Goal: Information Seeking & Learning: Check status

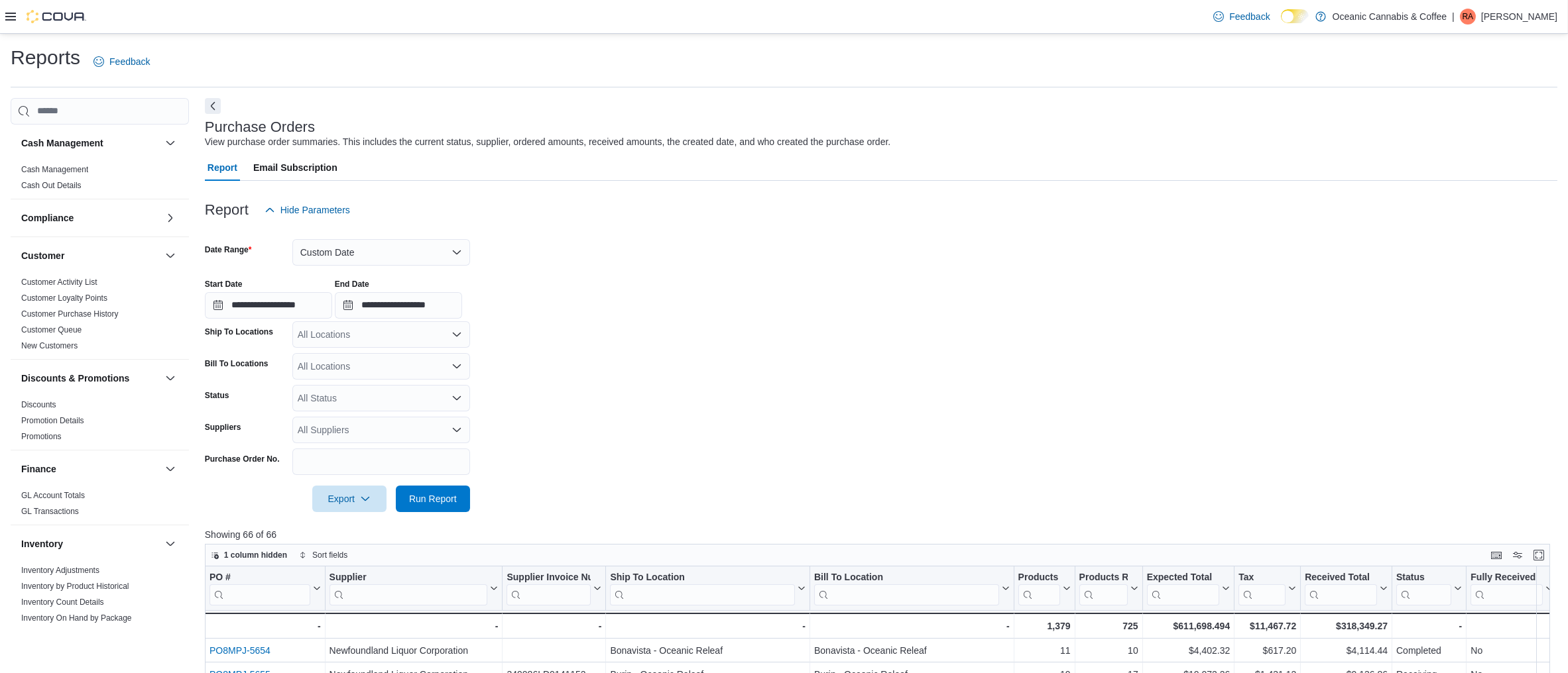
scroll to position [368, 0]
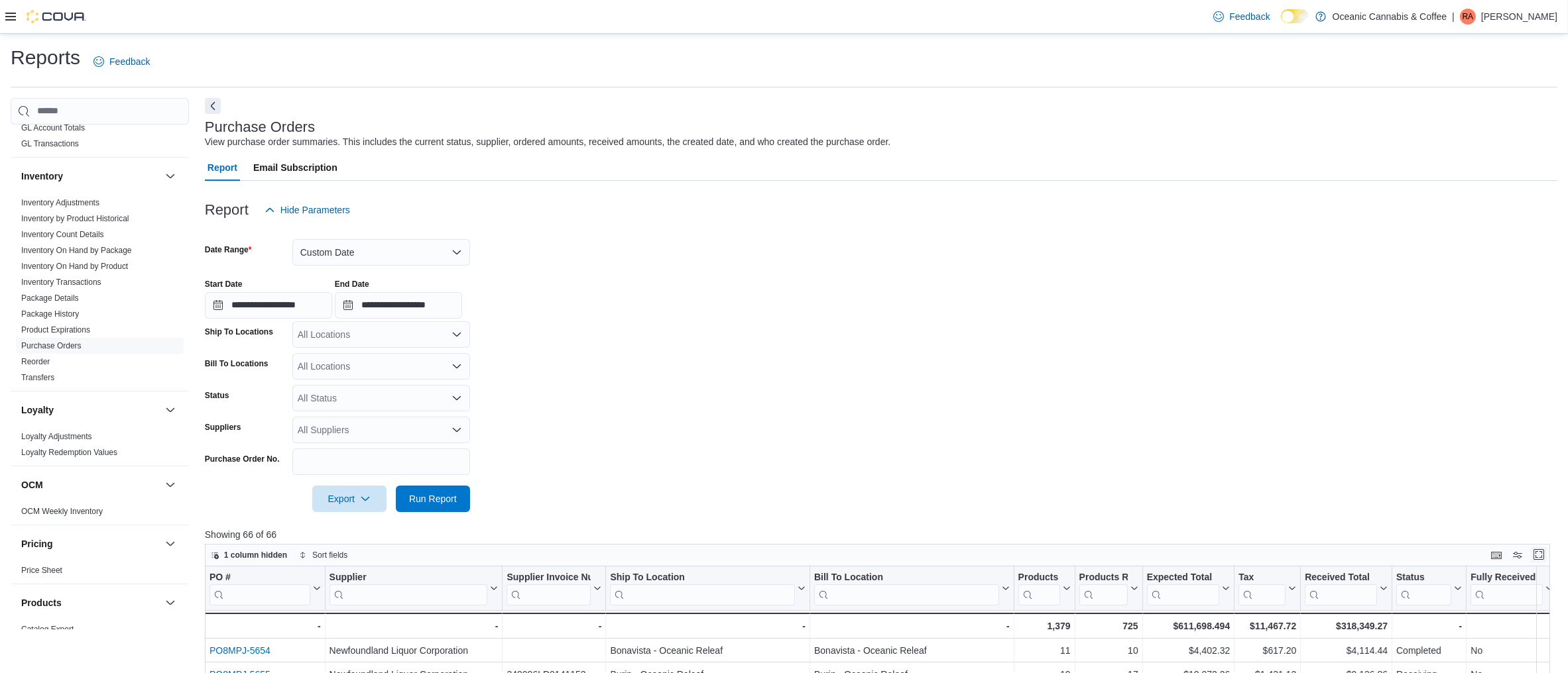
click at [1547, 553] on button "Enter fullscreen" at bounding box center [1539, 555] width 16 height 16
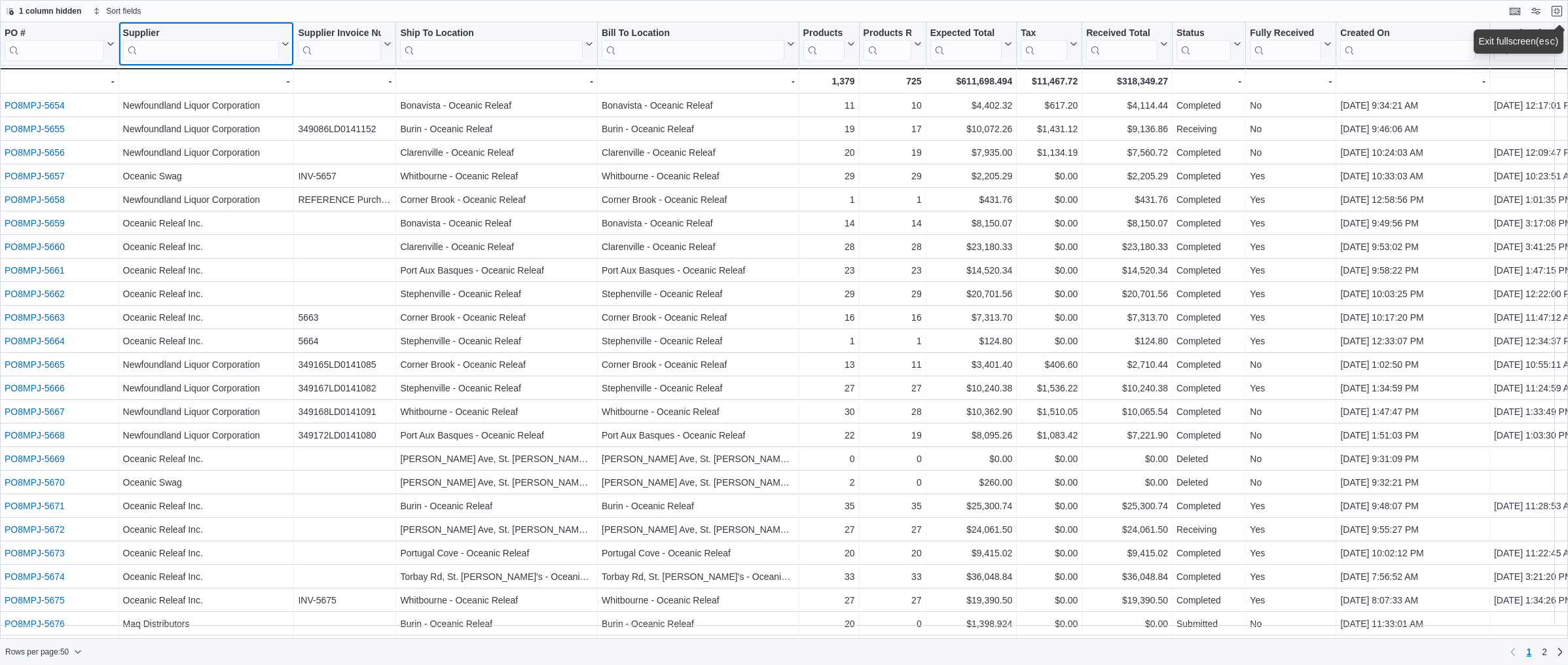
click at [193, 48] on input "search" at bounding box center [201, 50] width 156 height 21
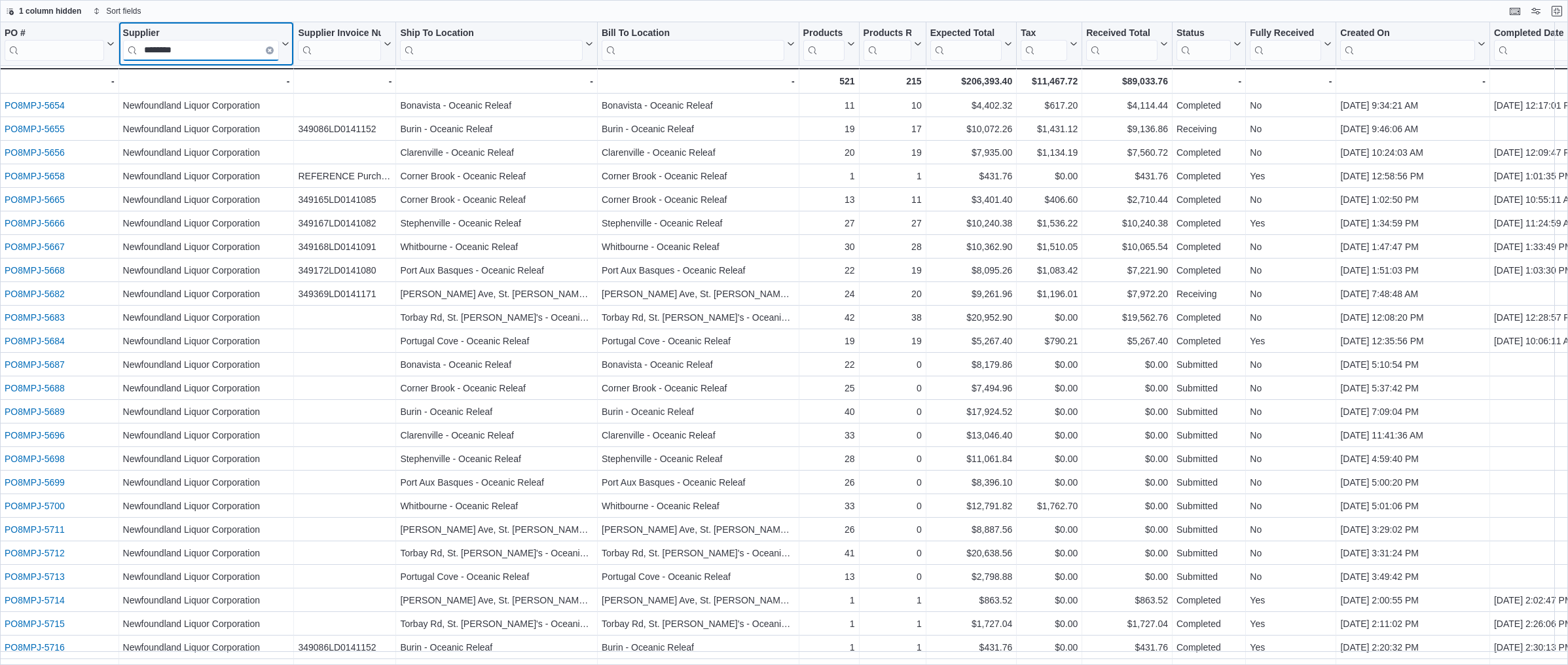
type input "********"
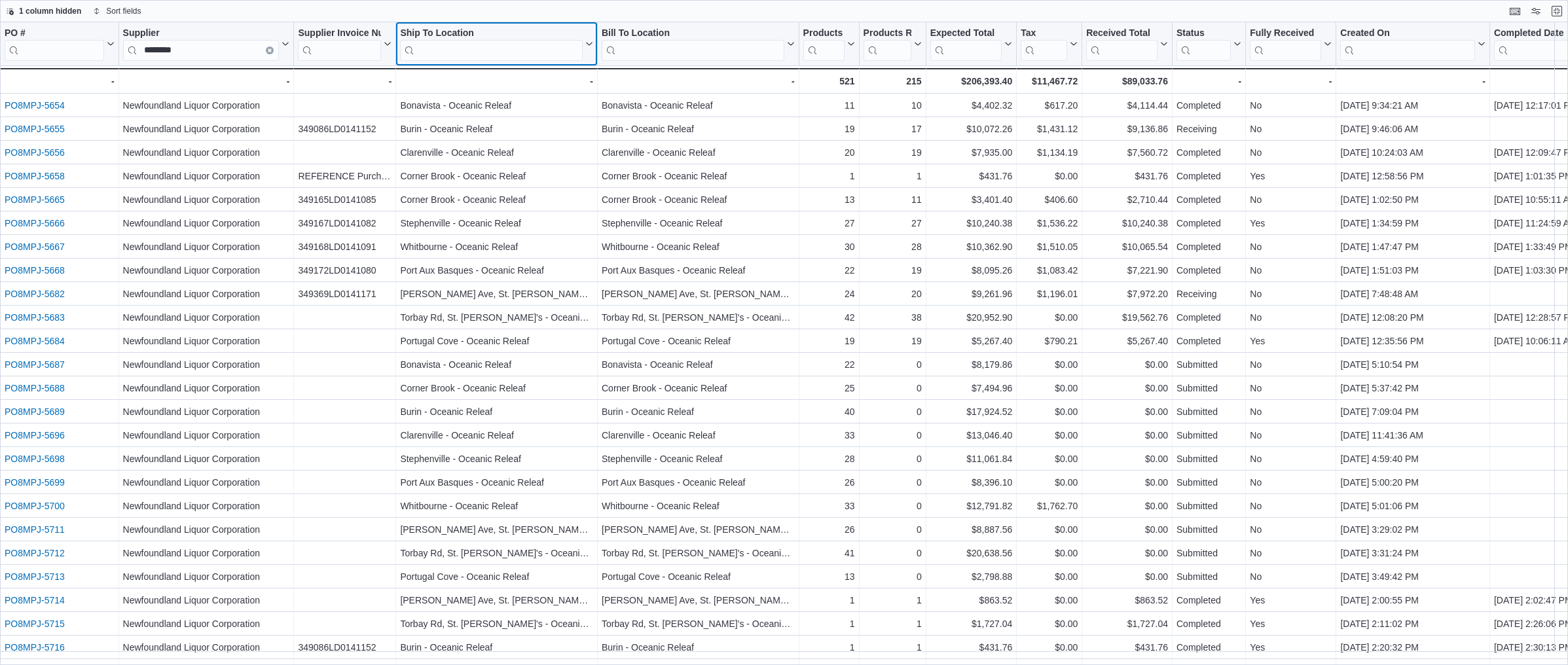
click at [448, 52] on input "search" at bounding box center [491, 50] width 183 height 21
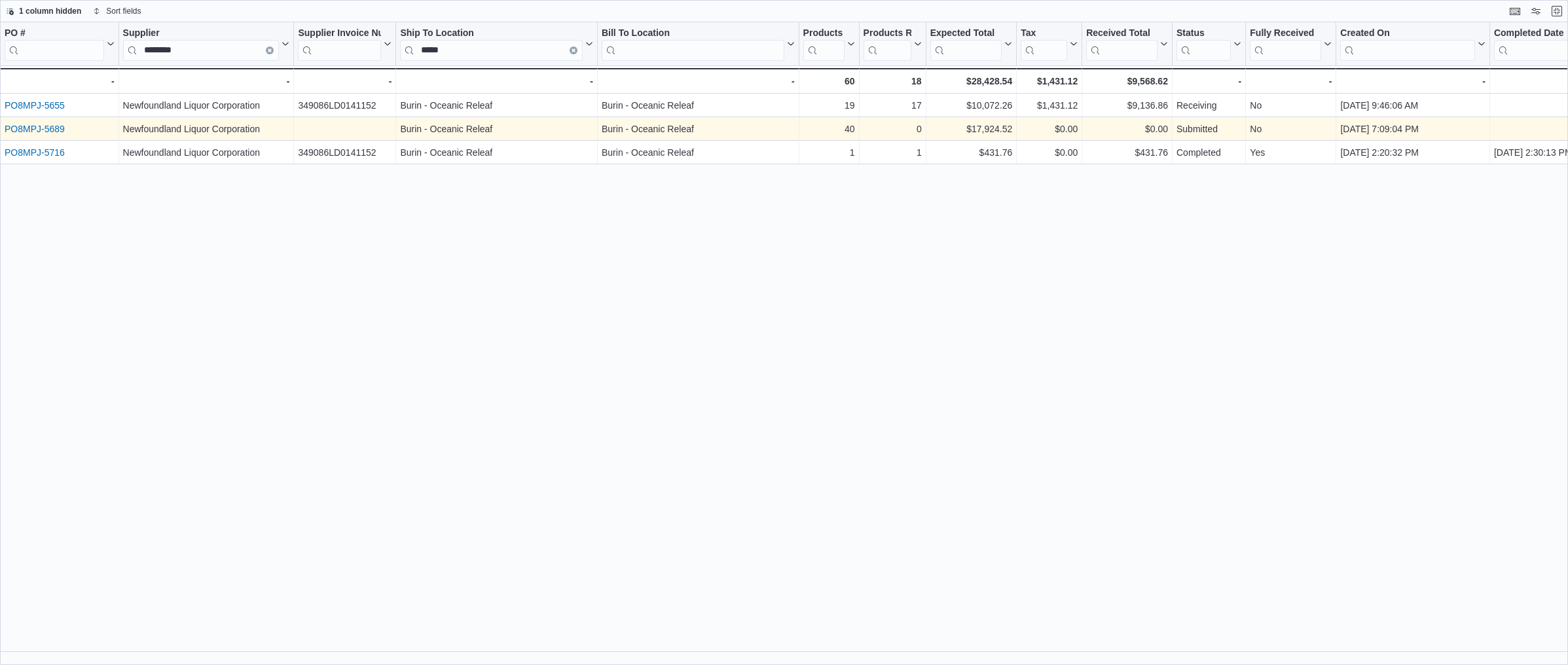
click at [48, 128] on link "PO8MPJ-5689" at bounding box center [35, 129] width 60 height 10
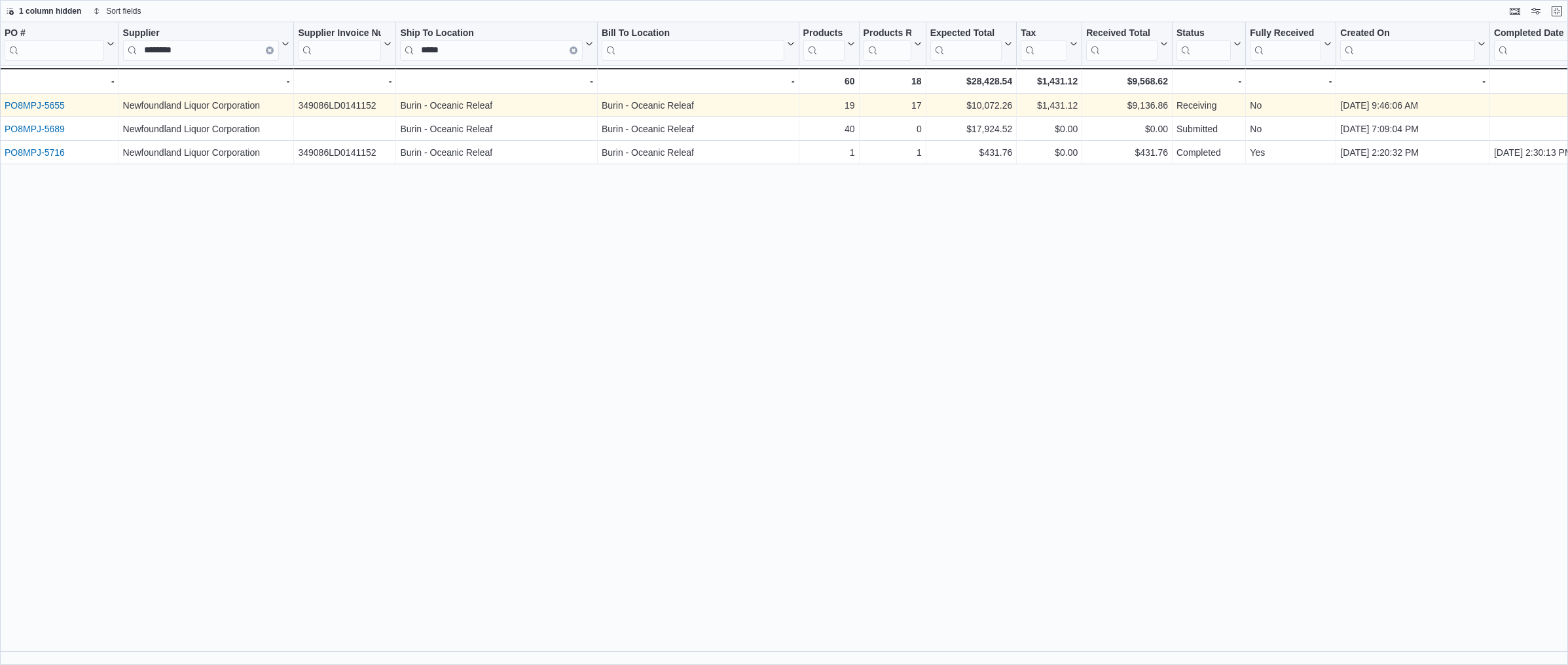
click at [41, 96] on div "PO8MPJ-5655 - PO # URL, column 1, row 1" at bounding box center [60, 104] width 119 height 23
click at [34, 101] on link "PO8MPJ-5655" at bounding box center [35, 105] width 60 height 10
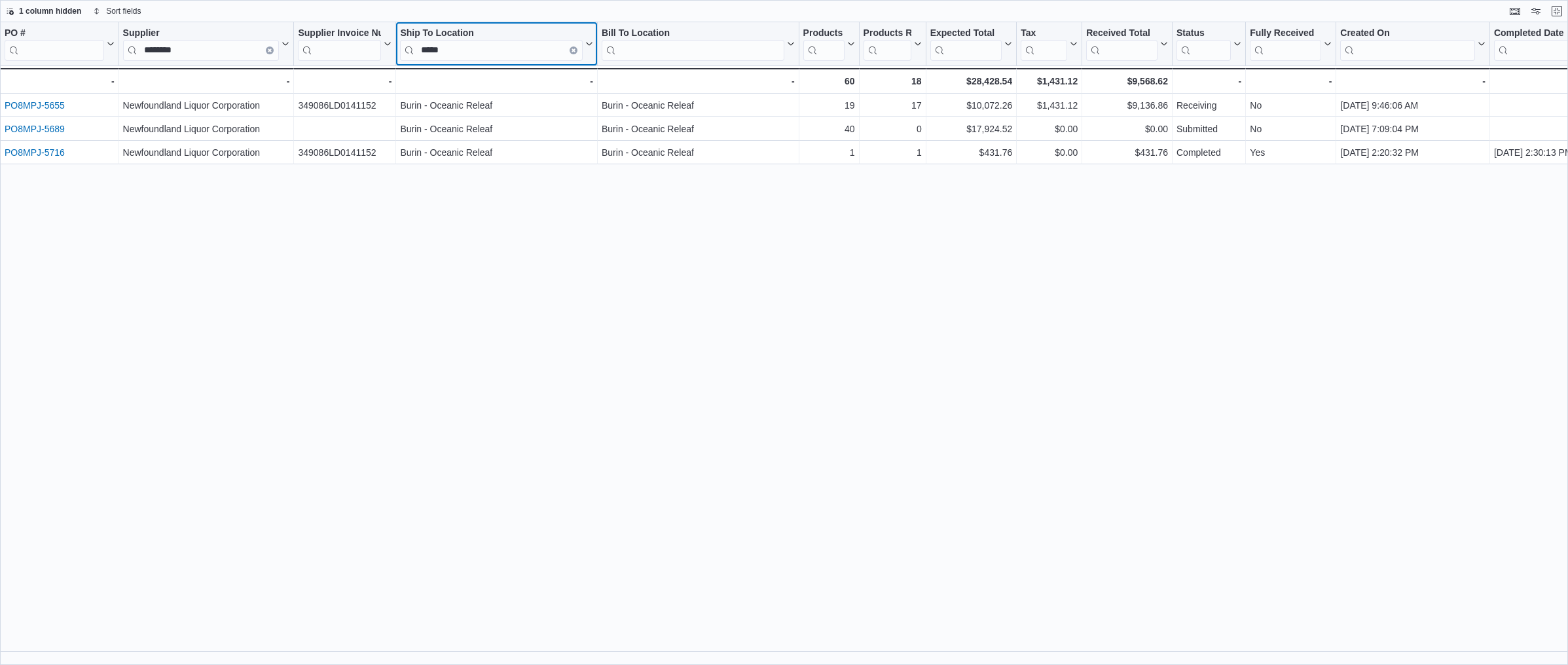
drag, startPoint x: 446, startPoint y: 59, endPoint x: 407, endPoint y: 53, distance: 39.5
click at [407, 53] on input "*****" at bounding box center [491, 50] width 183 height 21
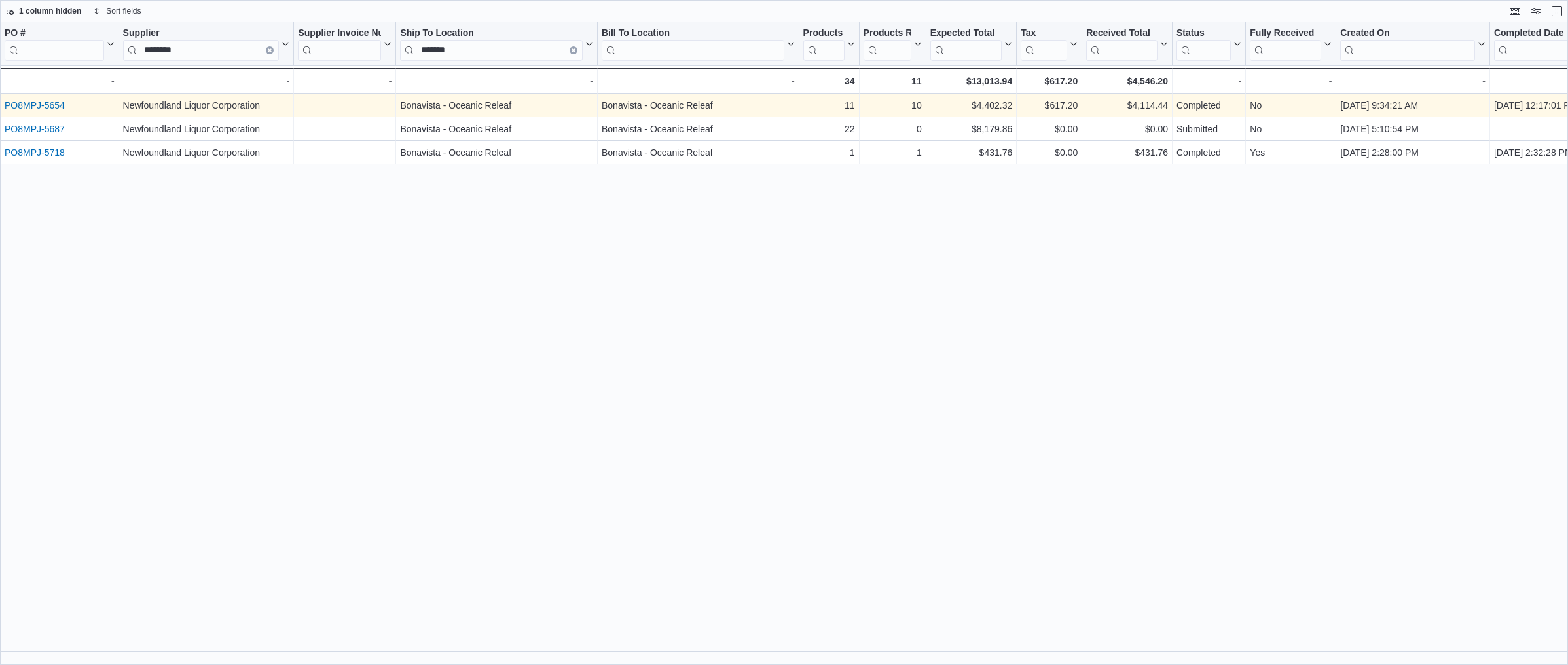
click at [35, 104] on link "PO8MPJ-5654" at bounding box center [35, 105] width 60 height 10
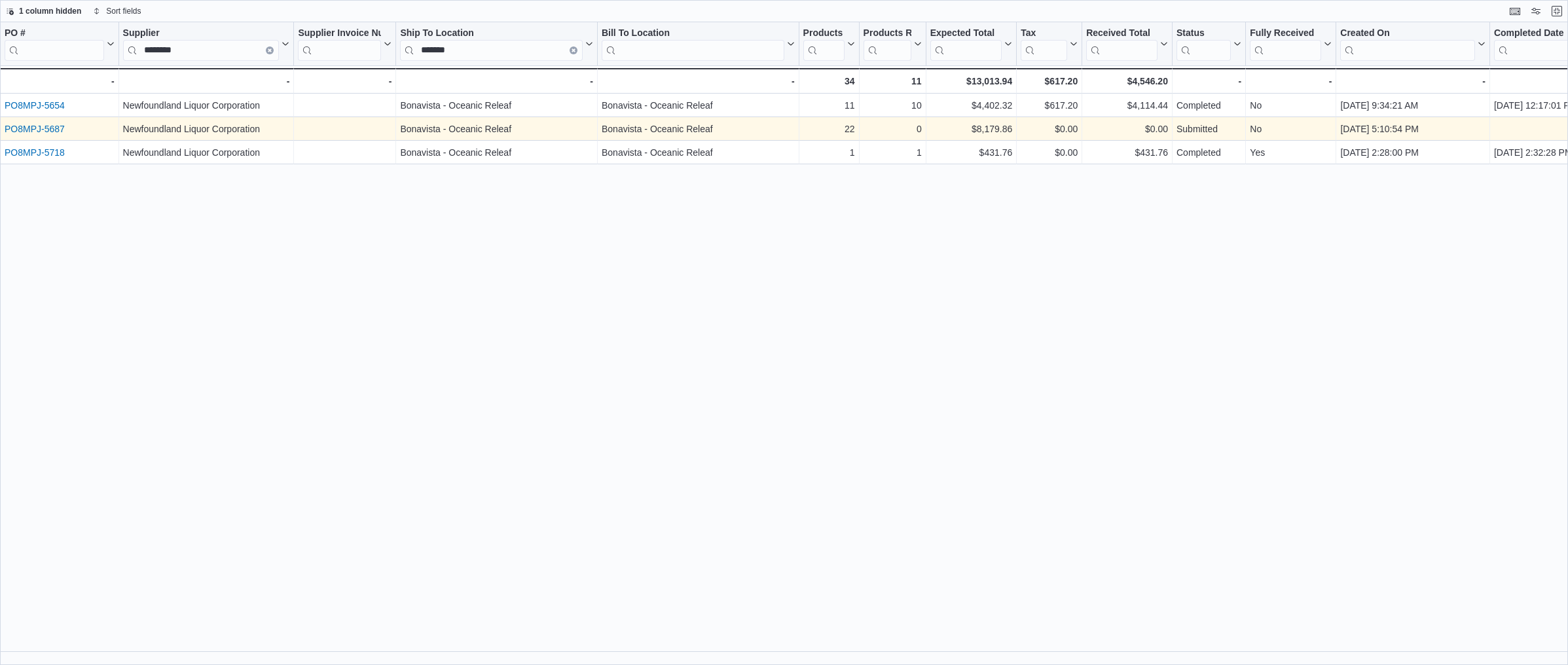
click at [44, 124] on link "PO8MPJ-5687" at bounding box center [35, 129] width 60 height 10
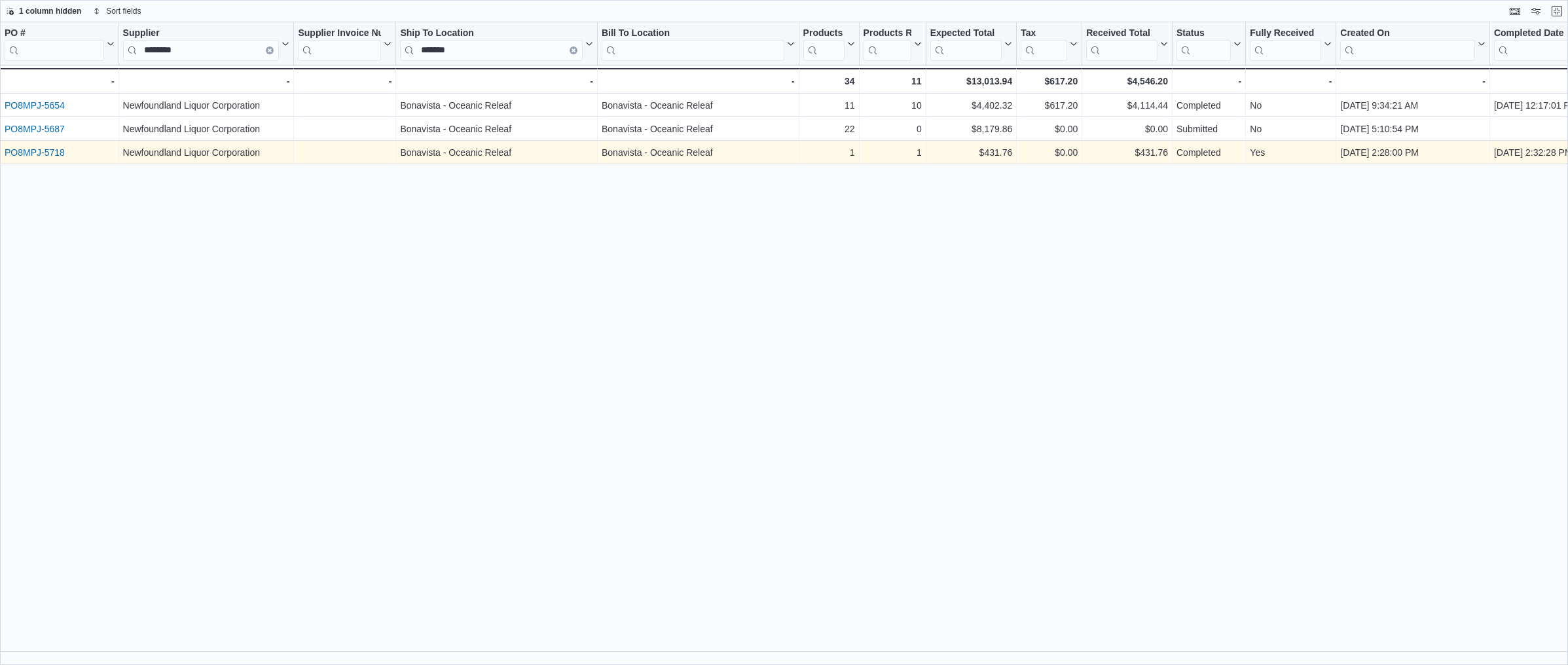
click at [37, 155] on link "PO8MPJ-5718" at bounding box center [35, 153] width 60 height 10
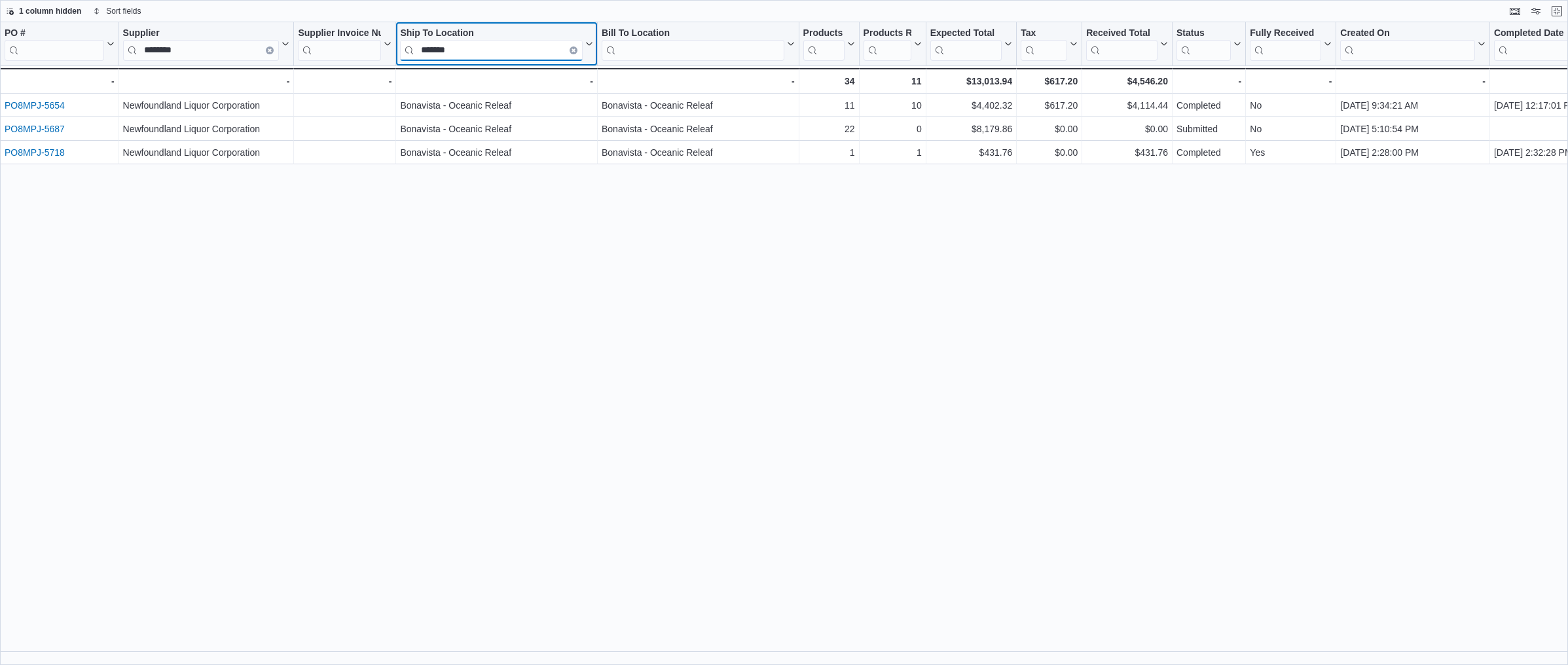
drag, startPoint x: 461, startPoint y: 46, endPoint x: 376, endPoint y: 46, distance: 85.0
click at [376, 46] on div "PO # Click to view column header actions Supplier ******** Click to view column…" at bounding box center [961, 58] width 1923 height 72
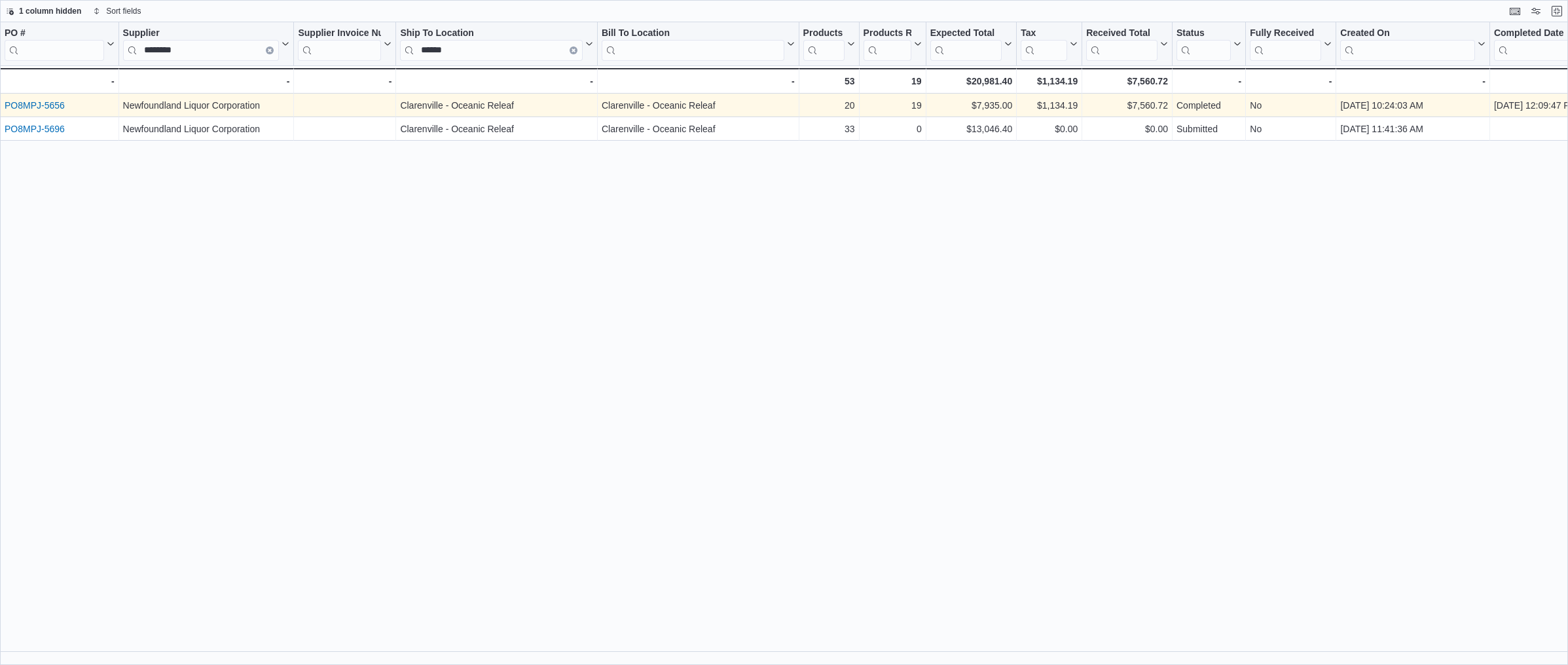
click at [35, 102] on link "PO8MPJ-5656" at bounding box center [35, 105] width 60 height 10
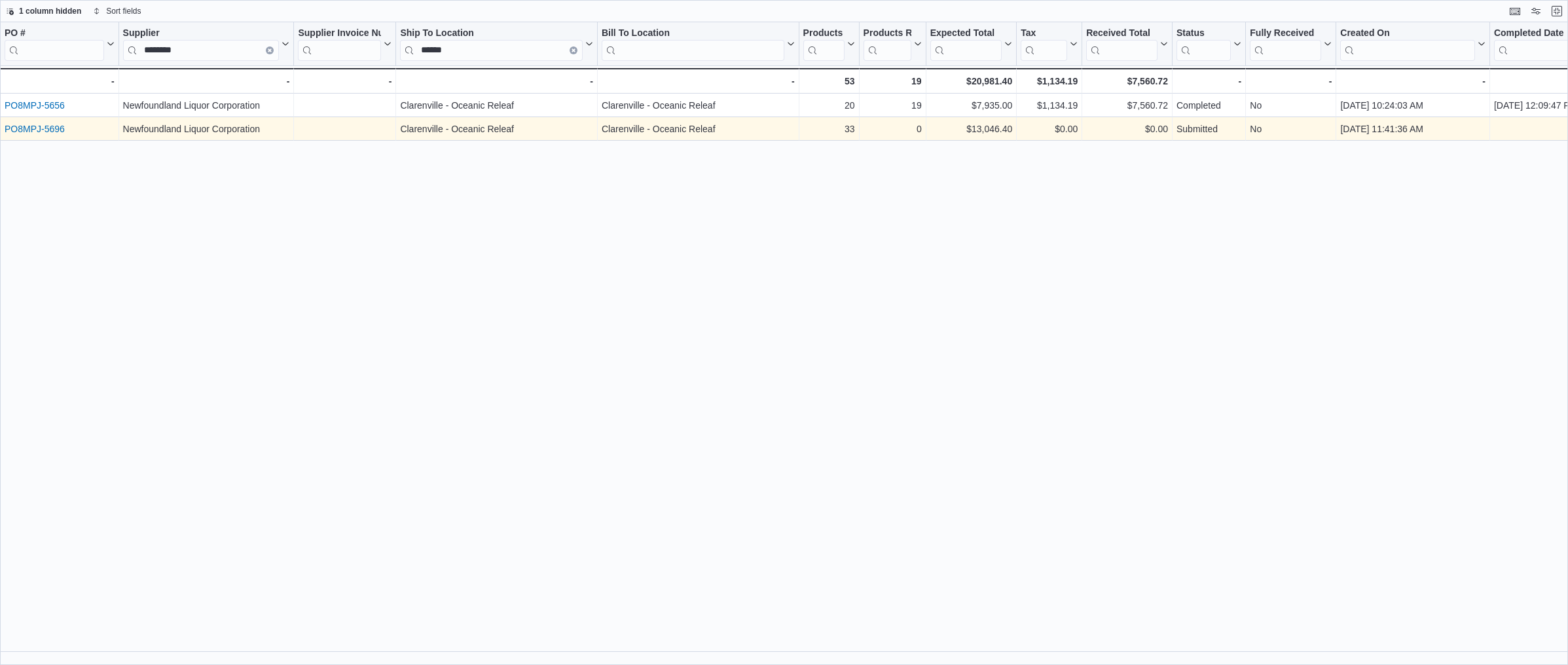
click at [41, 127] on link "PO8MPJ-5696" at bounding box center [35, 129] width 60 height 10
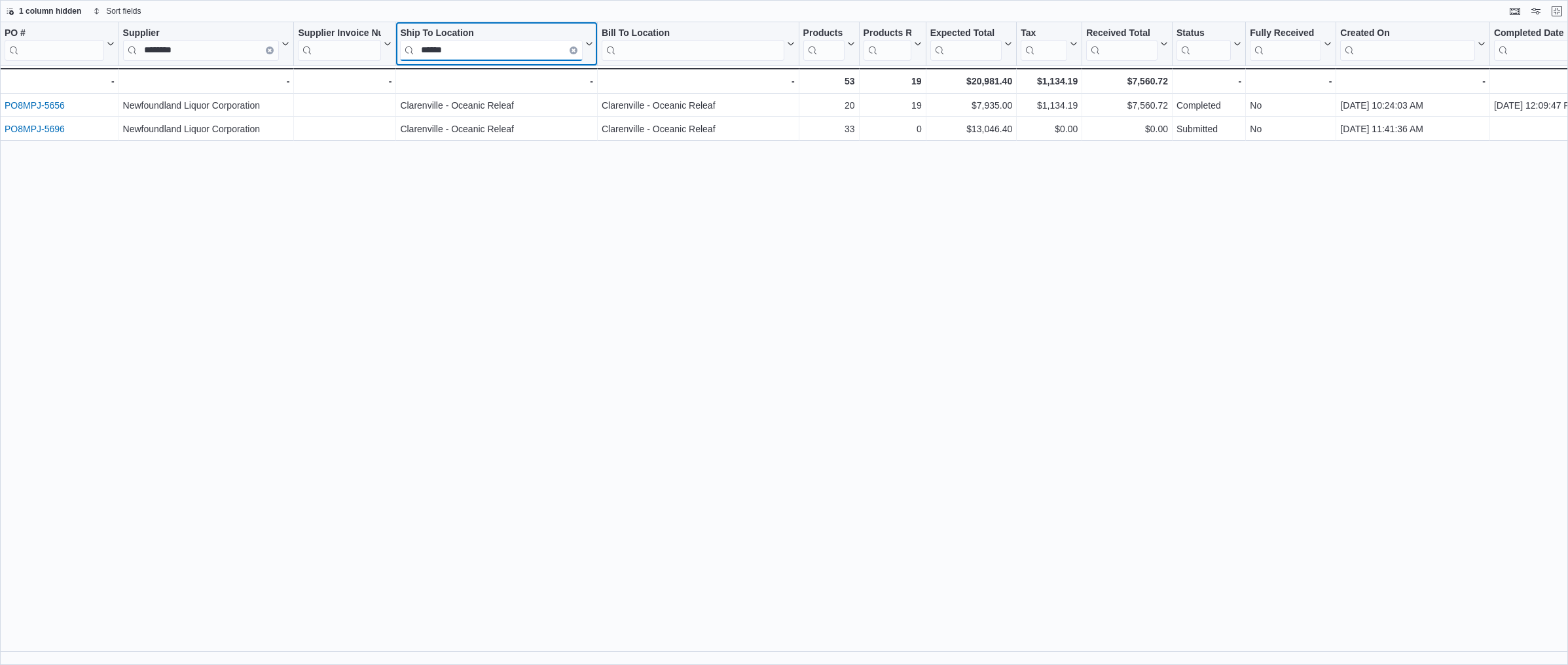
drag, startPoint x: 456, startPoint y: 50, endPoint x: 402, endPoint y: 60, distance: 54.9
click at [402, 60] on input "******" at bounding box center [491, 50] width 183 height 21
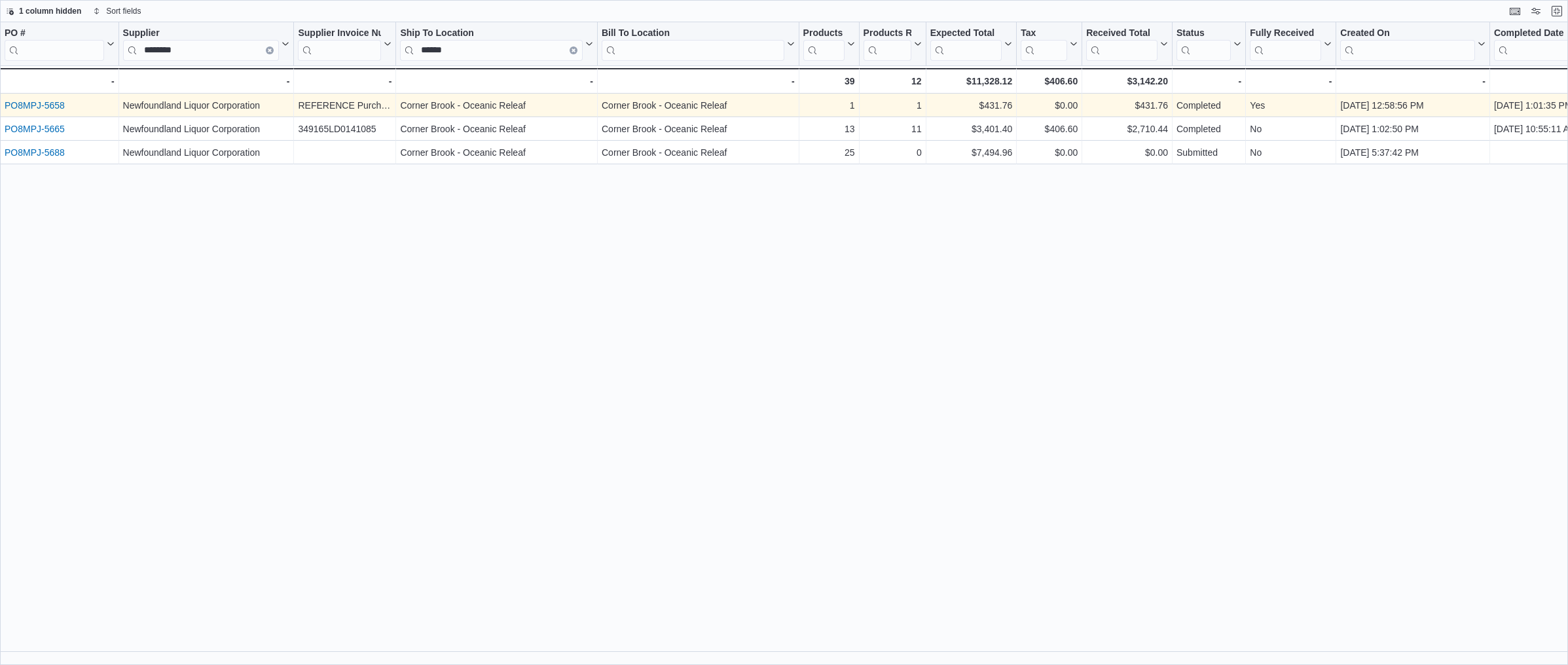
click at [34, 104] on link "PO8MPJ-5658" at bounding box center [35, 105] width 60 height 10
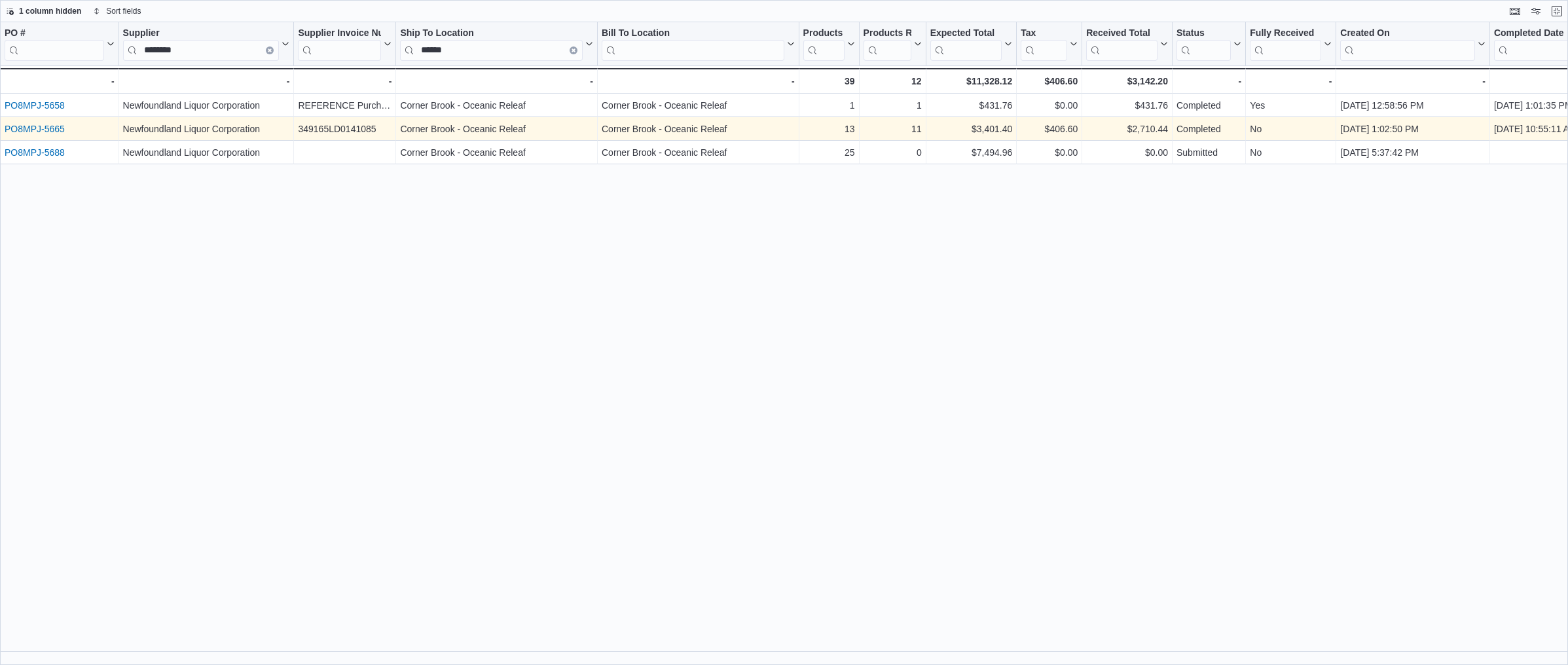
click at [41, 129] on link "PO8MPJ-5665" at bounding box center [35, 129] width 60 height 10
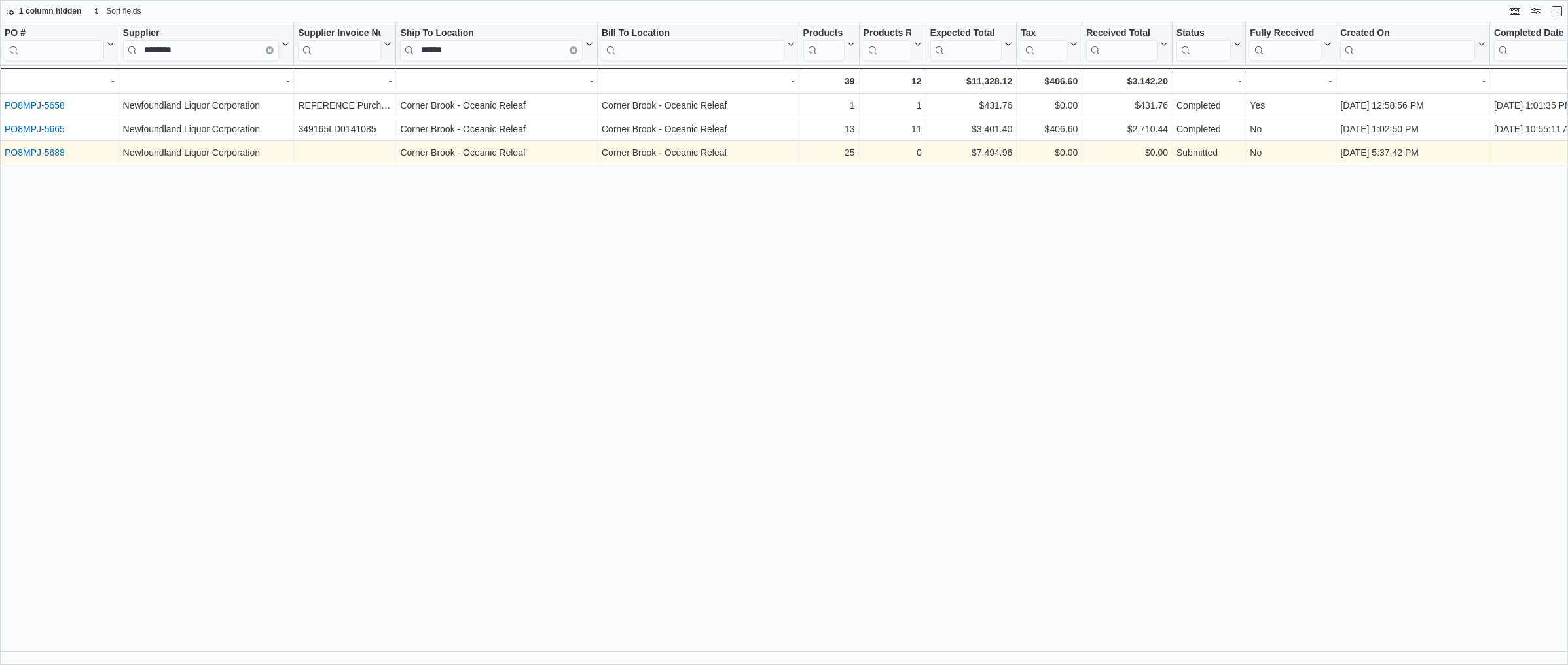
click at [41, 151] on link "PO8MPJ-5688" at bounding box center [35, 153] width 60 height 10
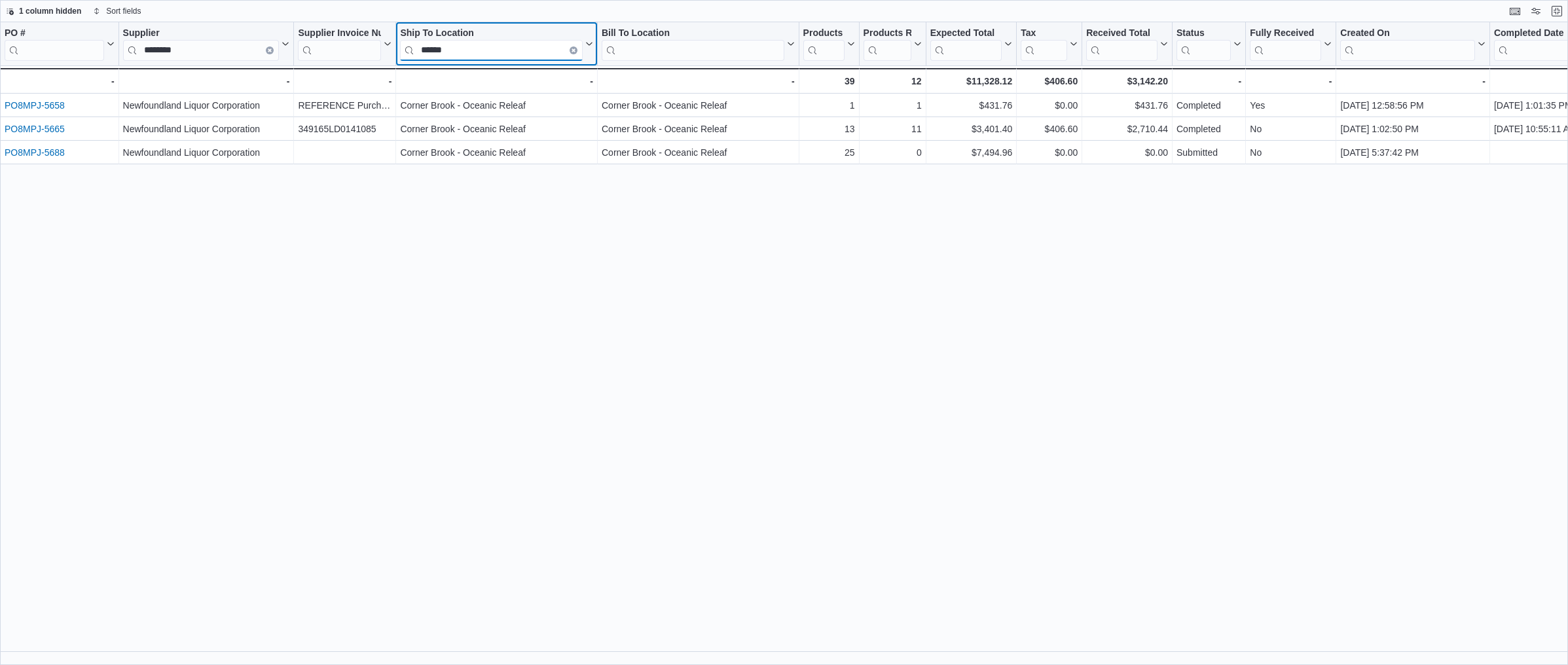
drag, startPoint x: 454, startPoint y: 50, endPoint x: 415, endPoint y: 55, distance: 39.3
click at [415, 55] on input "******" at bounding box center [491, 50] width 183 height 21
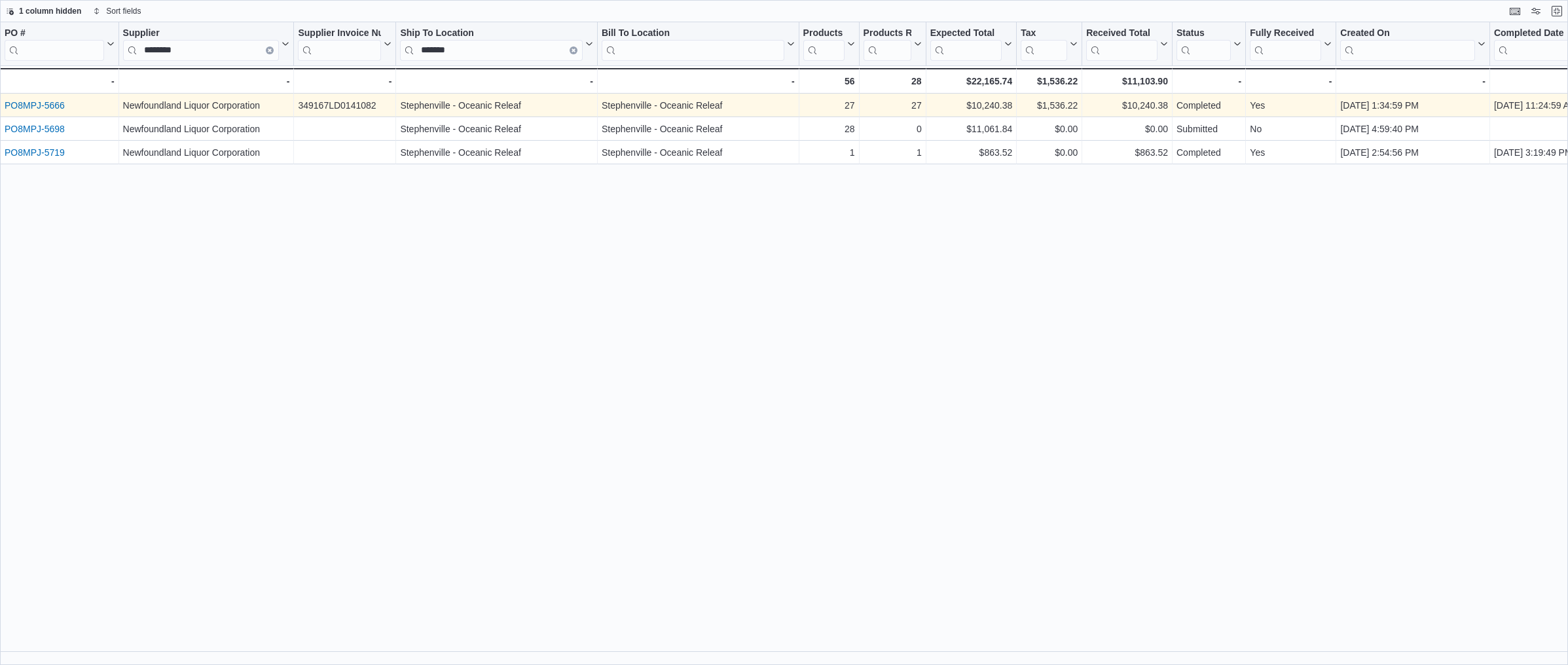
click at [41, 104] on link "PO8MPJ-5666" at bounding box center [35, 105] width 60 height 10
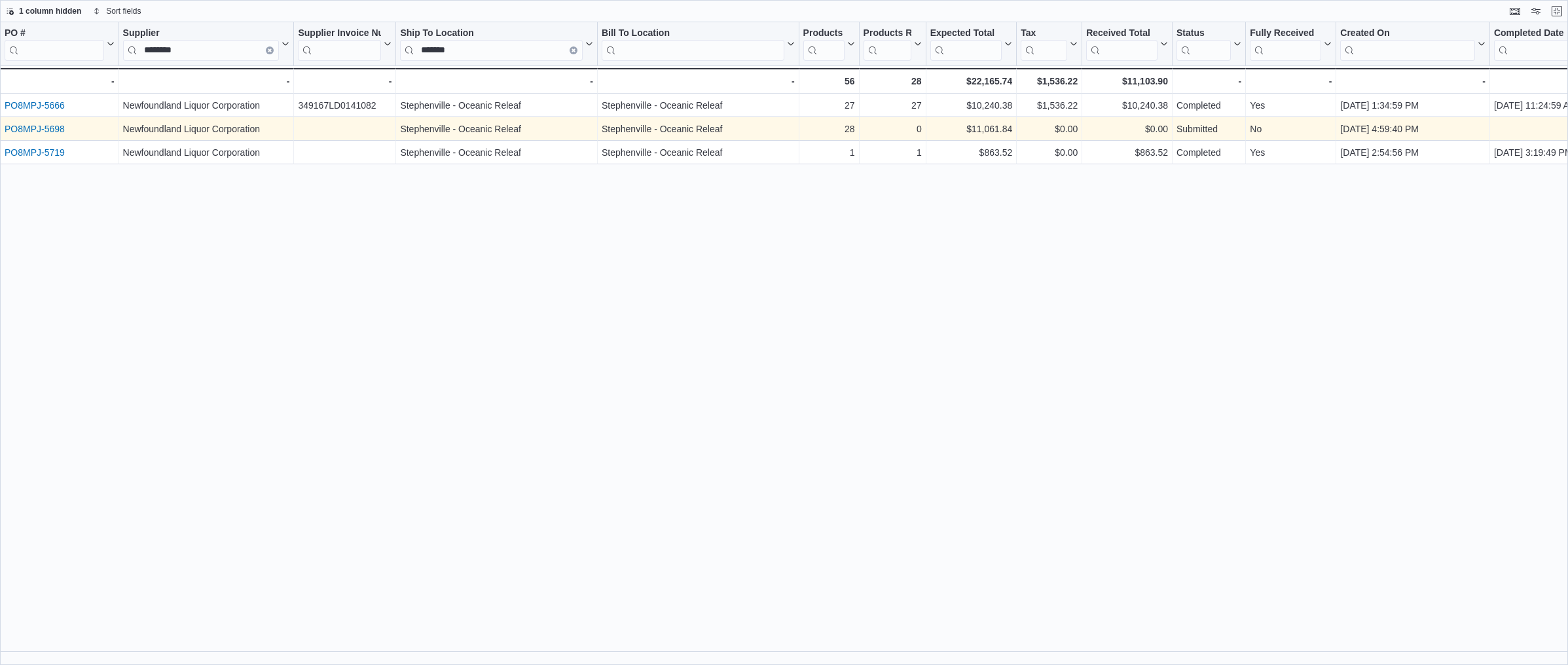
click at [35, 129] on link "PO8MPJ-5698" at bounding box center [35, 129] width 60 height 10
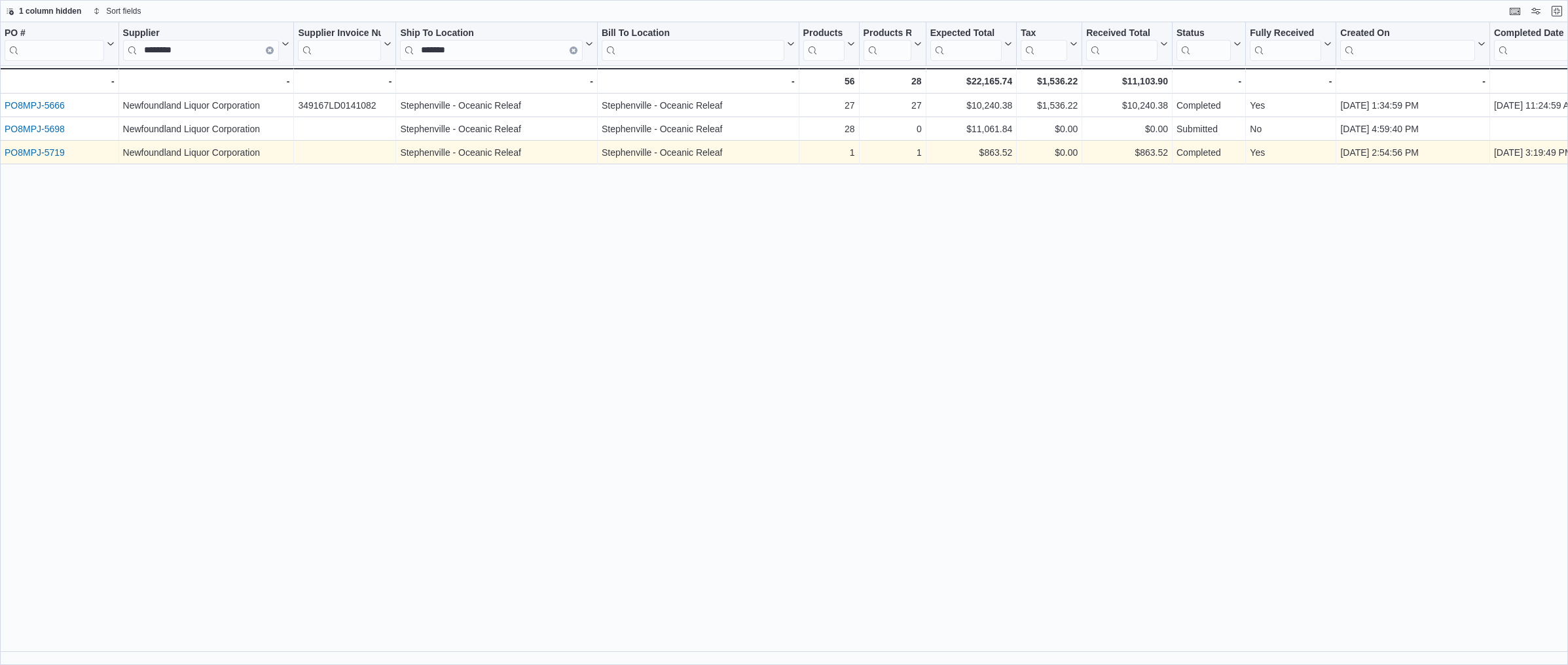
click at [21, 153] on link "PO8MPJ-5719" at bounding box center [35, 153] width 60 height 10
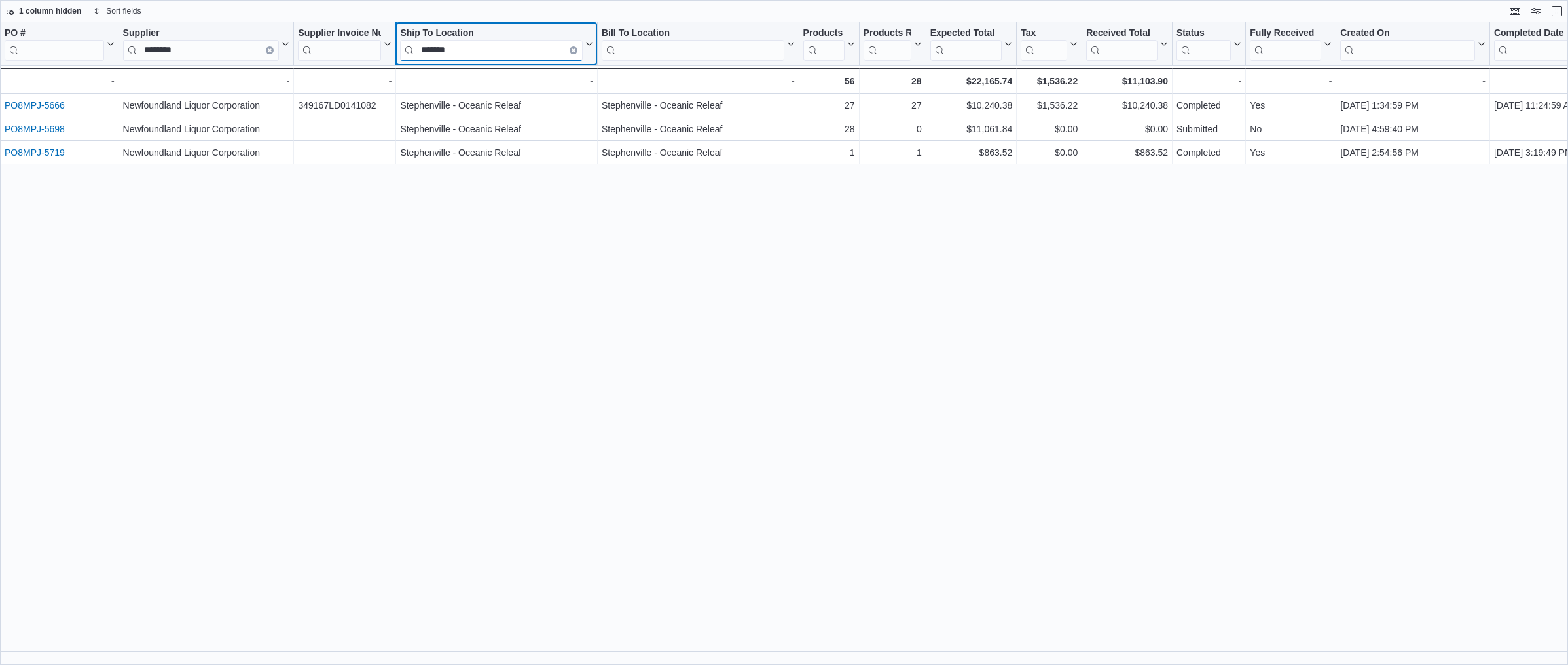
drag, startPoint x: 462, startPoint y: 55, endPoint x: 398, endPoint y: 55, distance: 64.0
click at [398, 55] on div "PO # Click to view column header actions Supplier ******** Click to view column…" at bounding box center [961, 58] width 1923 height 72
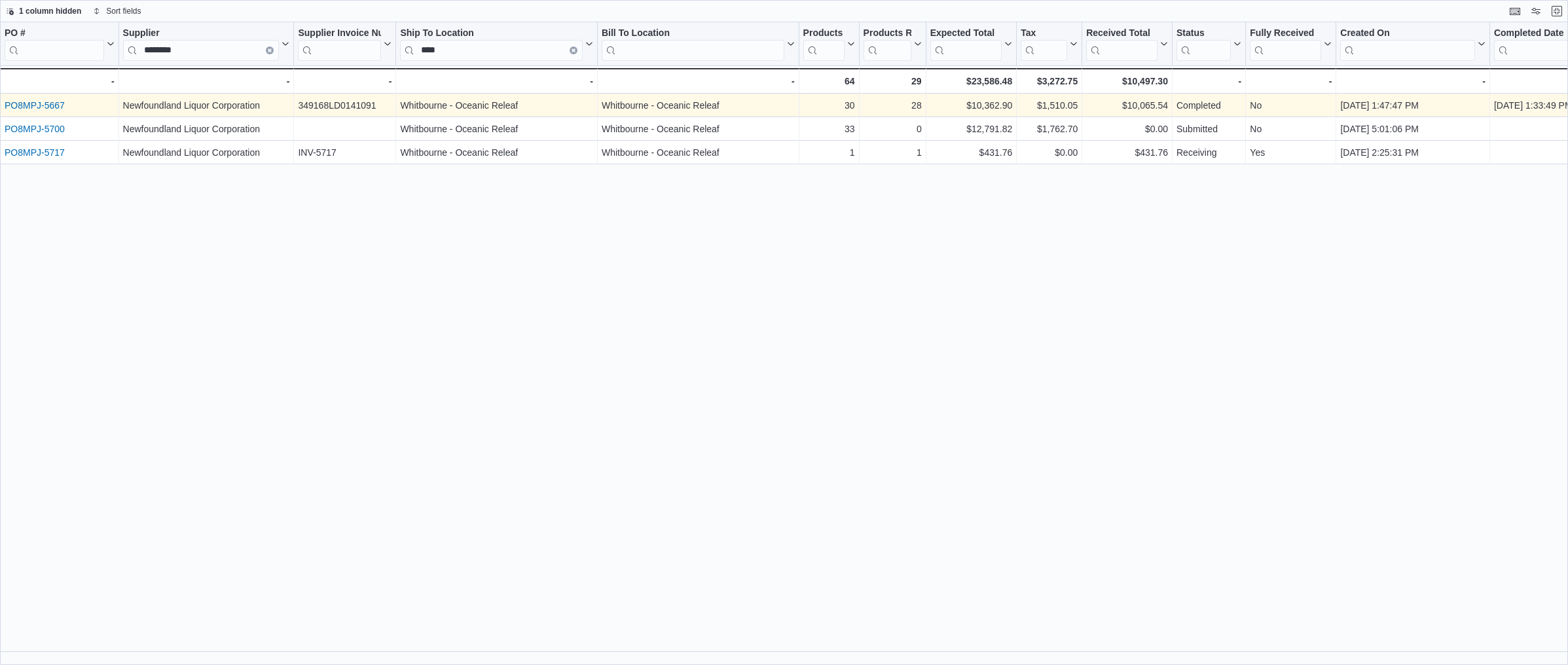
click at [38, 104] on link "PO8MPJ-5667" at bounding box center [35, 105] width 60 height 10
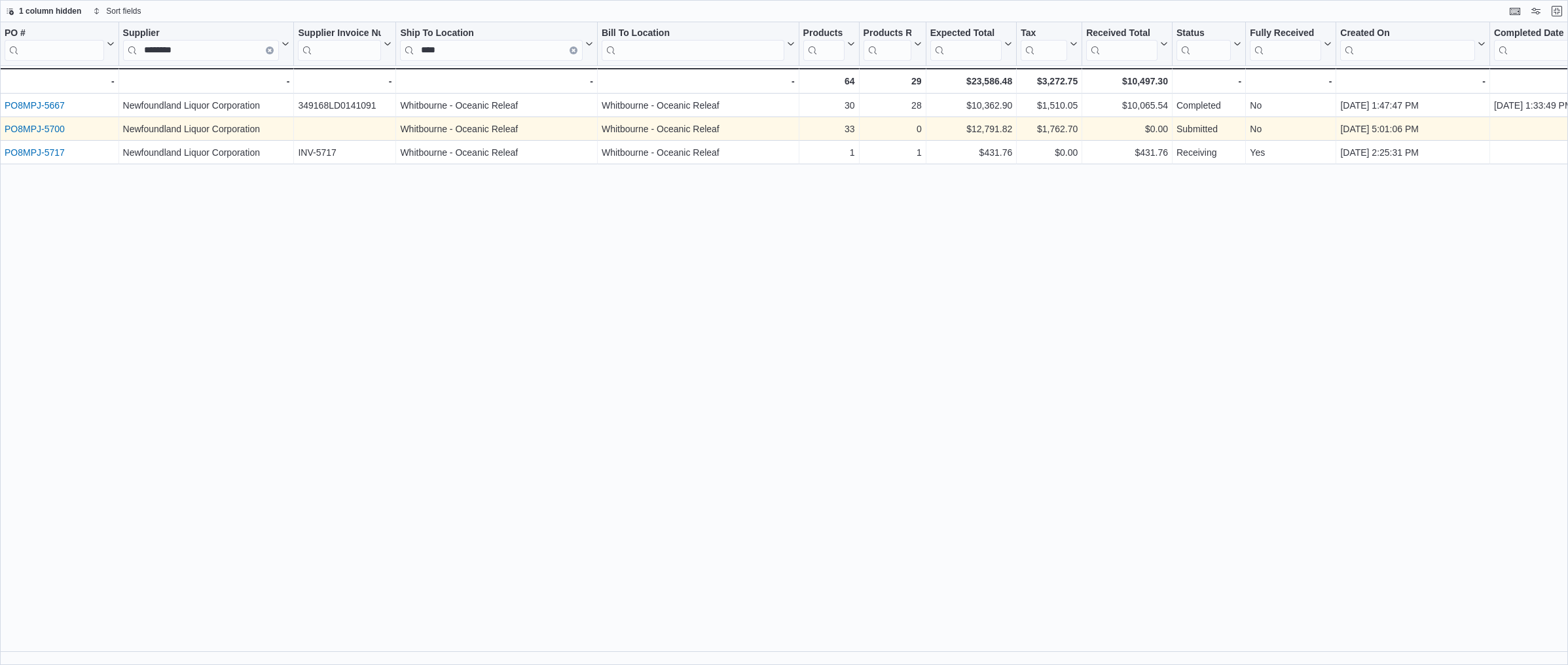
click at [50, 131] on link "PO8MPJ-5700" at bounding box center [35, 129] width 60 height 10
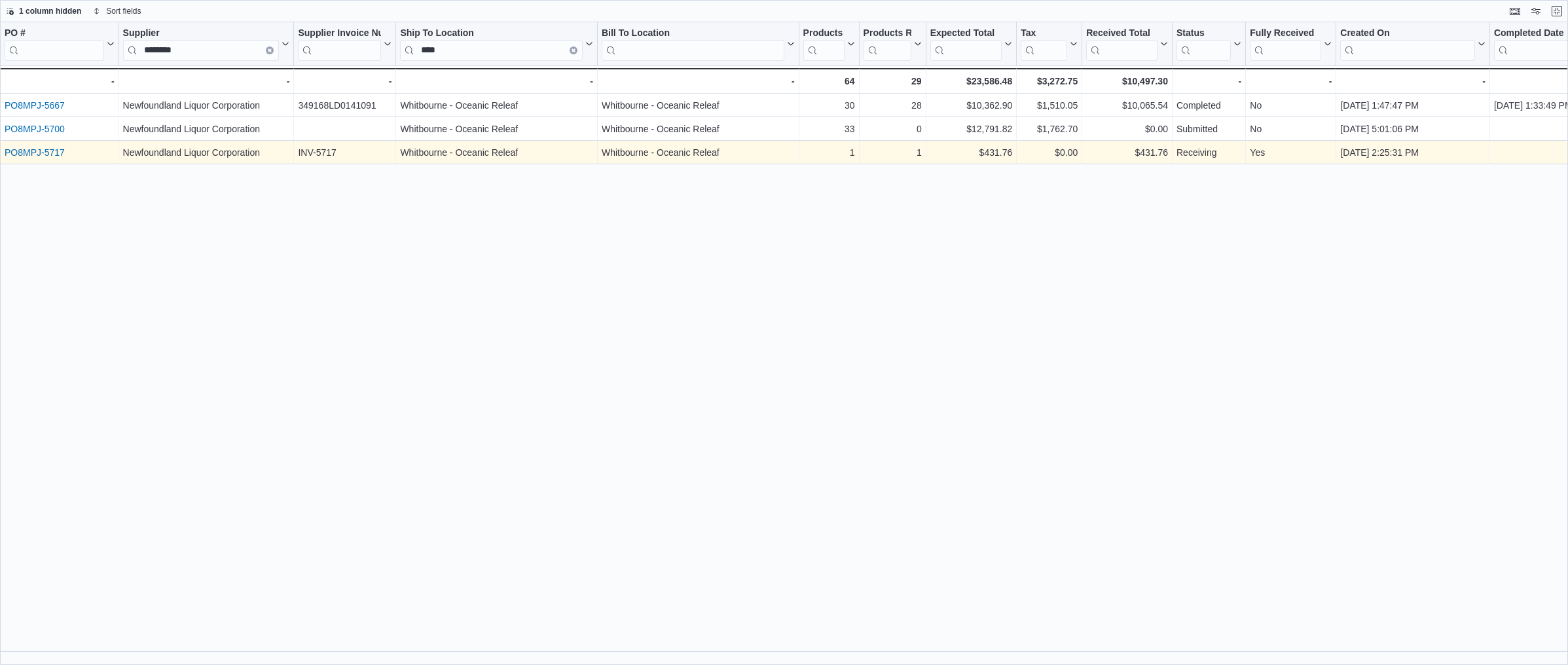
click at [39, 142] on div "PO8MPJ-5717 - PO # URL, column 1, row 3" at bounding box center [60, 152] width 119 height 23
click at [31, 151] on link "PO8MPJ-5717" at bounding box center [35, 153] width 60 height 10
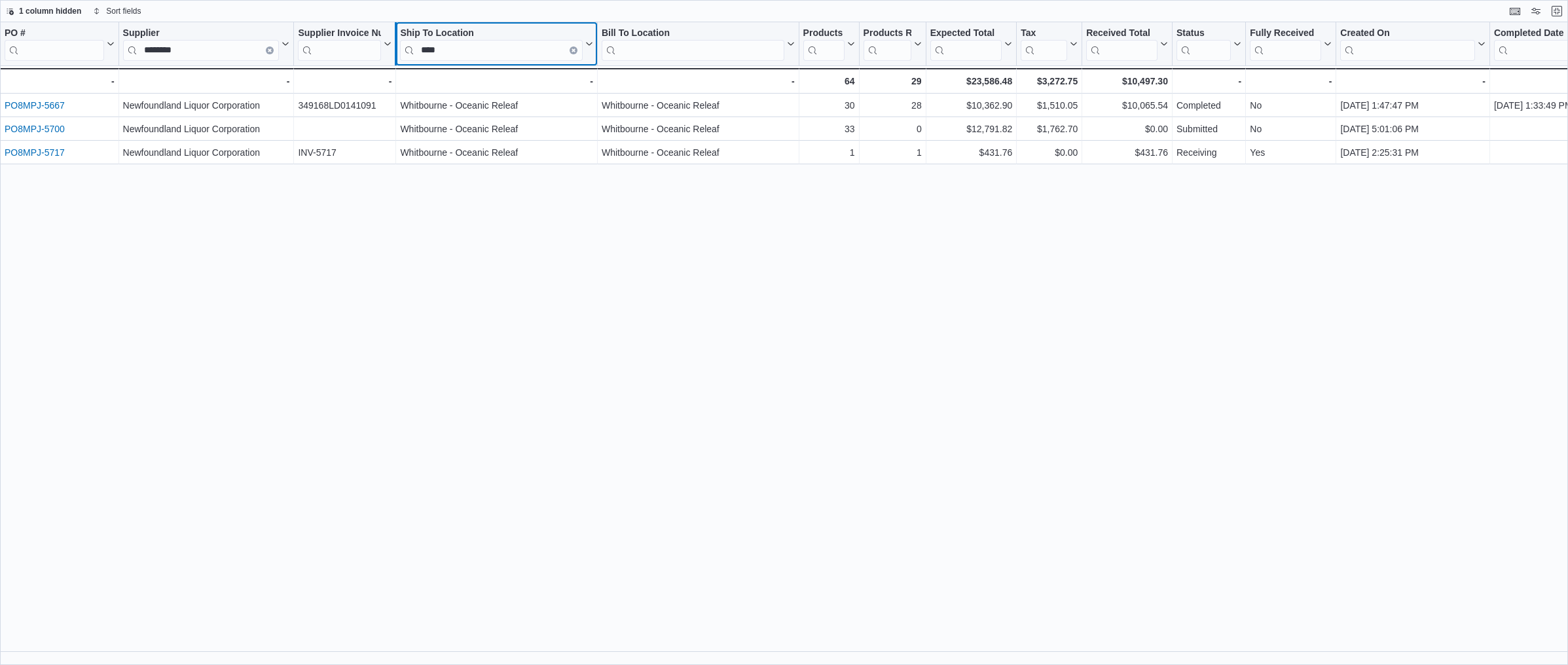
drag, startPoint x: 446, startPoint y: 53, endPoint x: 400, endPoint y: 50, distance: 46.1
click at [400, 50] on div "PO # Click to view column header actions Supplier ******** Click to view column…" at bounding box center [961, 58] width 1923 height 72
click at [448, 48] on input "****" at bounding box center [491, 50] width 183 height 21
type input "*"
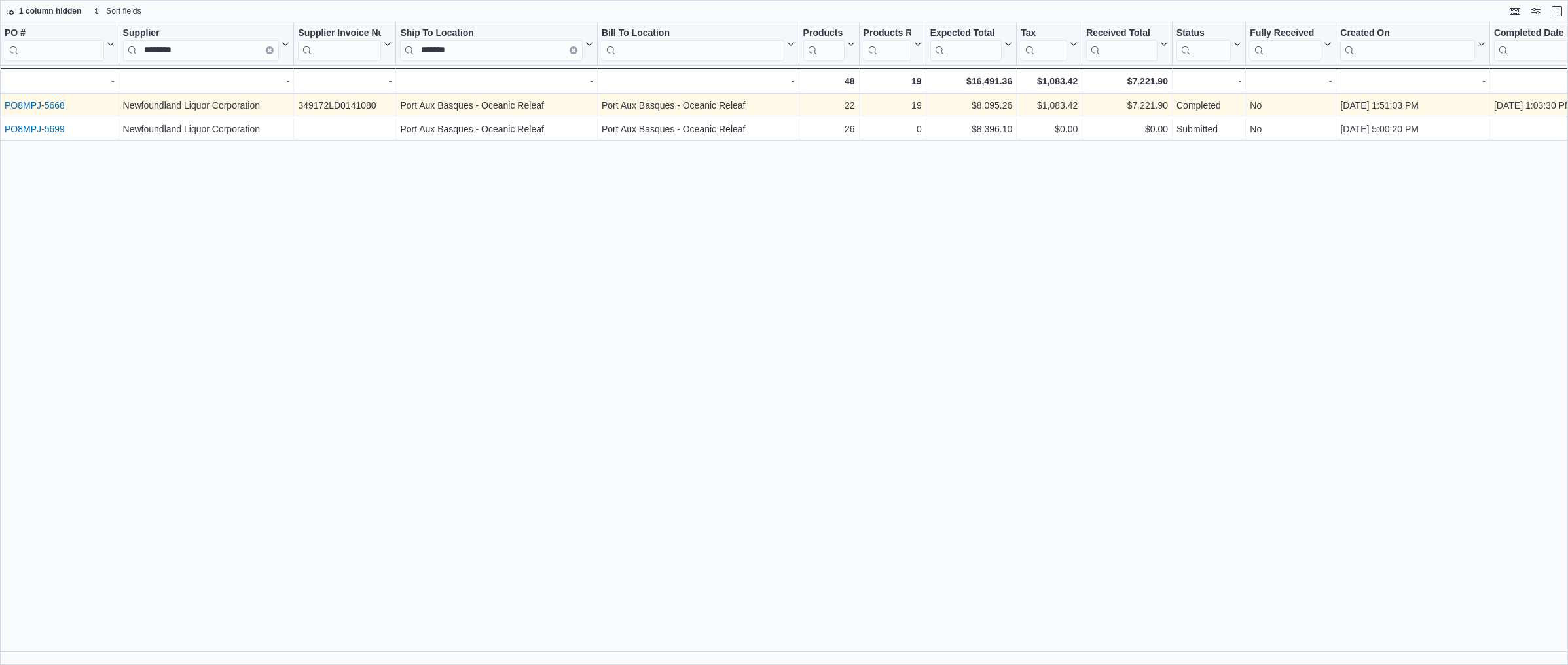
click at [37, 102] on link "PO8MPJ-5668" at bounding box center [35, 105] width 60 height 10
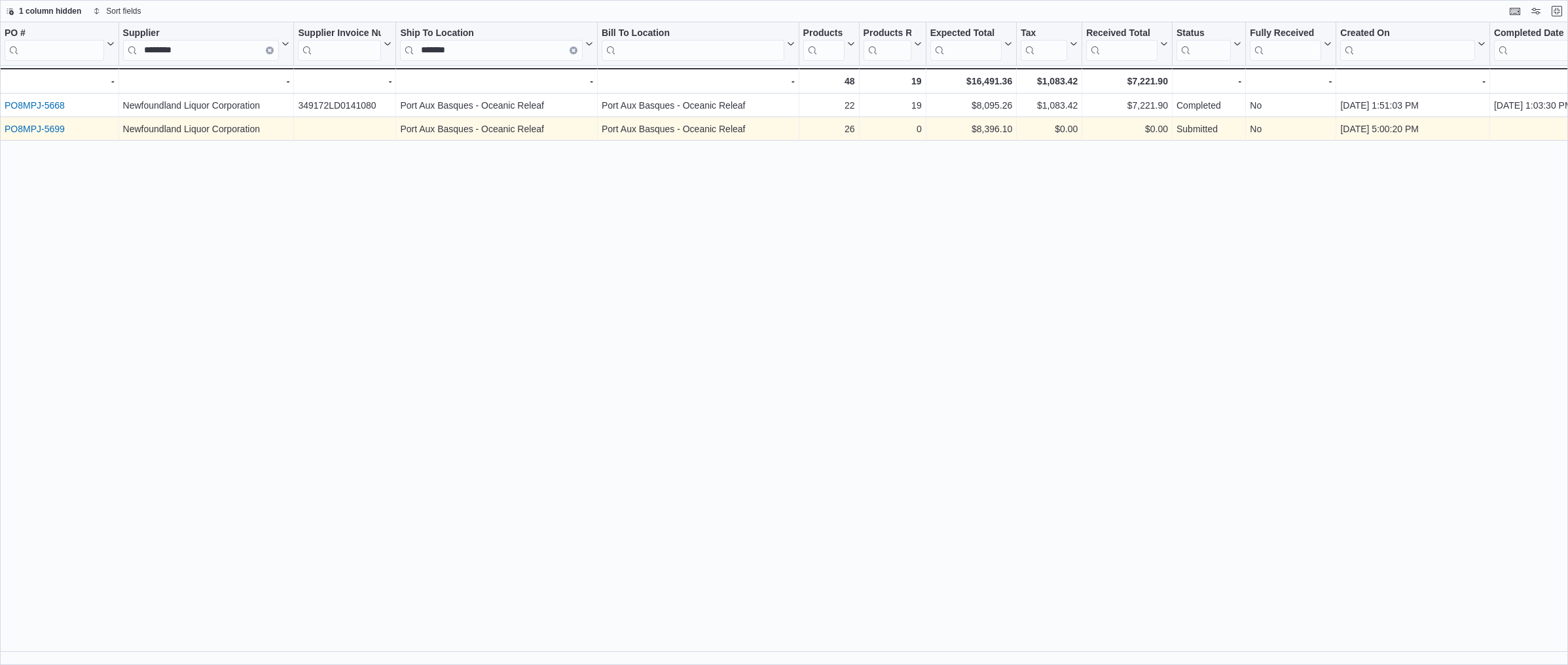
click at [43, 125] on link "PO8MPJ-5699" at bounding box center [35, 129] width 60 height 10
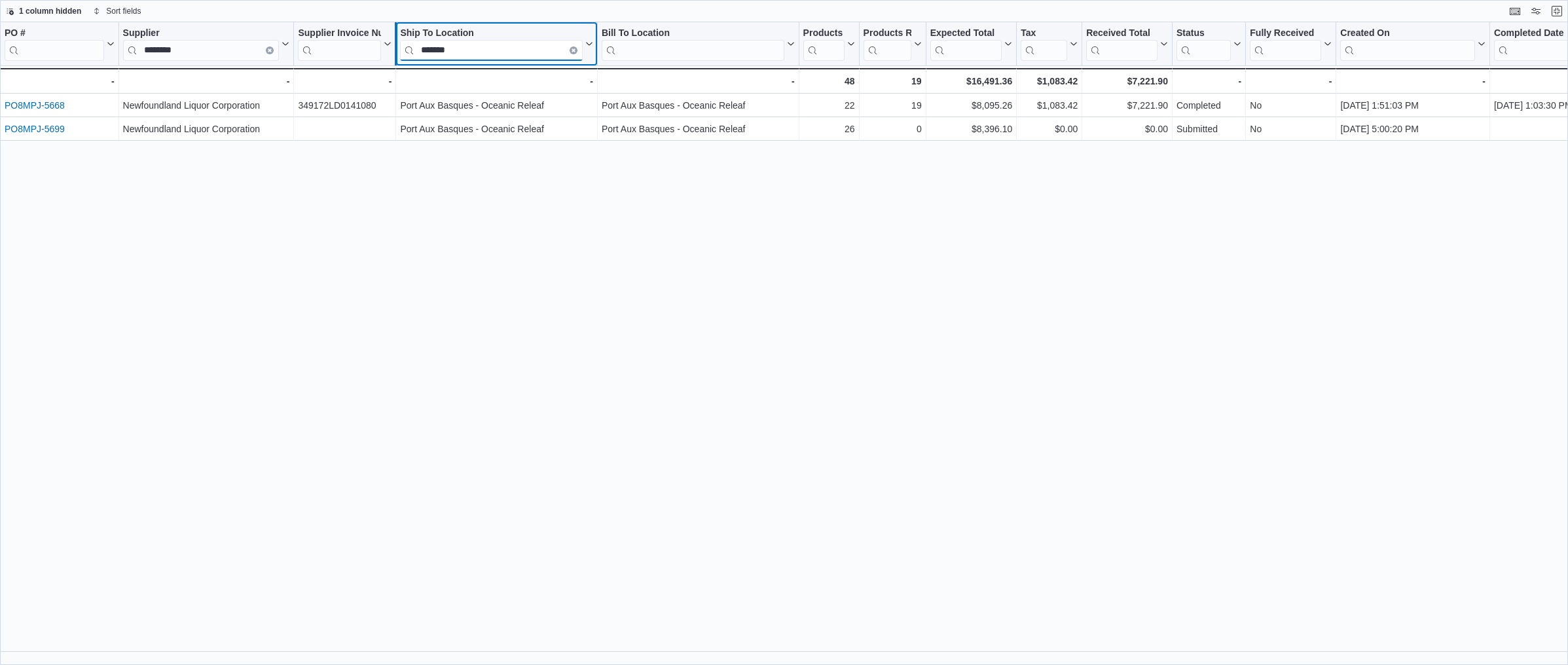
drag, startPoint x: 448, startPoint y: 52, endPoint x: 399, endPoint y: 49, distance: 49.1
click at [399, 49] on div "PO # Click to view column header actions Supplier ******** Click to view column…" at bounding box center [961, 58] width 1923 height 72
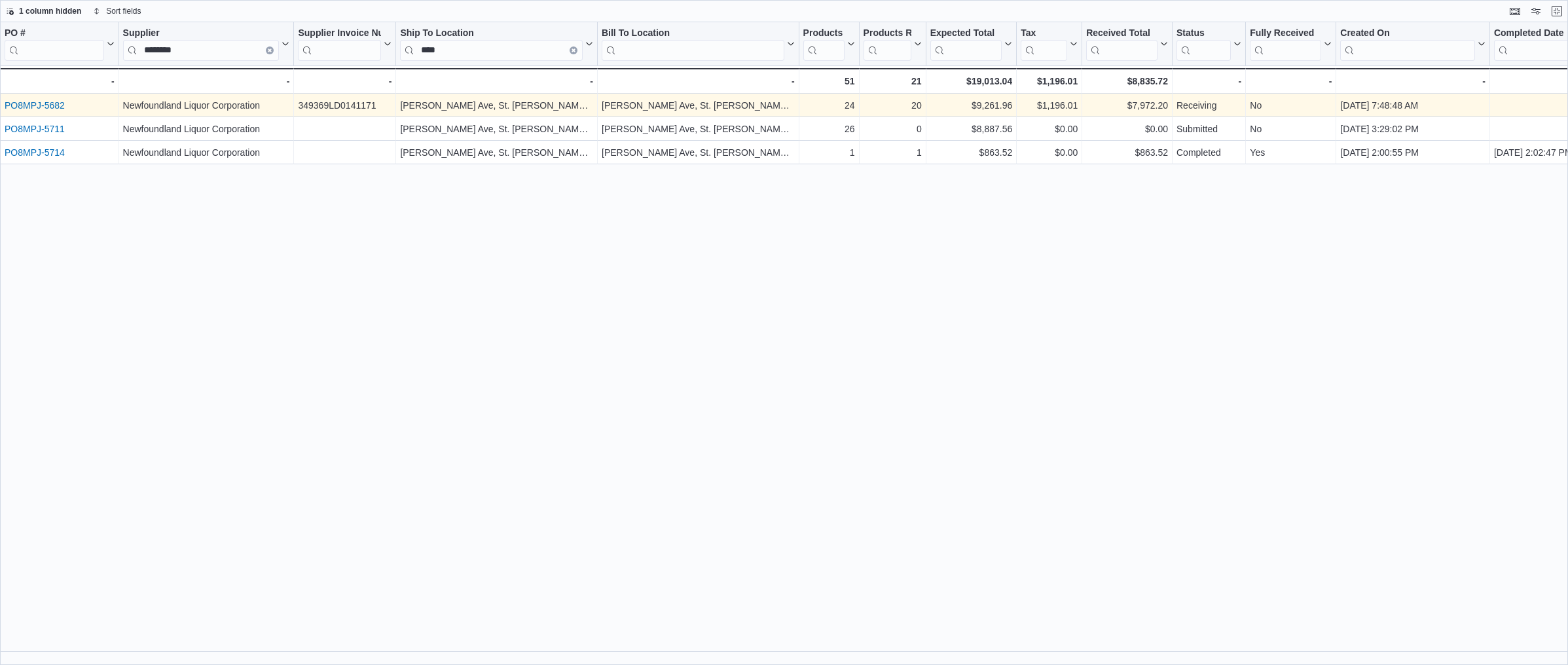
click at [44, 106] on link "PO8MPJ-5682" at bounding box center [35, 105] width 60 height 10
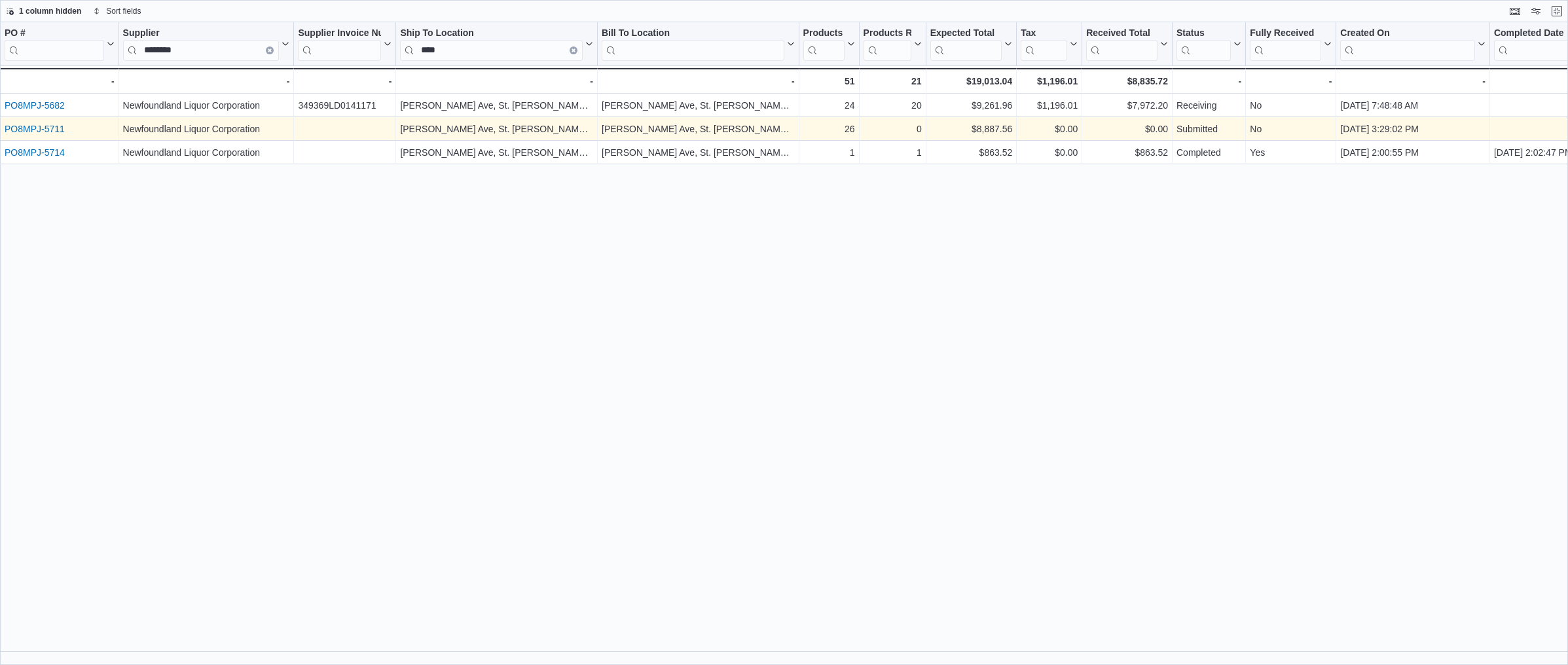
click at [35, 126] on link "PO8MPJ-5711" at bounding box center [35, 129] width 60 height 10
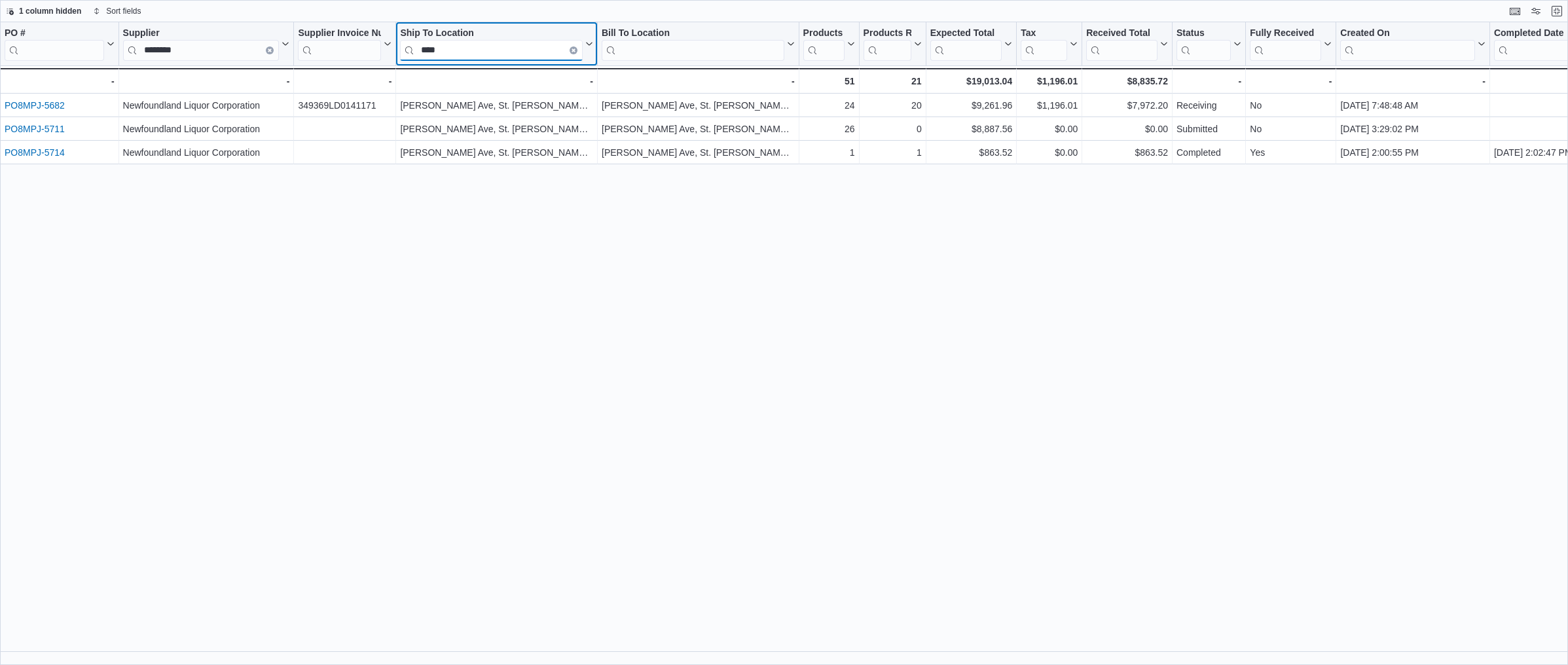
drag, startPoint x: 462, startPoint y: 48, endPoint x: 407, endPoint y: 48, distance: 55.0
click at [407, 48] on input "****" at bounding box center [491, 50] width 183 height 21
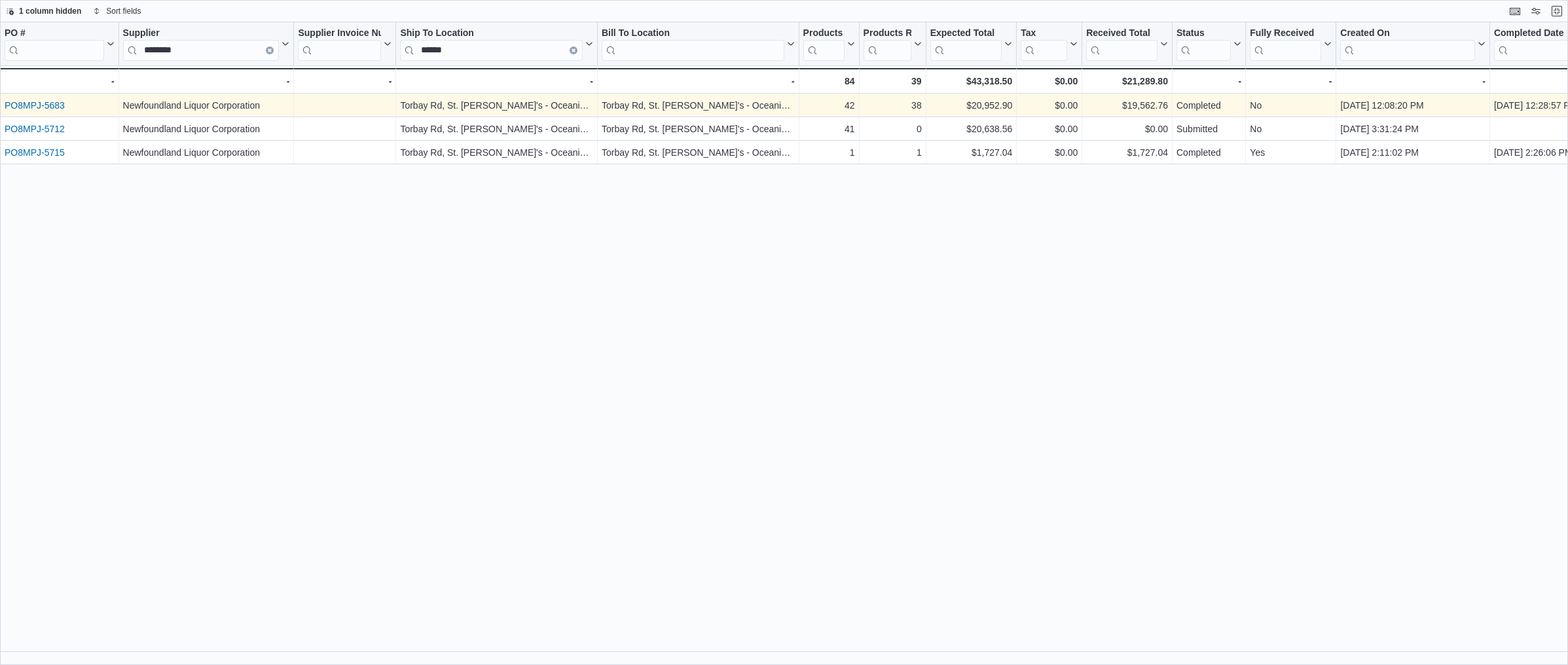
click at [38, 104] on link "PO8MPJ-5683" at bounding box center [35, 105] width 60 height 10
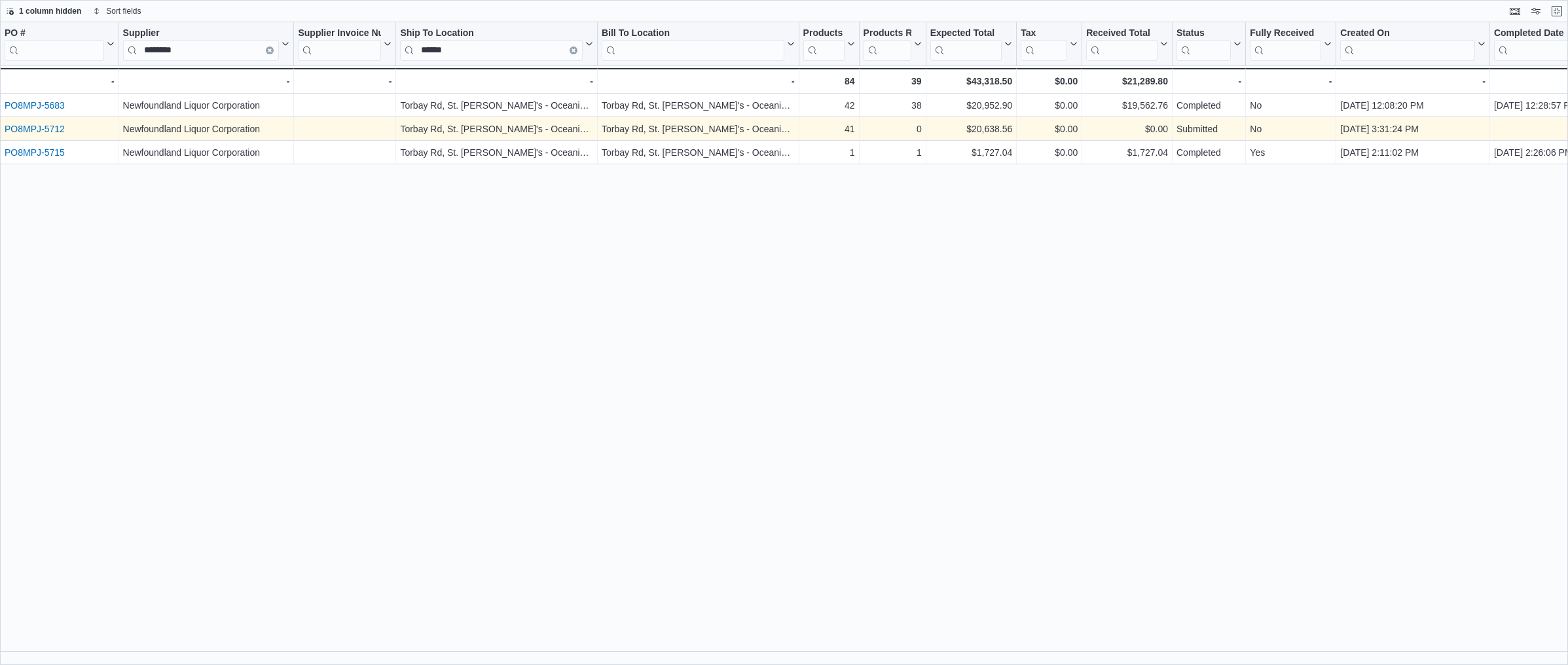
click at [43, 129] on link "PO8MPJ-5712" at bounding box center [35, 129] width 60 height 10
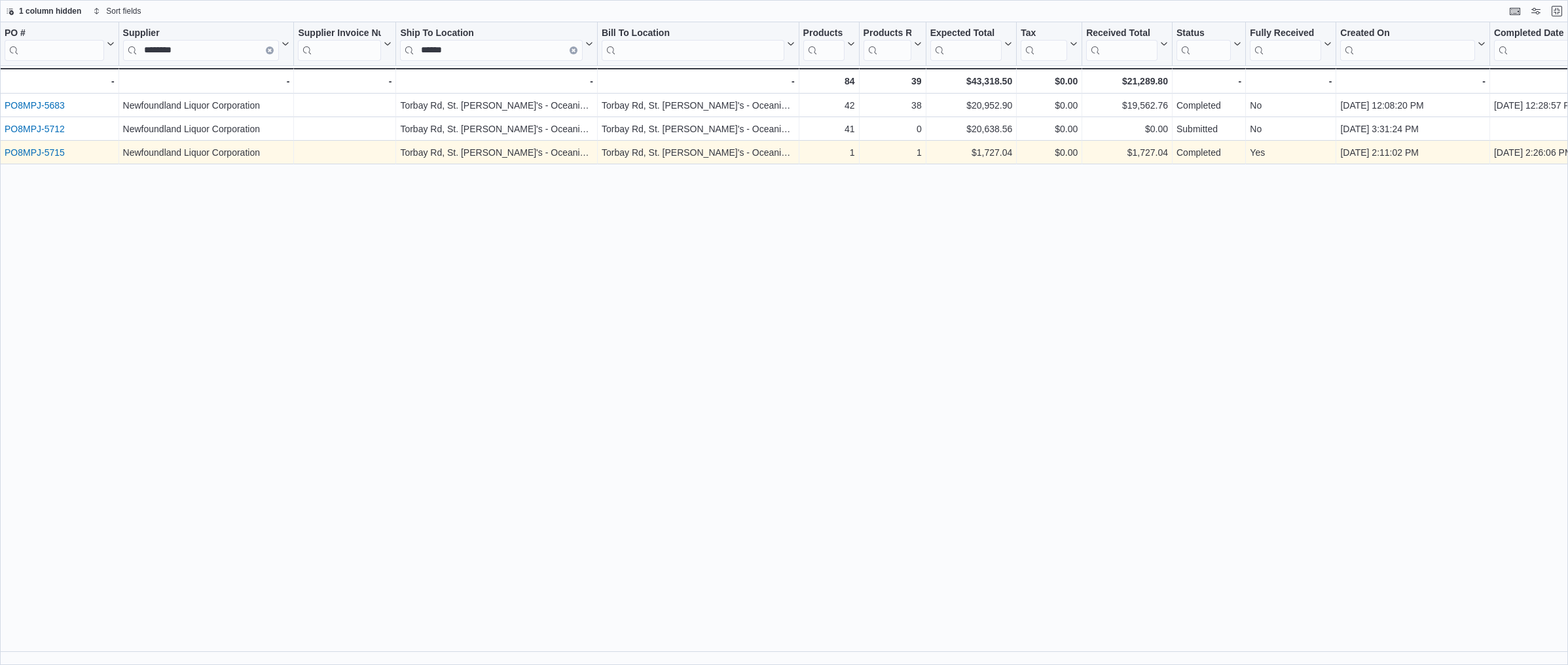
click at [41, 150] on link "PO8MPJ-5715" at bounding box center [35, 153] width 60 height 10
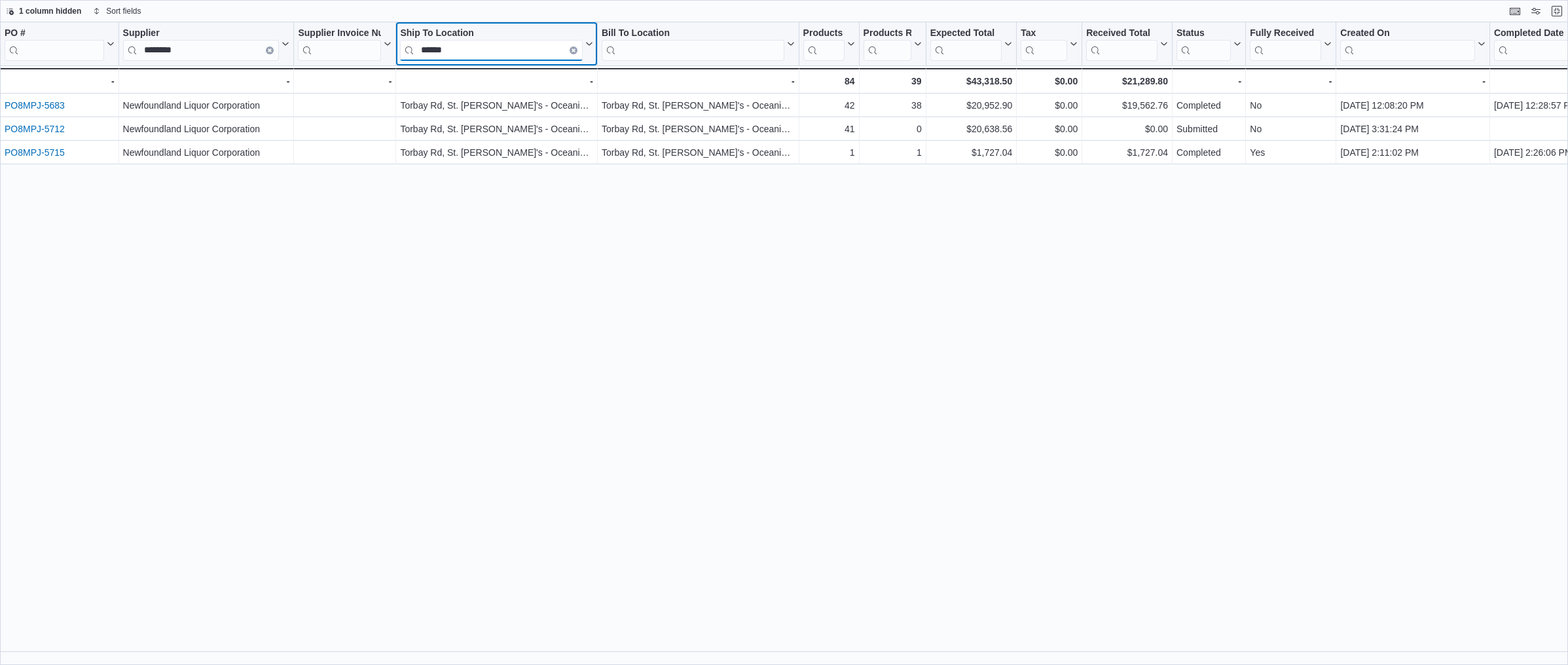
drag, startPoint x: 465, startPoint y: 49, endPoint x: 386, endPoint y: 42, distance: 79.3
click at [386, 42] on div "PO # Click to view column header actions Supplier ******** Click to view column…" at bounding box center [961, 58] width 1923 height 72
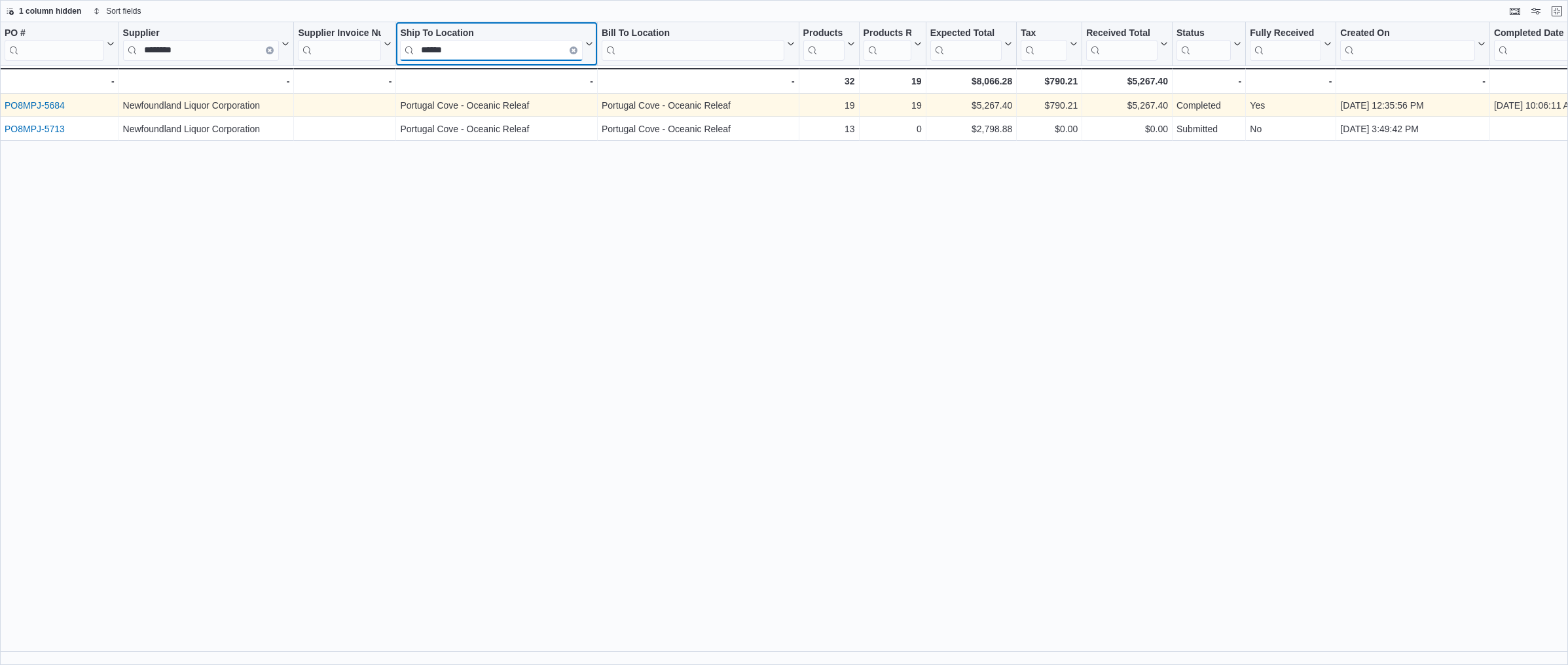
type input "******"
click at [47, 102] on link "PO8MPJ-5684" at bounding box center [35, 105] width 60 height 10
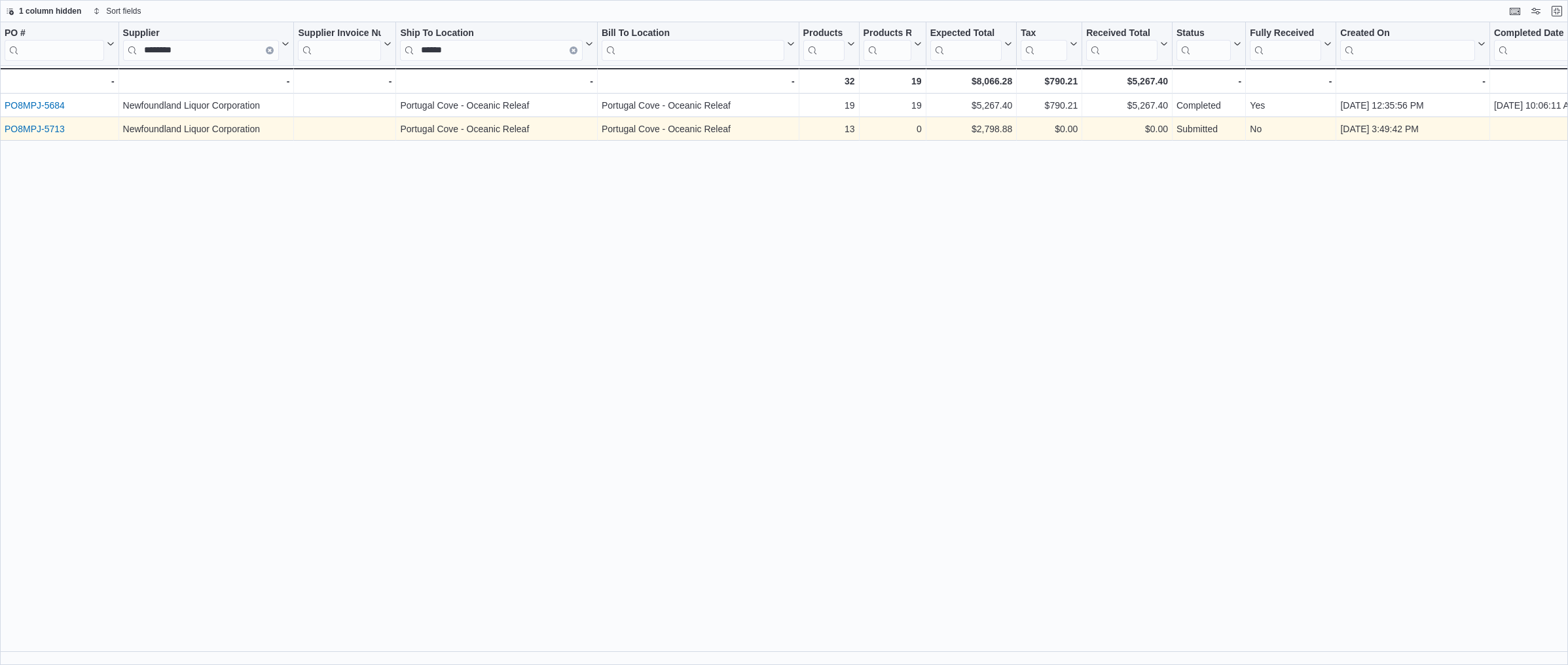
click at [32, 125] on link "PO8MPJ-5713" at bounding box center [35, 129] width 60 height 10
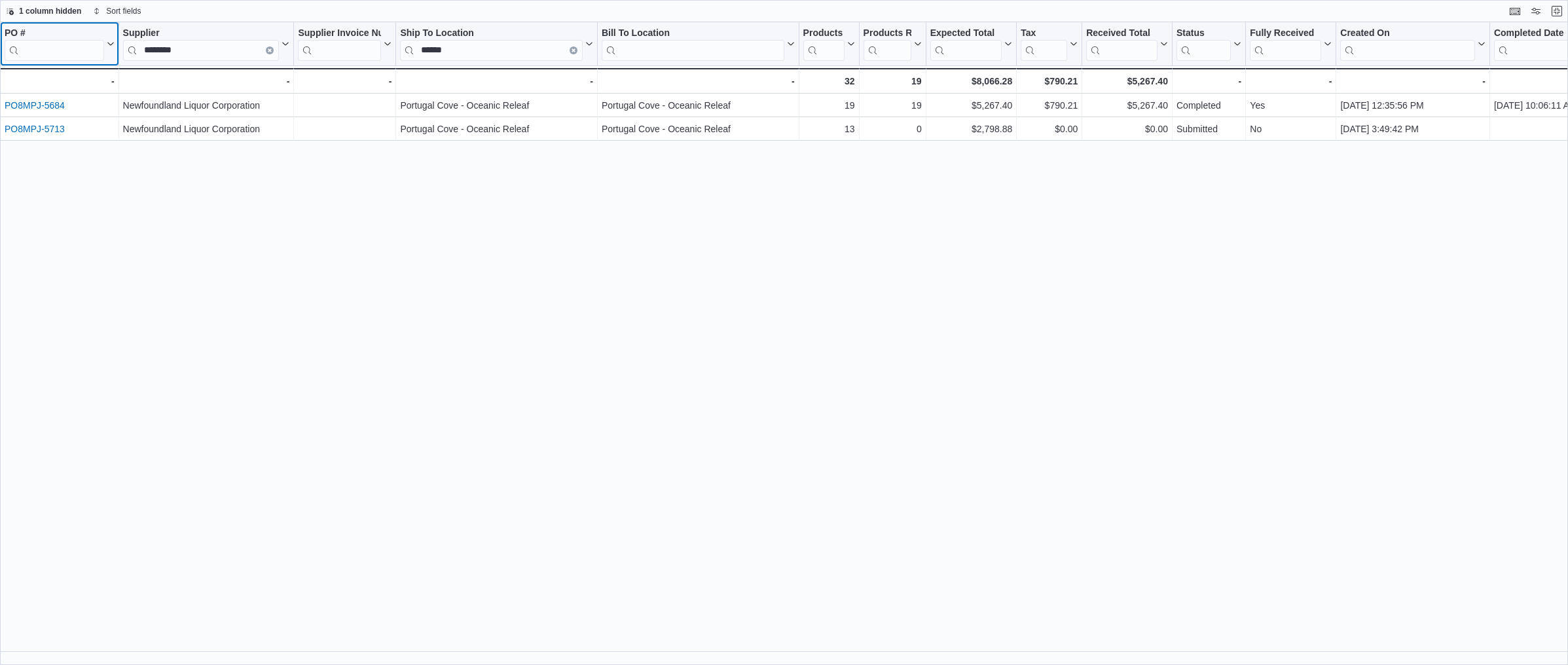
click at [58, 53] on input "search" at bounding box center [54, 50] width 99 height 21
paste input "**********"
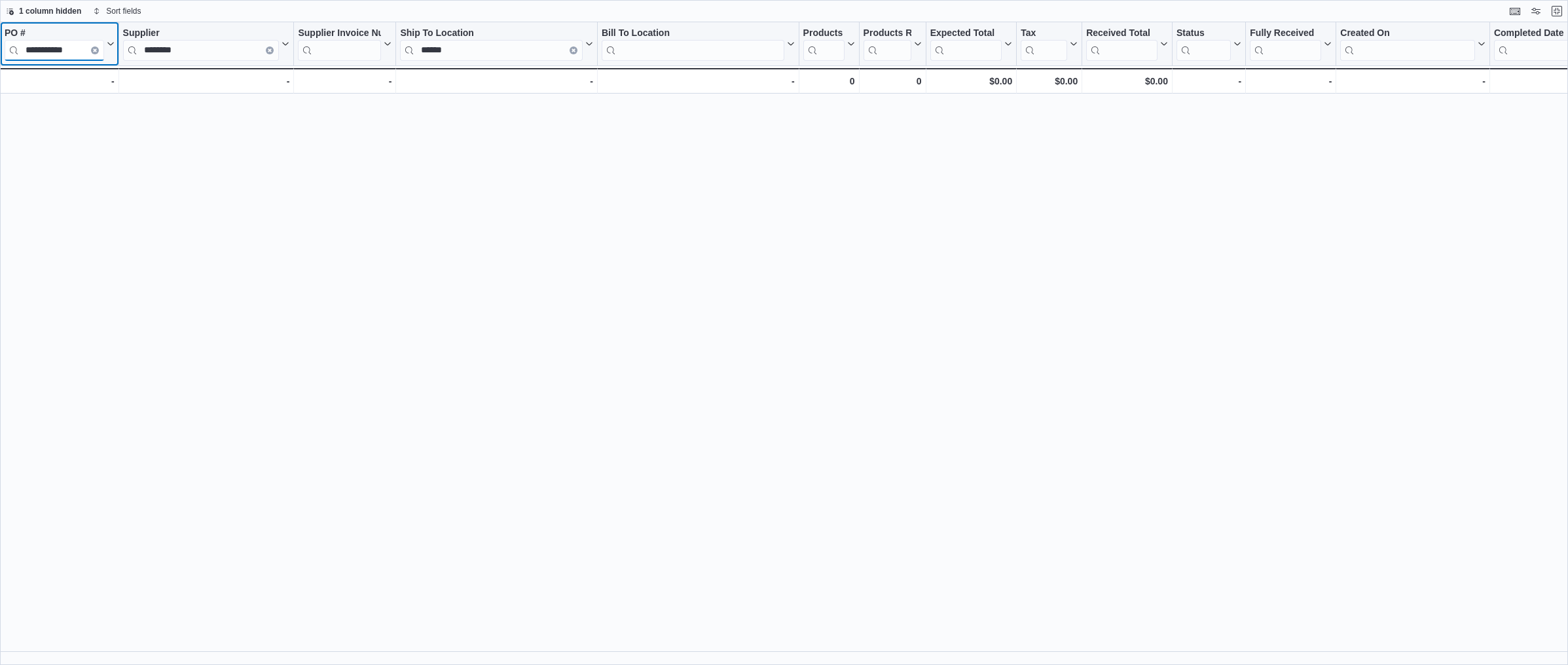
type input "**********"
click at [573, 52] on icon "Clear input" at bounding box center [573, 50] width 4 height 4
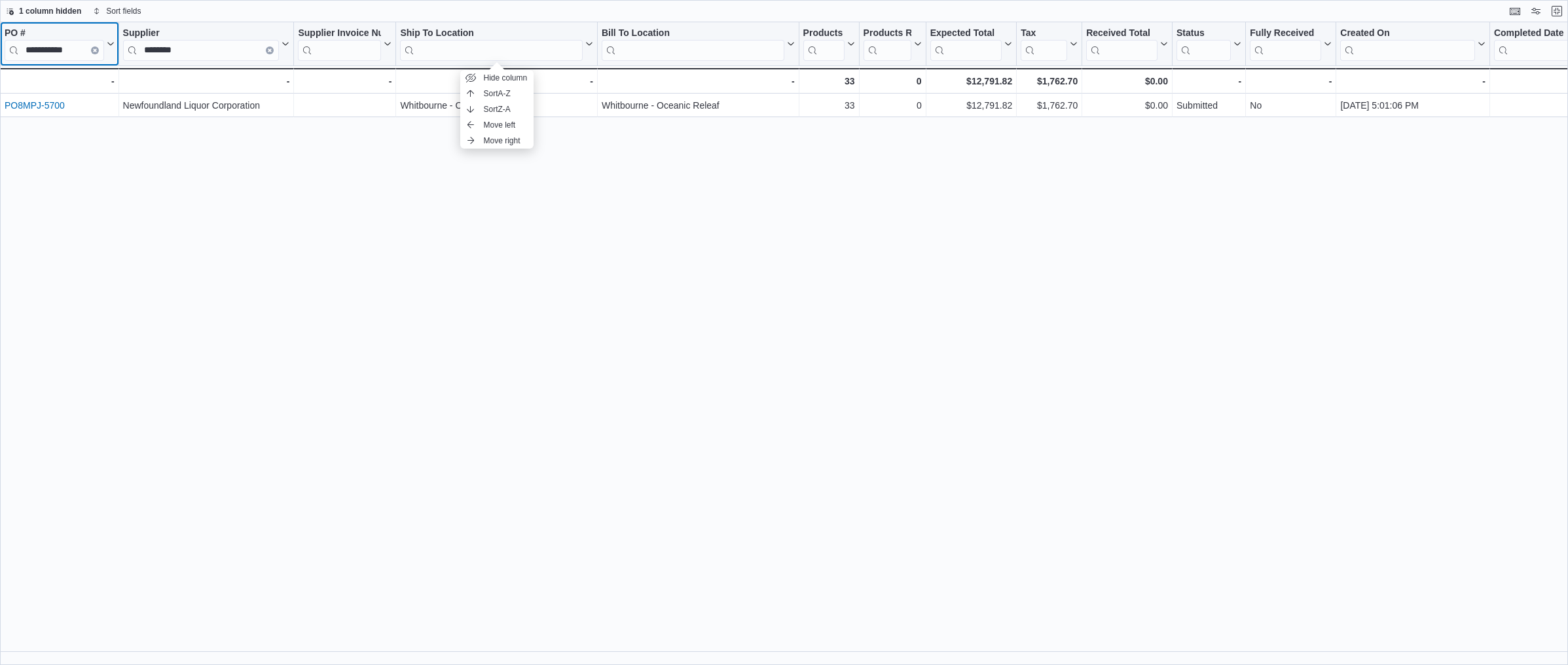
click at [93, 52] on icon "Clear input" at bounding box center [95, 50] width 4 height 4
click at [74, 54] on input "search" at bounding box center [54, 50] width 99 height 21
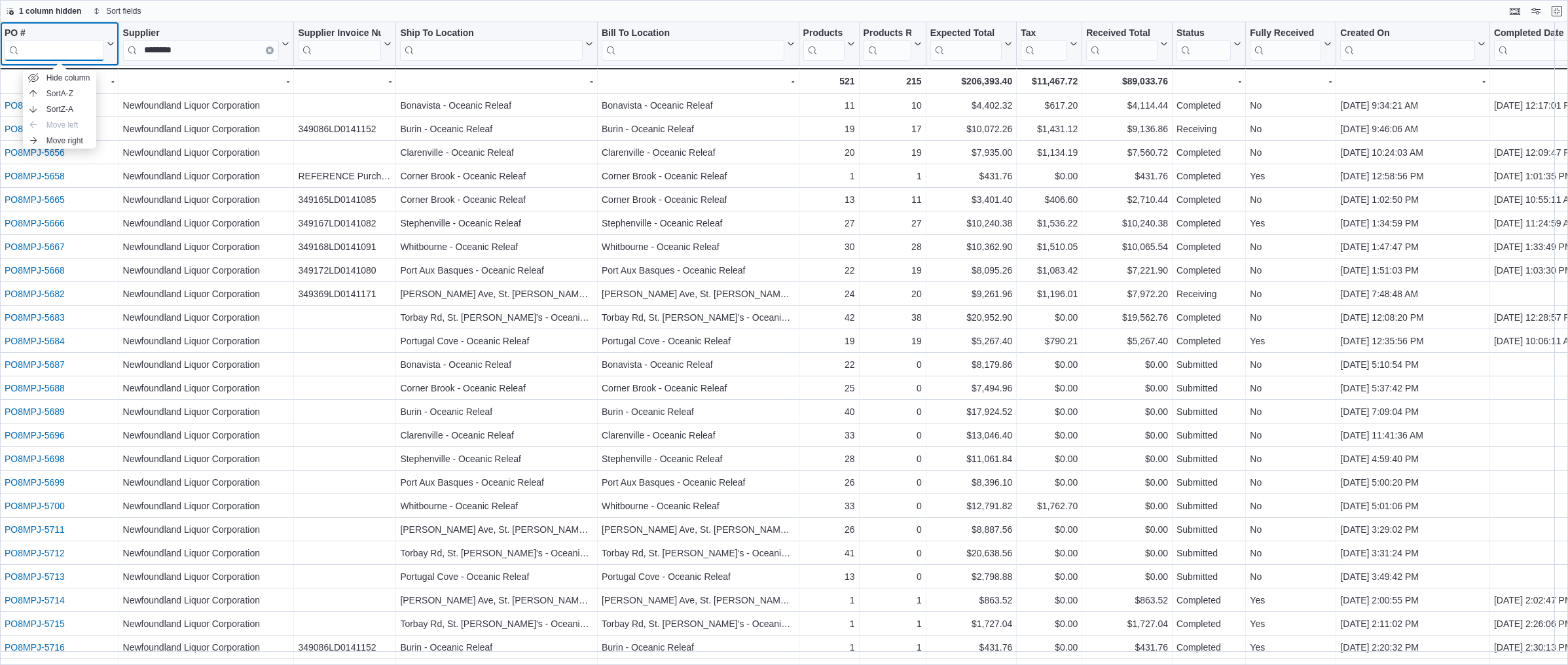
paste input "**********"
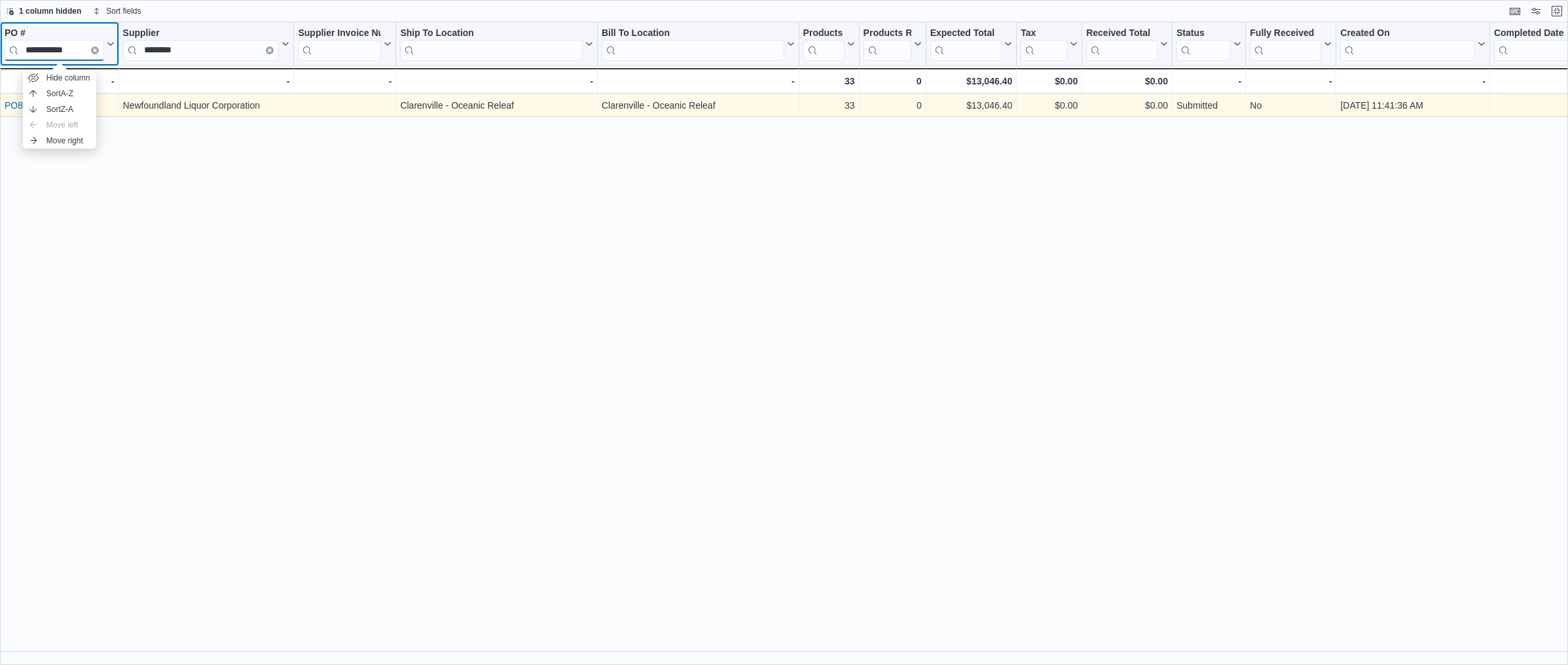
type input "**********"
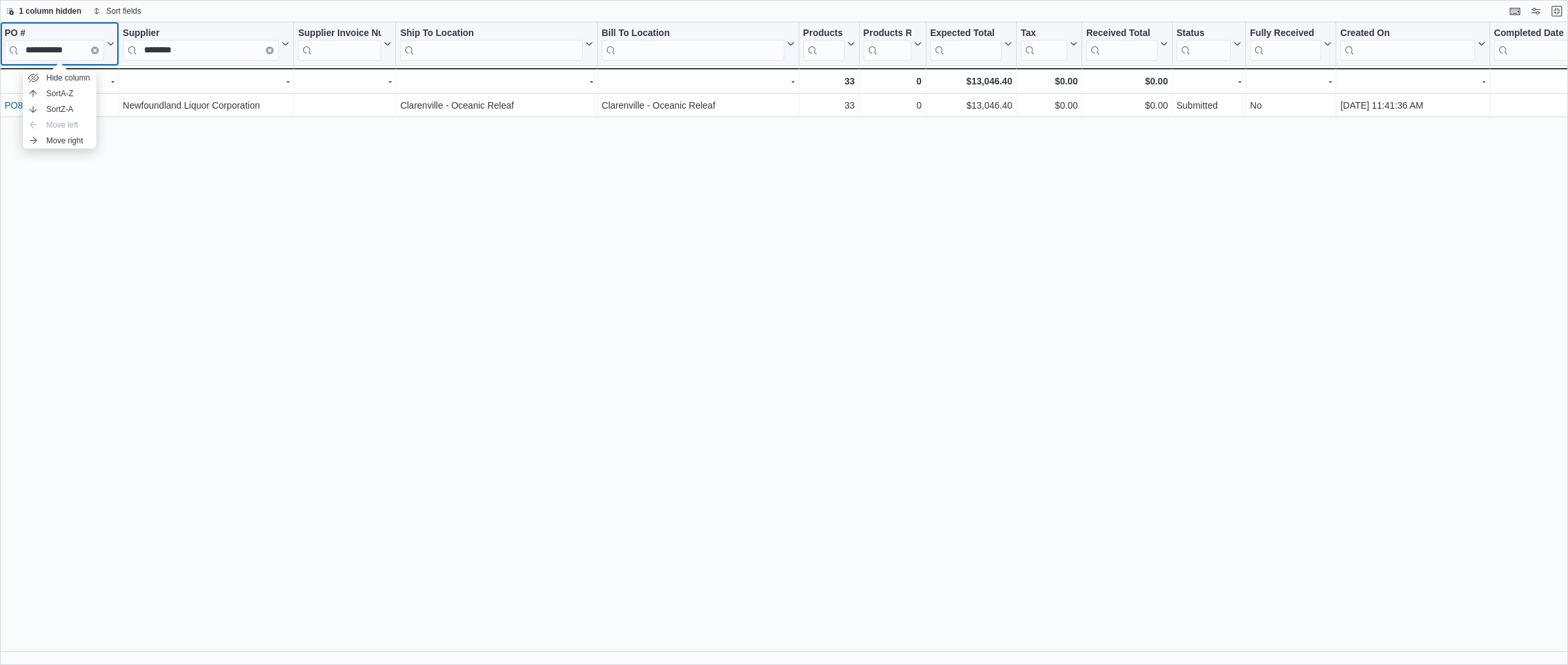
click at [93, 53] on button "Clear input" at bounding box center [94, 50] width 8 height 8
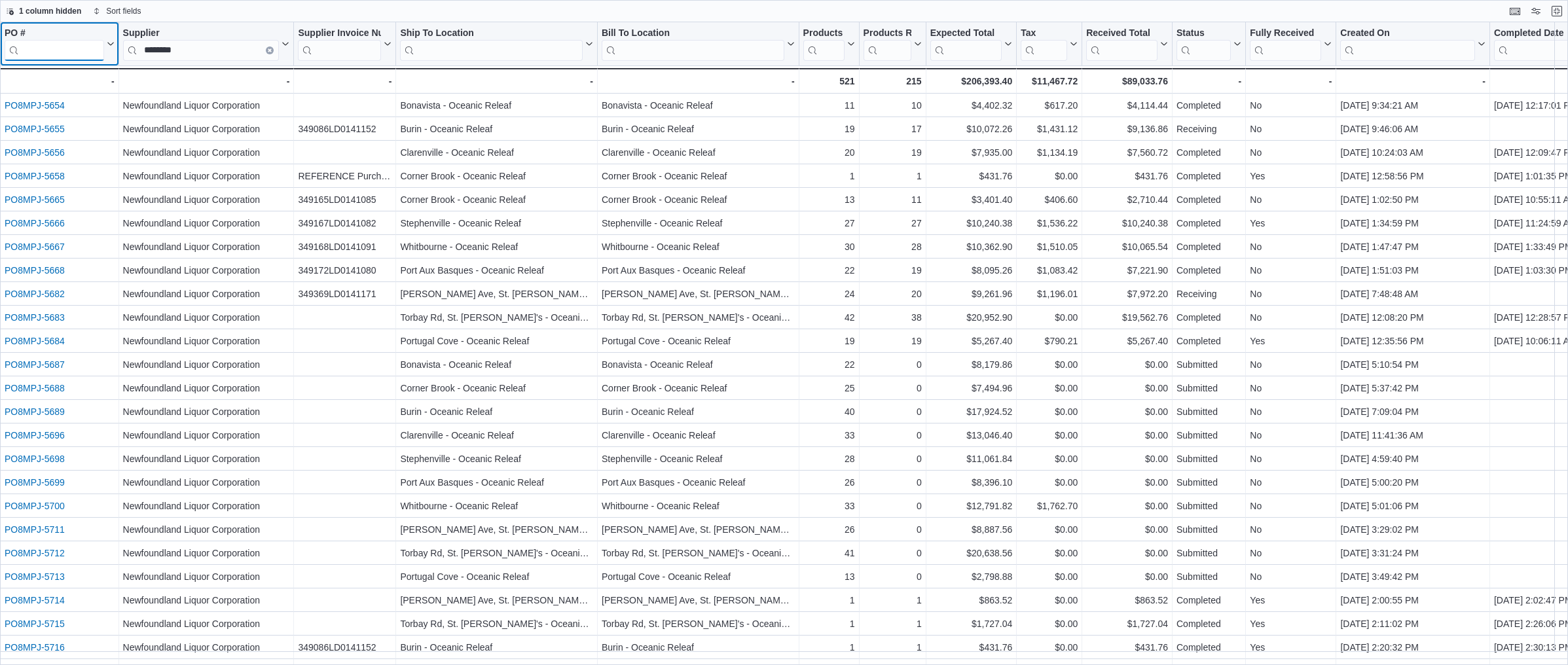
paste input "**********"
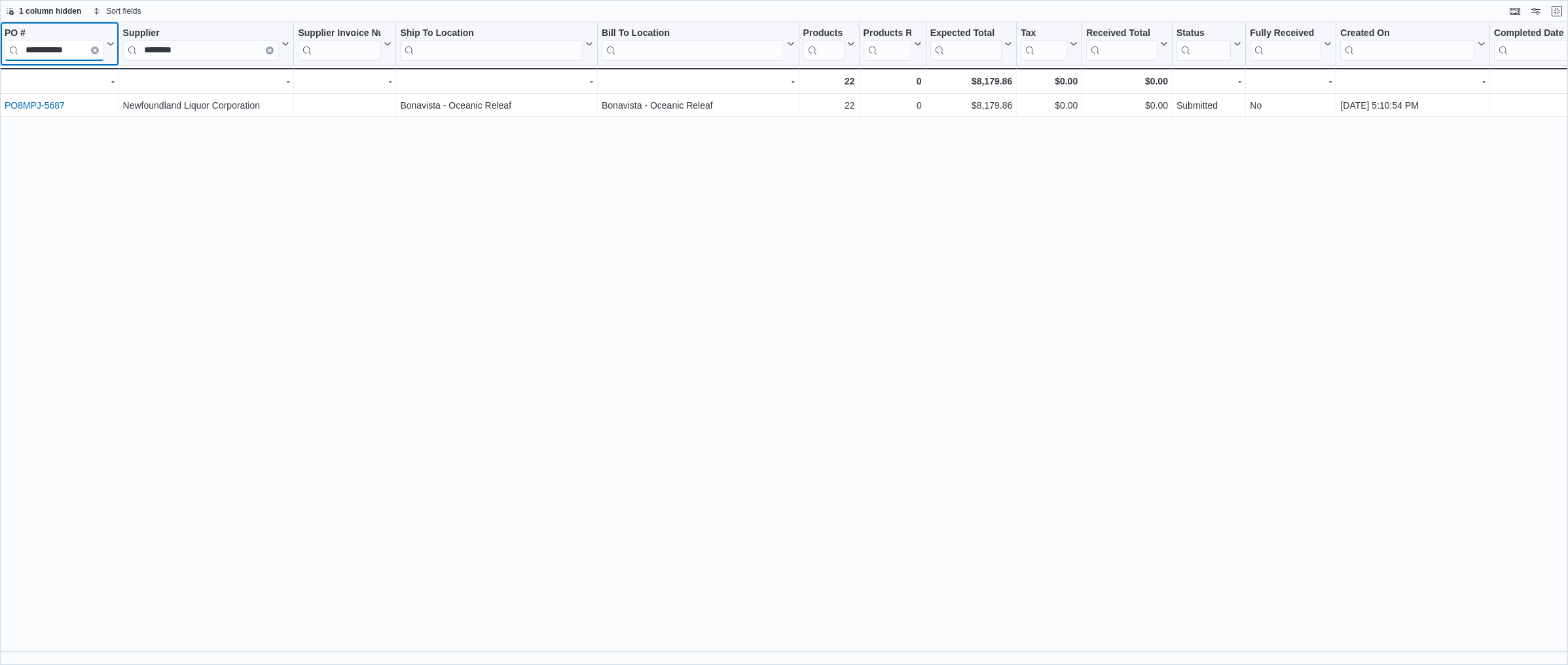
type input "**********"
click at [93, 54] on input "**********" at bounding box center [54, 50] width 99 height 21
click at [93, 49] on icon "Clear input" at bounding box center [95, 50] width 4 height 4
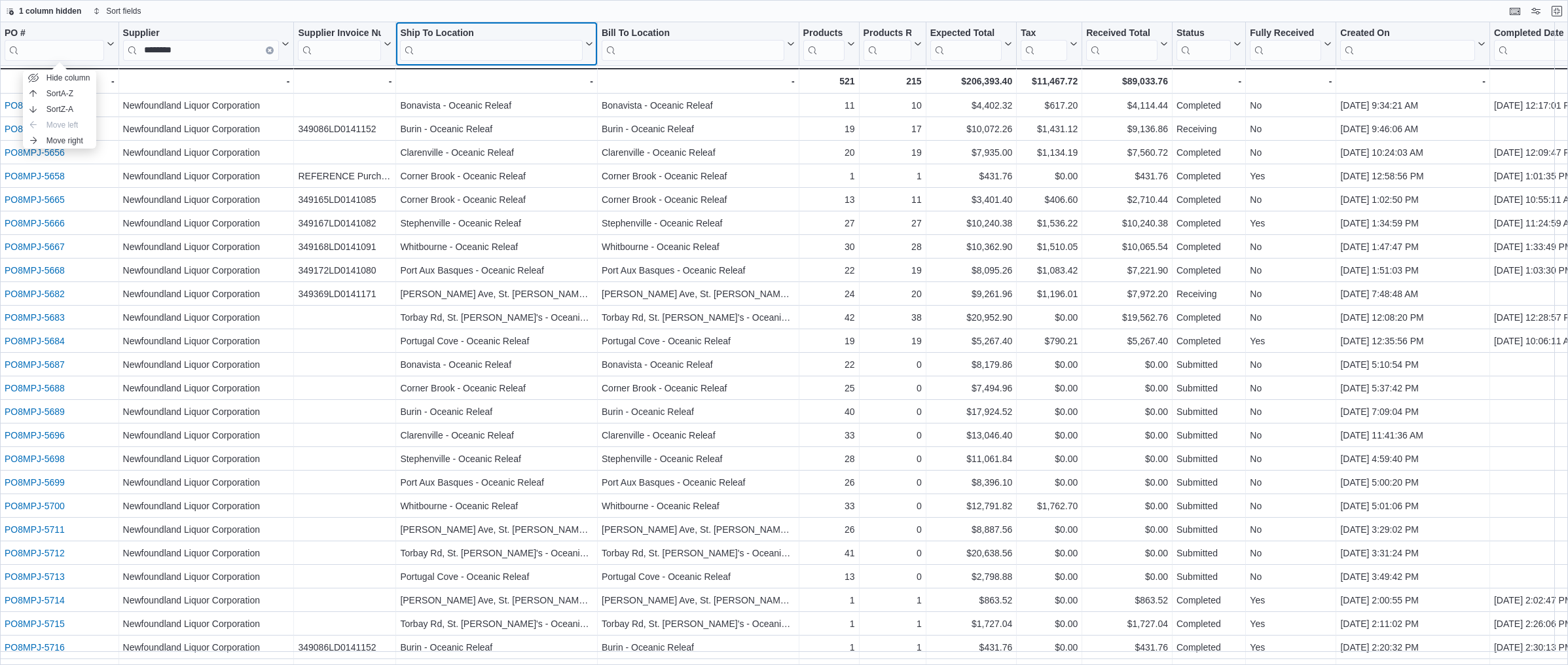
click at [462, 55] on input "search" at bounding box center [491, 50] width 183 height 21
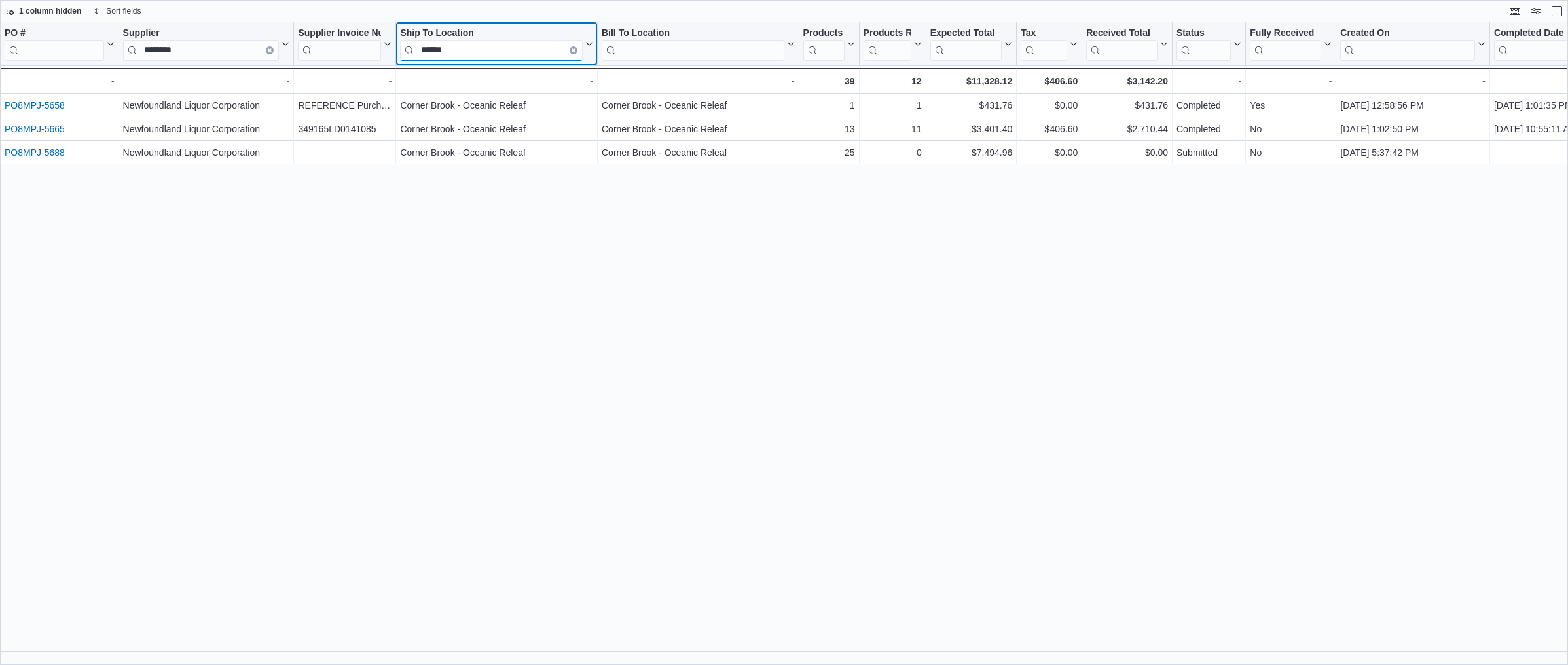
type input "******"
click at [1547, 11] on button "Exit fullscreen" at bounding box center [1557, 10] width 16 height 16
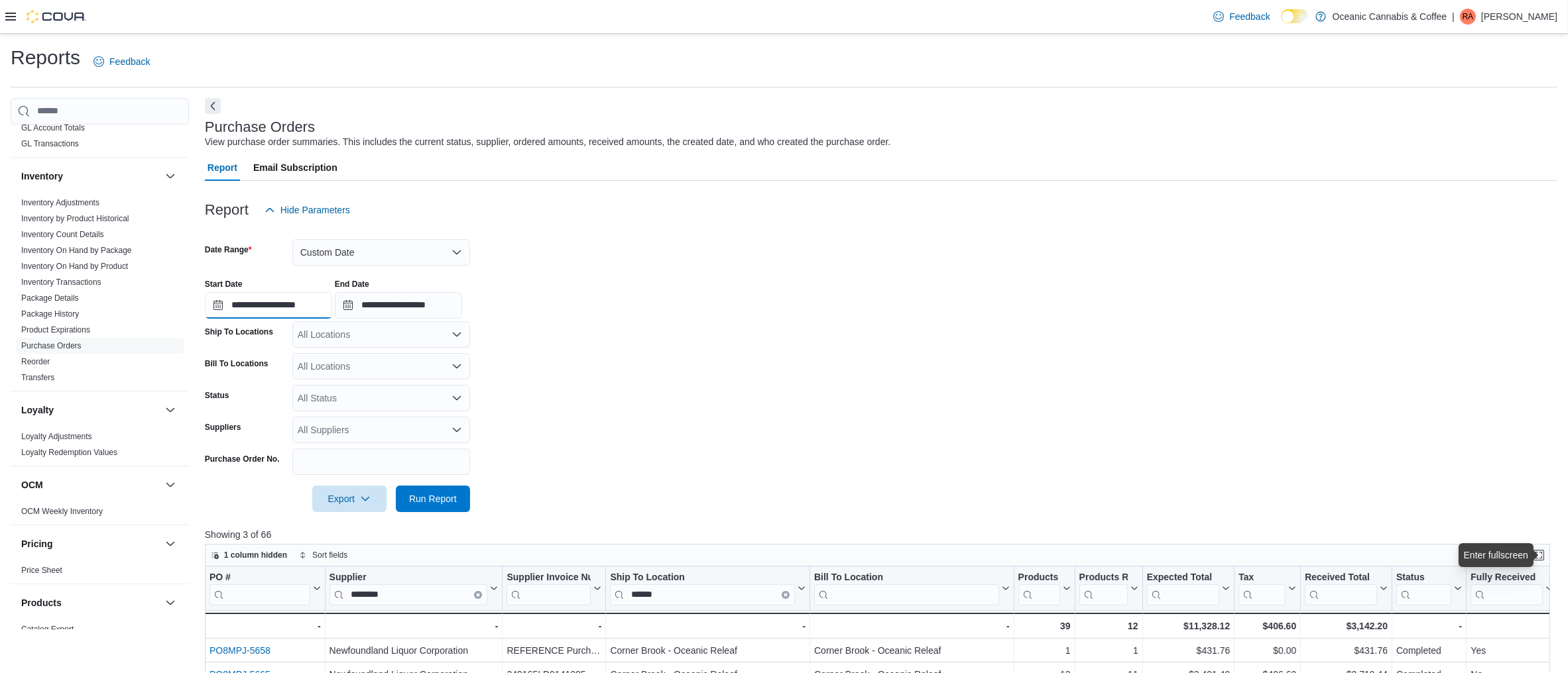
click at [251, 295] on input "**********" at bounding box center [268, 305] width 128 height 26
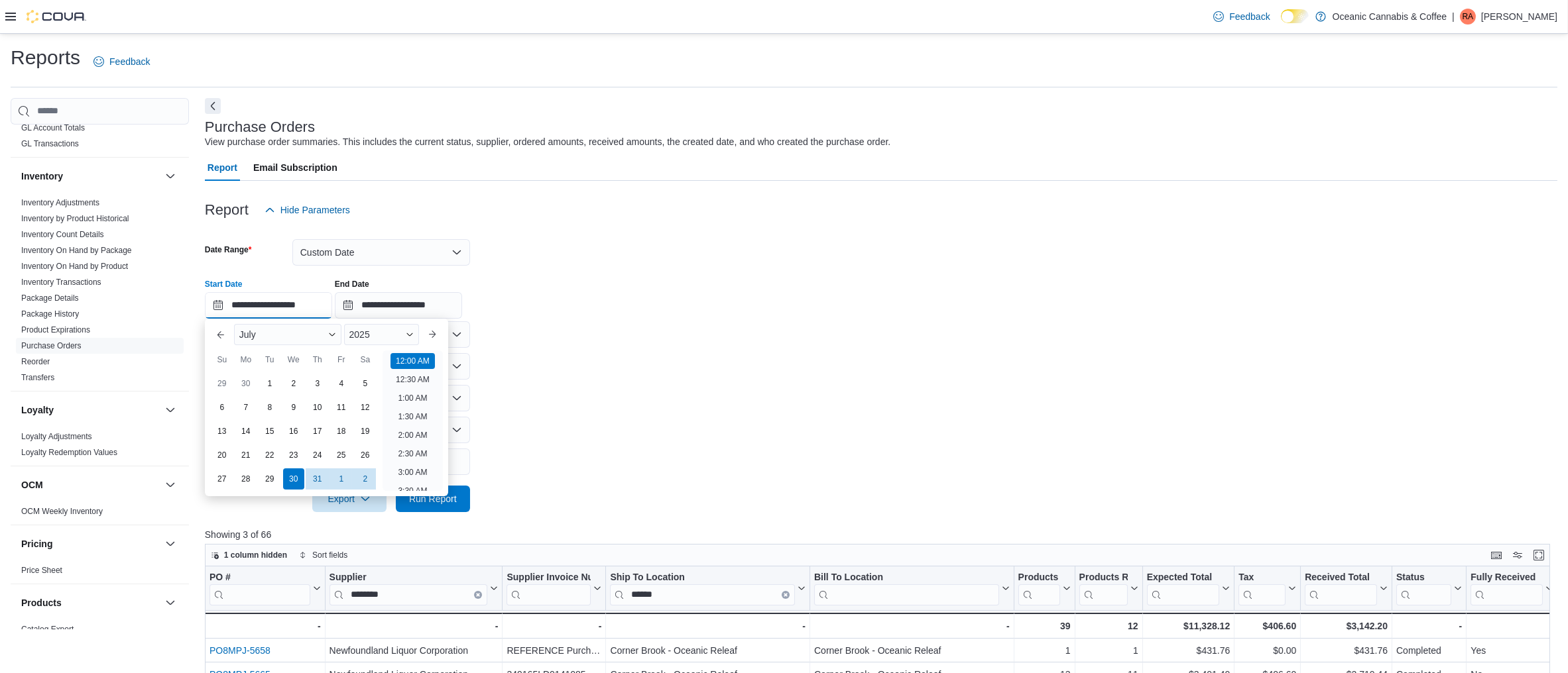
scroll to position [41, 0]
click at [273, 434] on div "15" at bounding box center [269, 431] width 24 height 24
type input "**********"
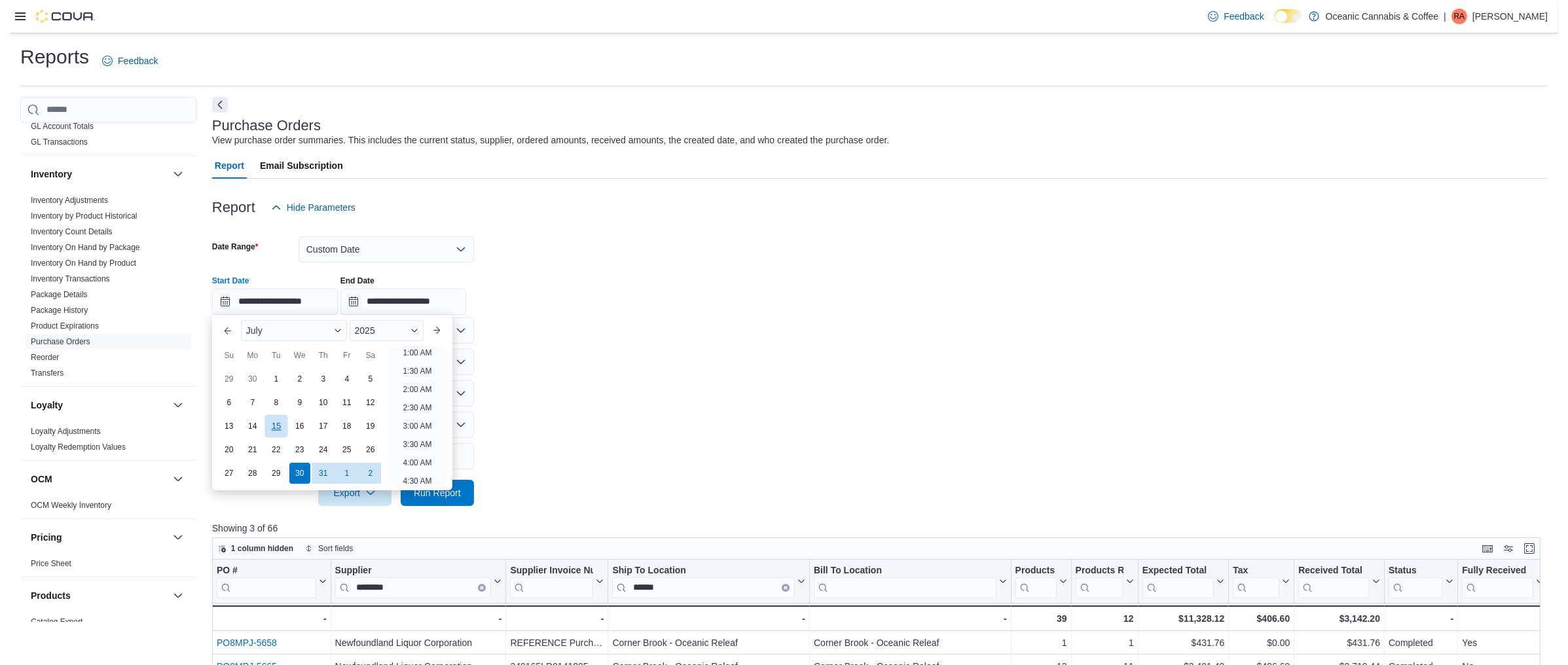
scroll to position [2, 0]
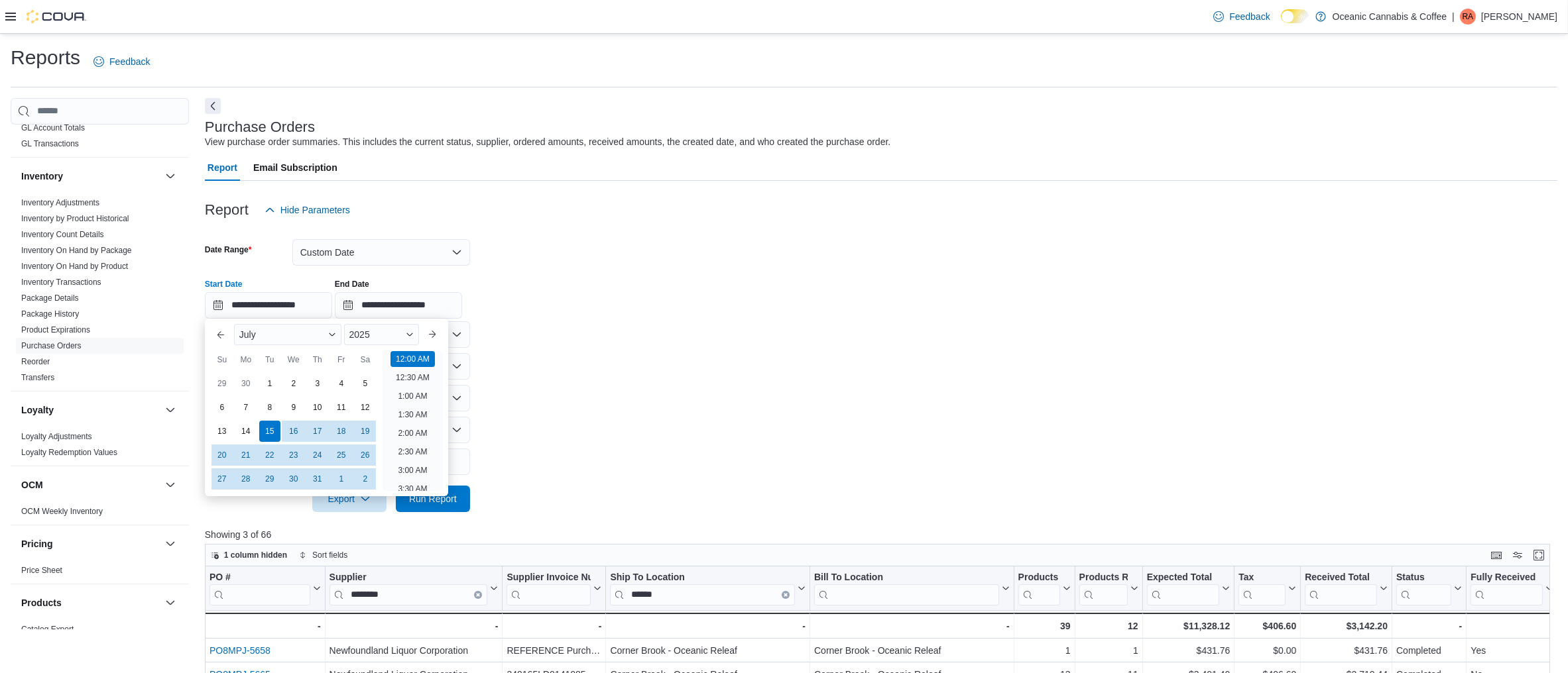
click at [555, 360] on form "**********" at bounding box center [881, 368] width 1353 height 289
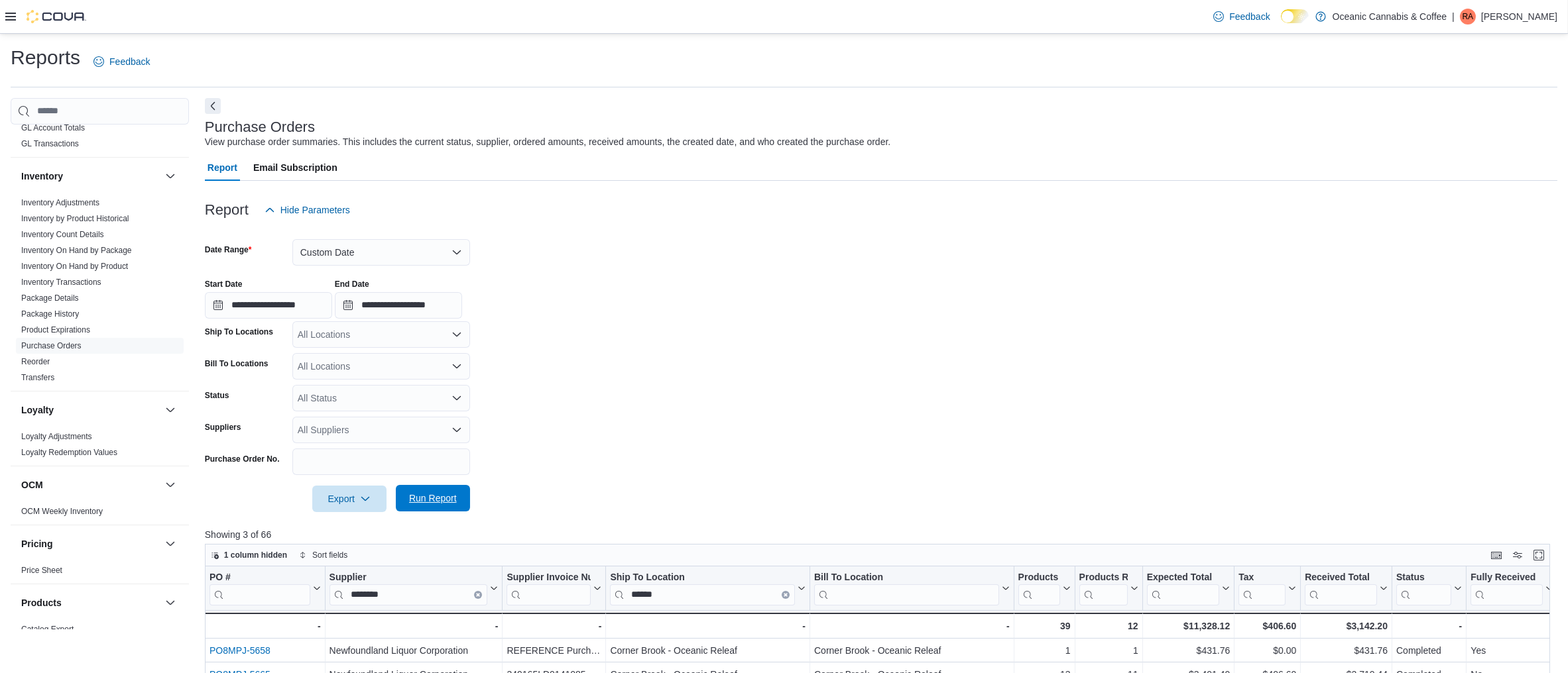
click at [436, 488] on span "Run Report" at bounding box center [433, 498] width 59 height 26
click at [1547, 550] on button "Enter fullscreen" at bounding box center [1539, 555] width 16 height 16
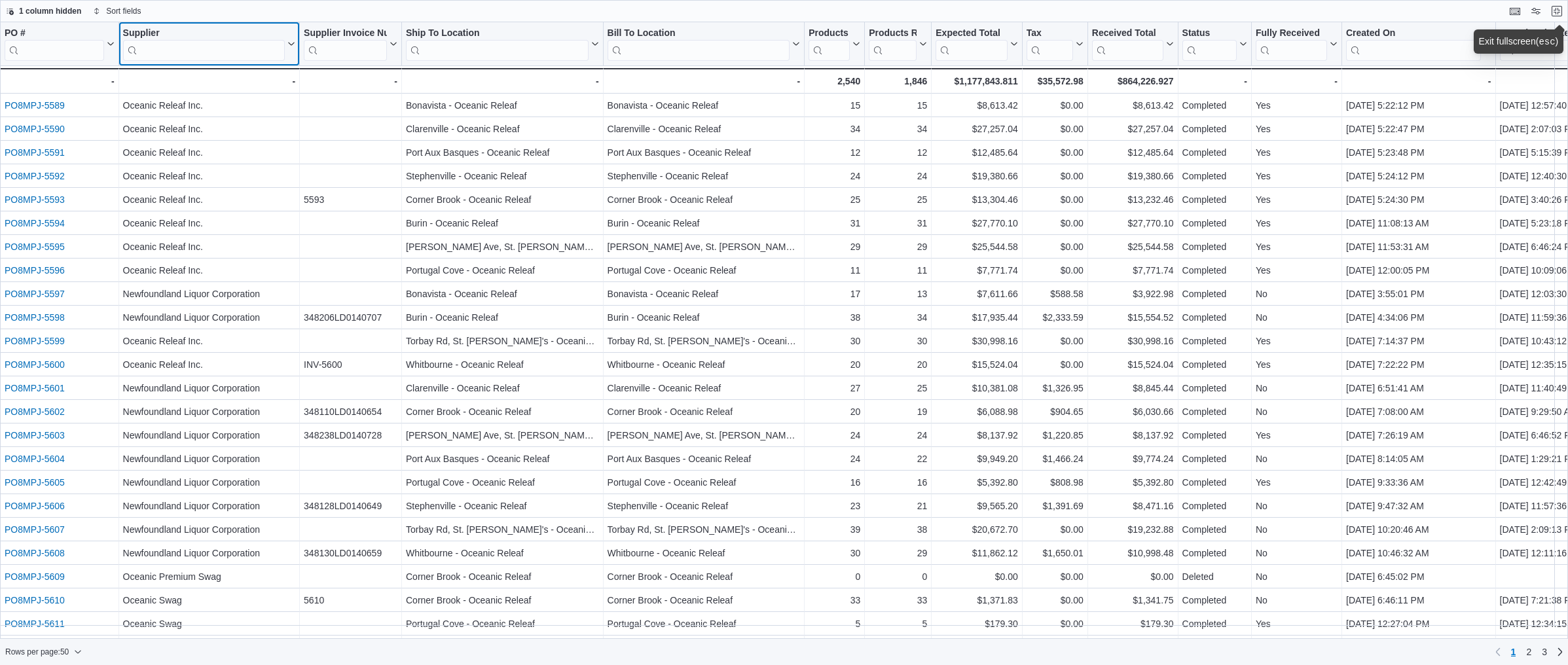
click at [205, 52] on input "search" at bounding box center [204, 50] width 161 height 21
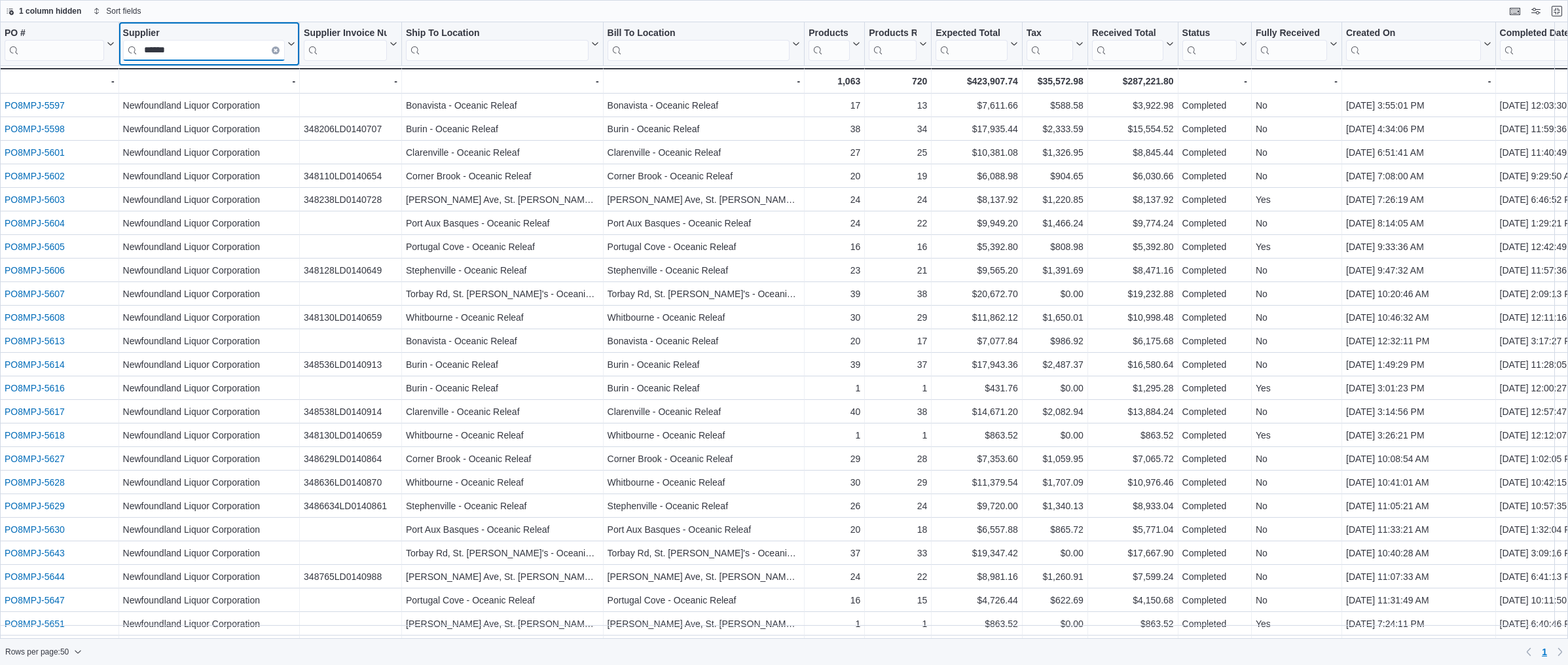
type input "******"
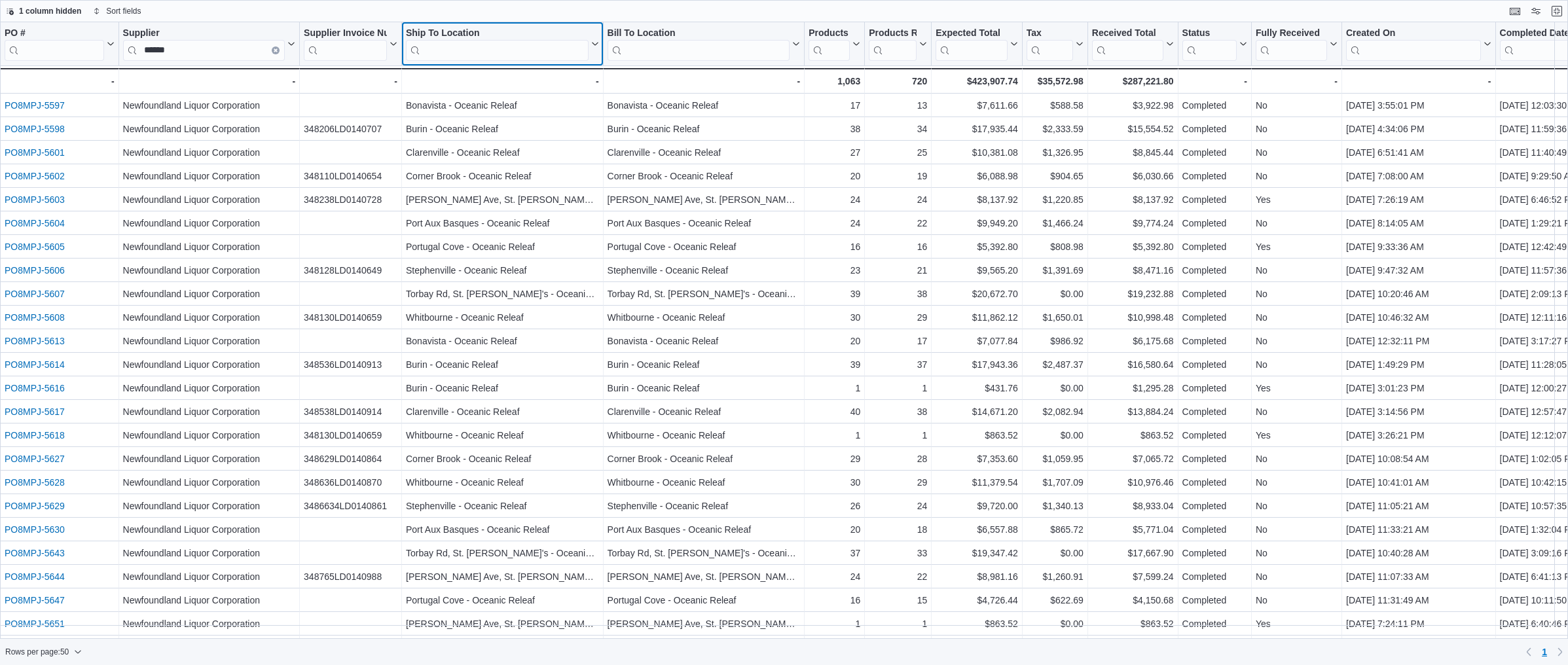
click at [446, 53] on input "search" at bounding box center [497, 50] width 183 height 21
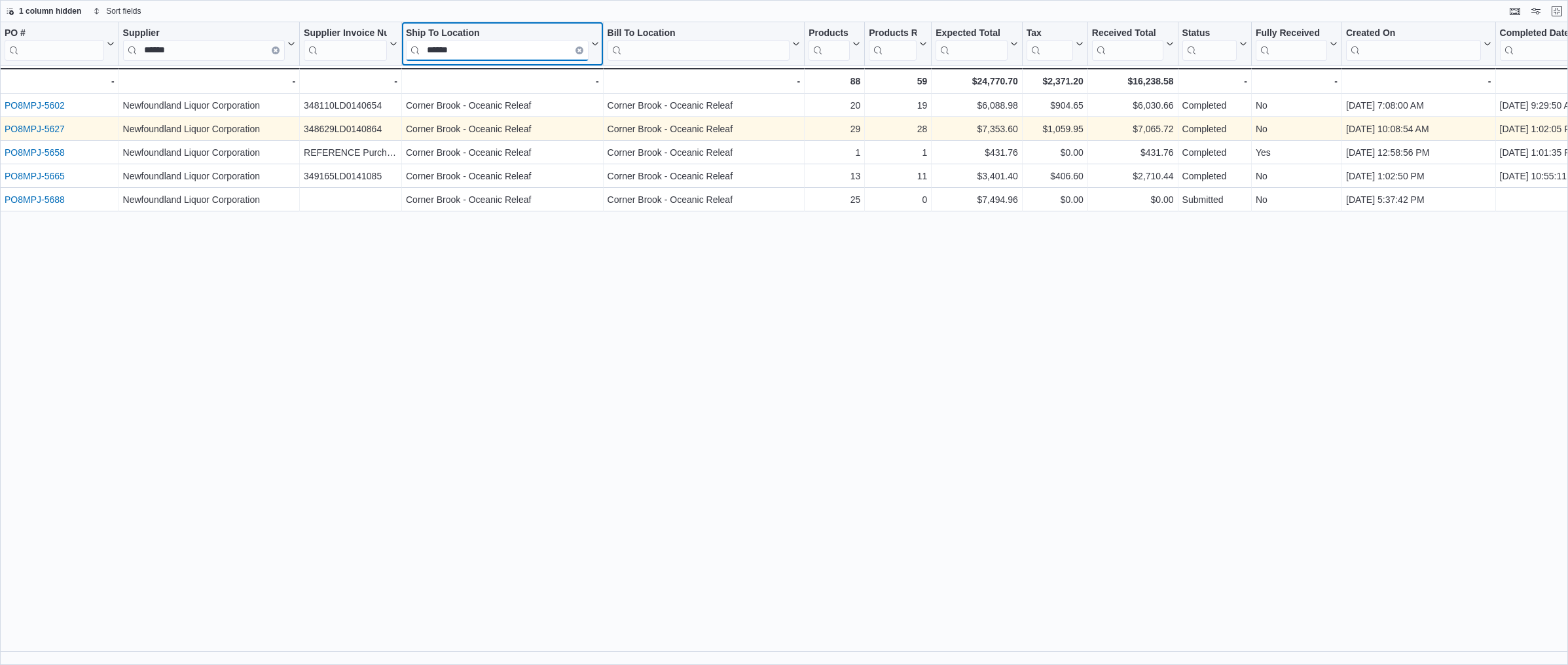
type input "******"
click at [34, 126] on link "PO8MPJ-5627" at bounding box center [35, 129] width 60 height 10
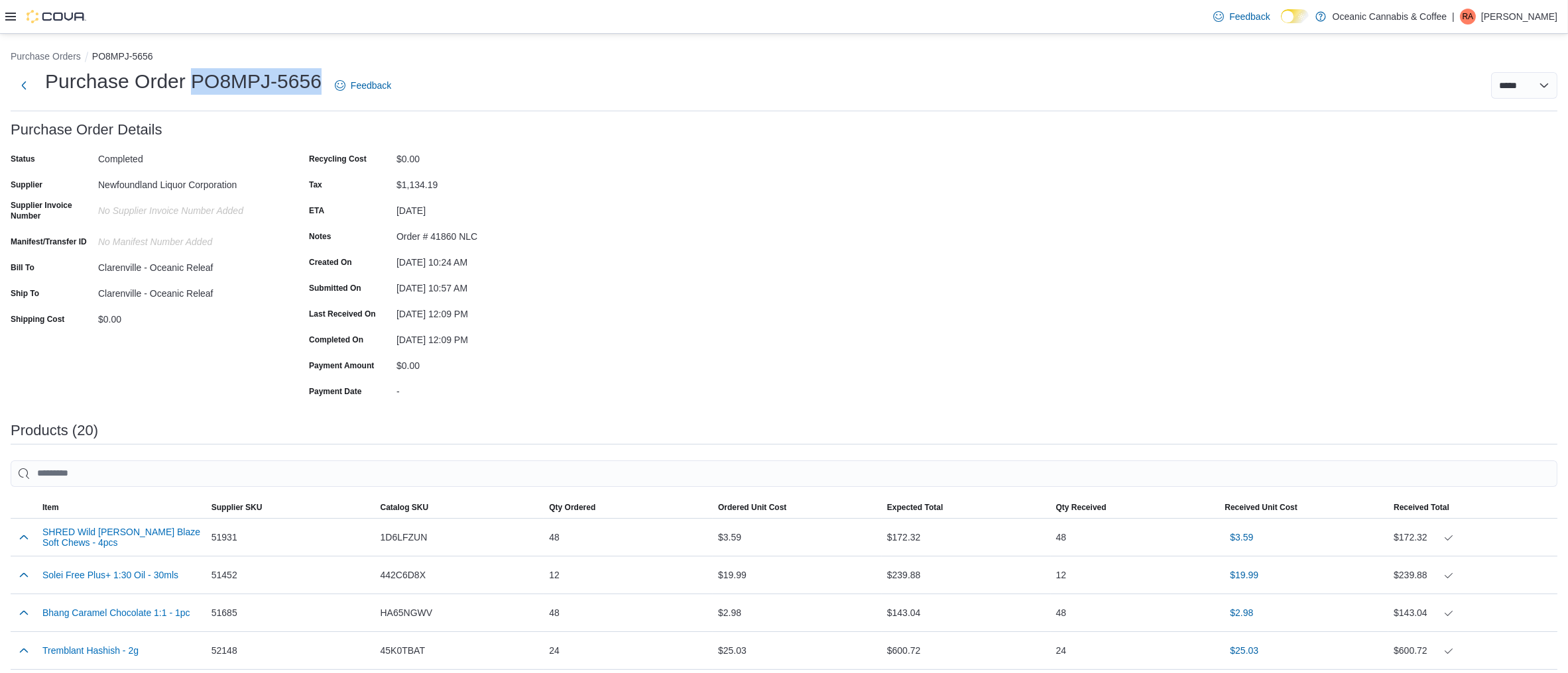
drag, startPoint x: 320, startPoint y: 81, endPoint x: 193, endPoint y: 87, distance: 127.1
click at [193, 87] on h1 "Purchase Order PO8MPJ-5656" at bounding box center [184, 81] width 276 height 26
copy h1 "PO8MPJ-5656"
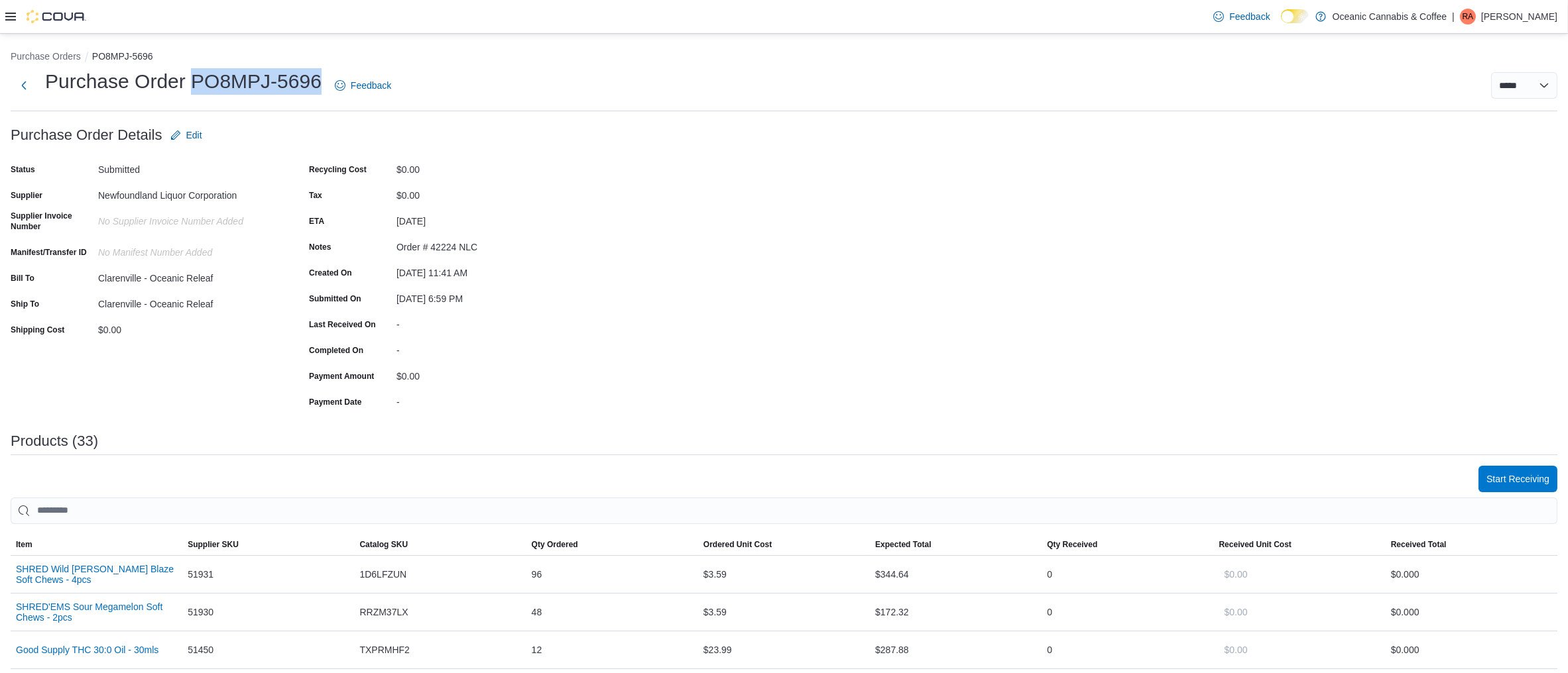
drag, startPoint x: 317, startPoint y: 85, endPoint x: 193, endPoint y: 100, distance: 124.9
click at [193, 100] on div "Purchase Order PO8MPJ-5696 Feedback" at bounding box center [203, 85] width 386 height 34
copy h1 "PO8MPJ-5696"
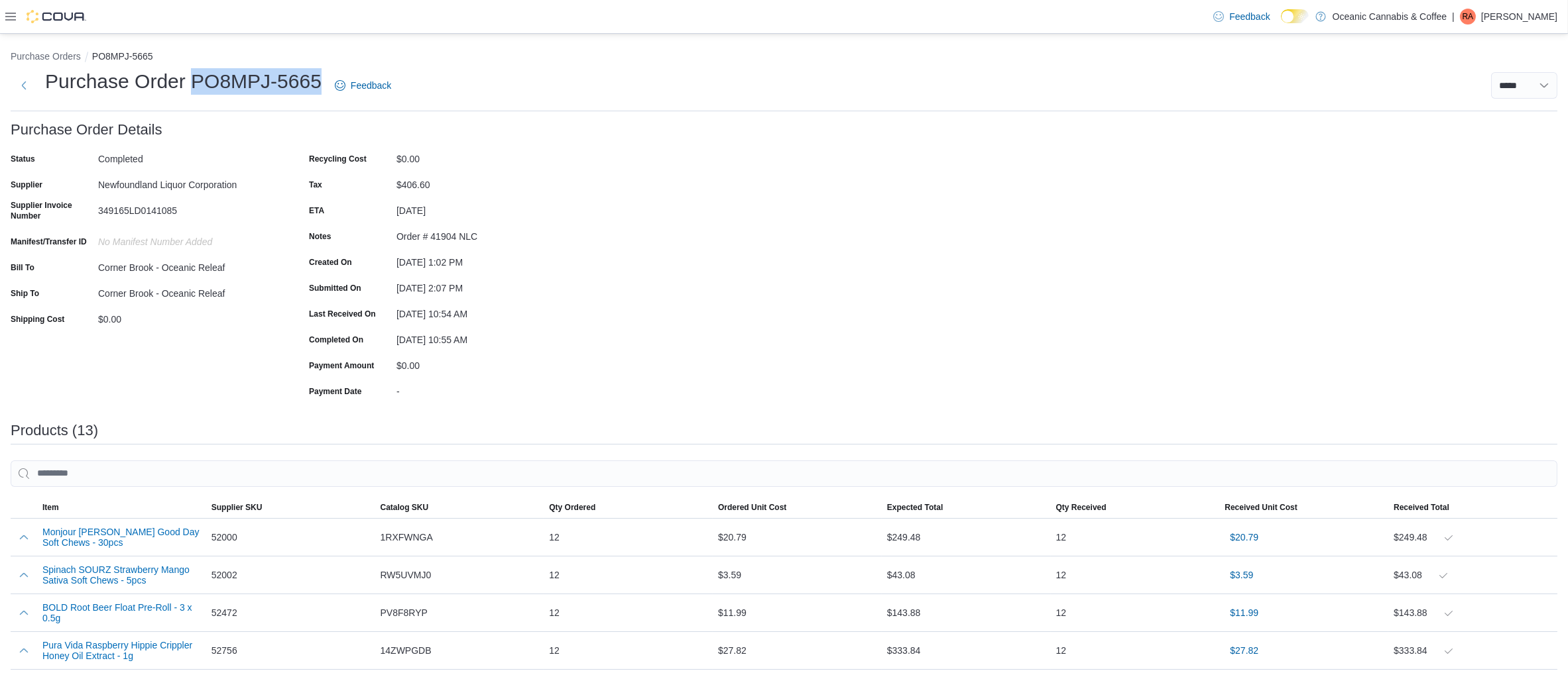
drag, startPoint x: 322, startPoint y: 82, endPoint x: 192, endPoint y: 89, distance: 130.2
click at [192, 89] on div "Purchase Order PO8MPJ-5665 Feedback" at bounding box center [203, 85] width 386 height 34
copy h1 "PO8MPJ-5665"
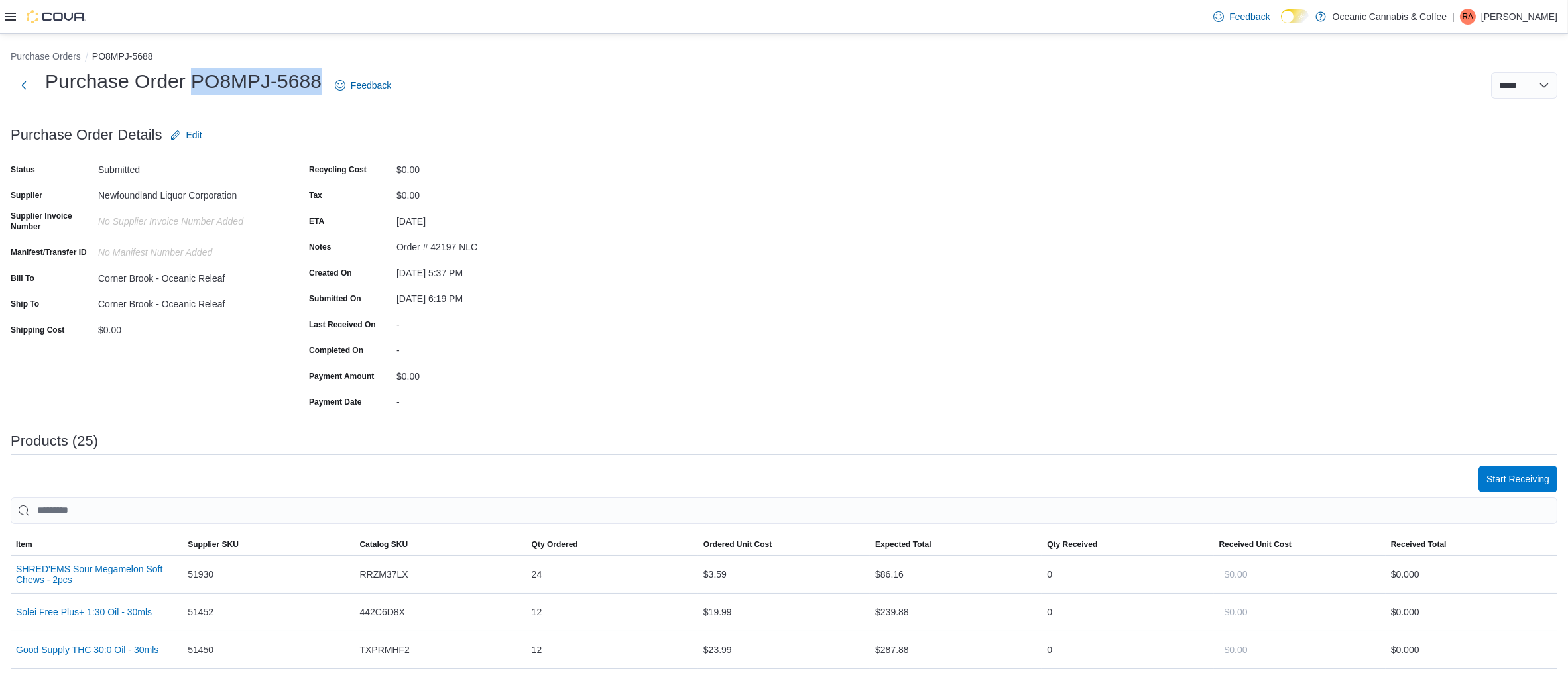
drag, startPoint x: 317, startPoint y: 85, endPoint x: 192, endPoint y: 98, distance: 125.7
click at [192, 98] on div "Purchase Order PO8MPJ-5688 Feedback" at bounding box center [203, 85] width 386 height 34
copy h1 "PO8MPJ-5688"
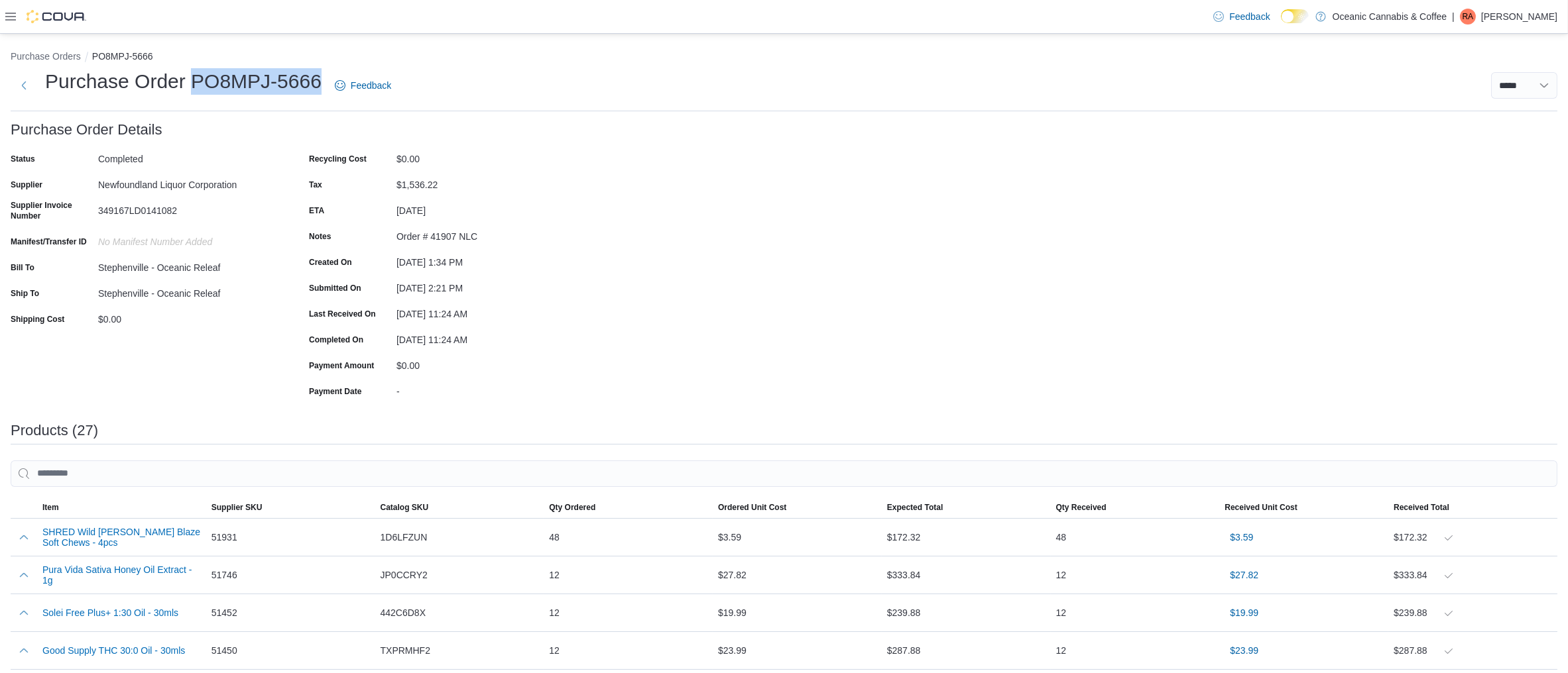
drag, startPoint x: 319, startPoint y: 78, endPoint x: 190, endPoint y: 84, distance: 129.1
click at [190, 84] on h1 "Purchase Order PO8MPJ-5666" at bounding box center [184, 81] width 276 height 26
copy h1 "PO8MPJ-5666"
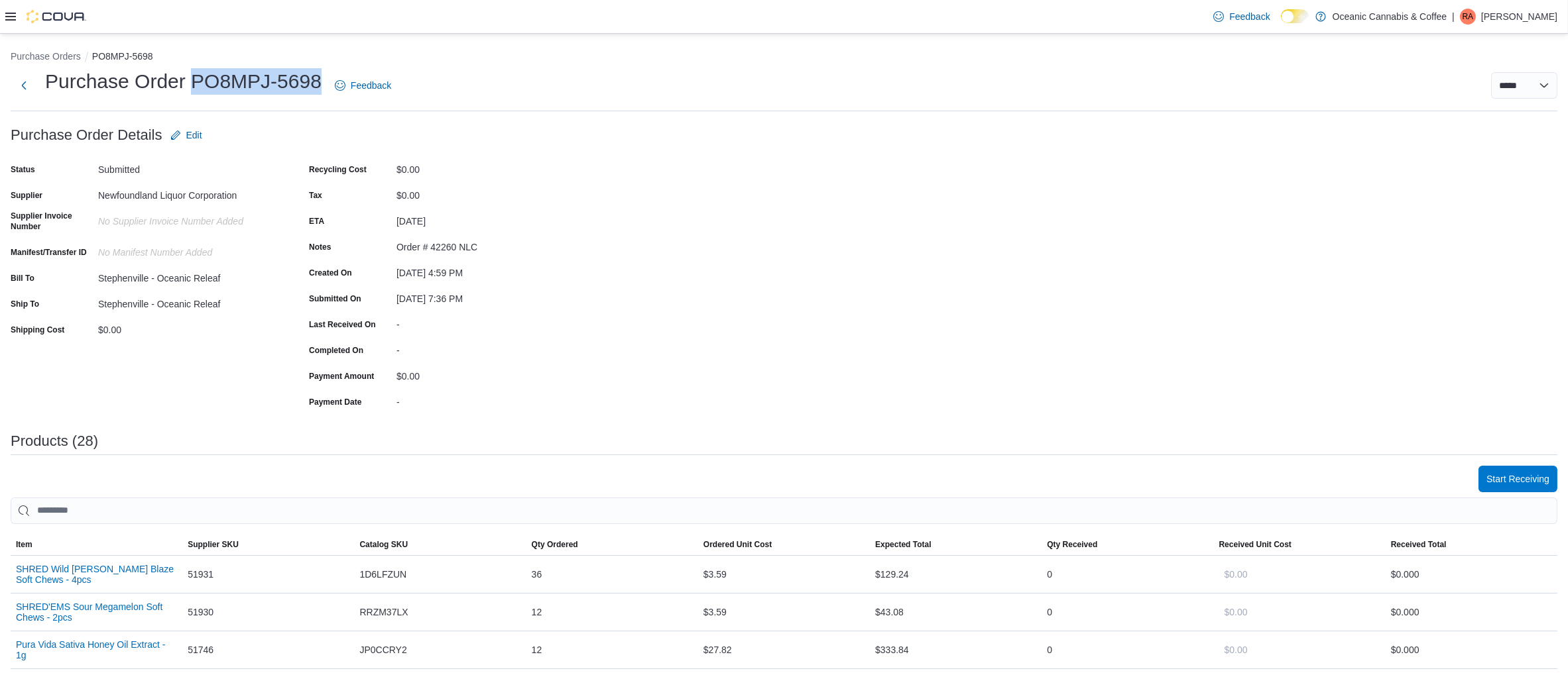
drag, startPoint x: 318, startPoint y: 81, endPoint x: 192, endPoint y: 81, distance: 126.0
click at [192, 81] on h1 "Purchase Order PO8MPJ-5698" at bounding box center [184, 81] width 276 height 26
copy h1 "PO8MPJ-5698"
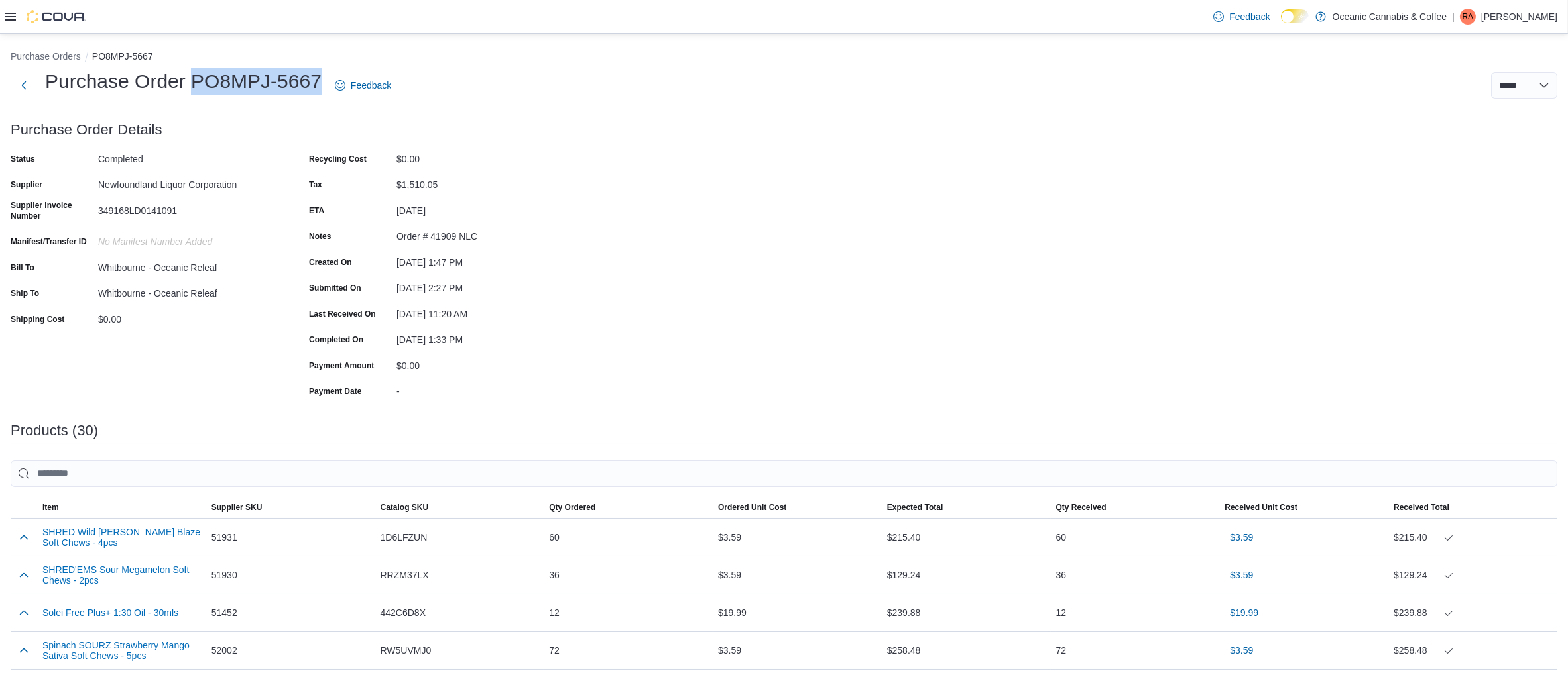
drag, startPoint x: 320, startPoint y: 75, endPoint x: 193, endPoint y: 84, distance: 127.3
click at [193, 84] on h1 "Purchase Order PO8MPJ-5667" at bounding box center [184, 81] width 276 height 26
copy h1 "PO8MPJ-5667"
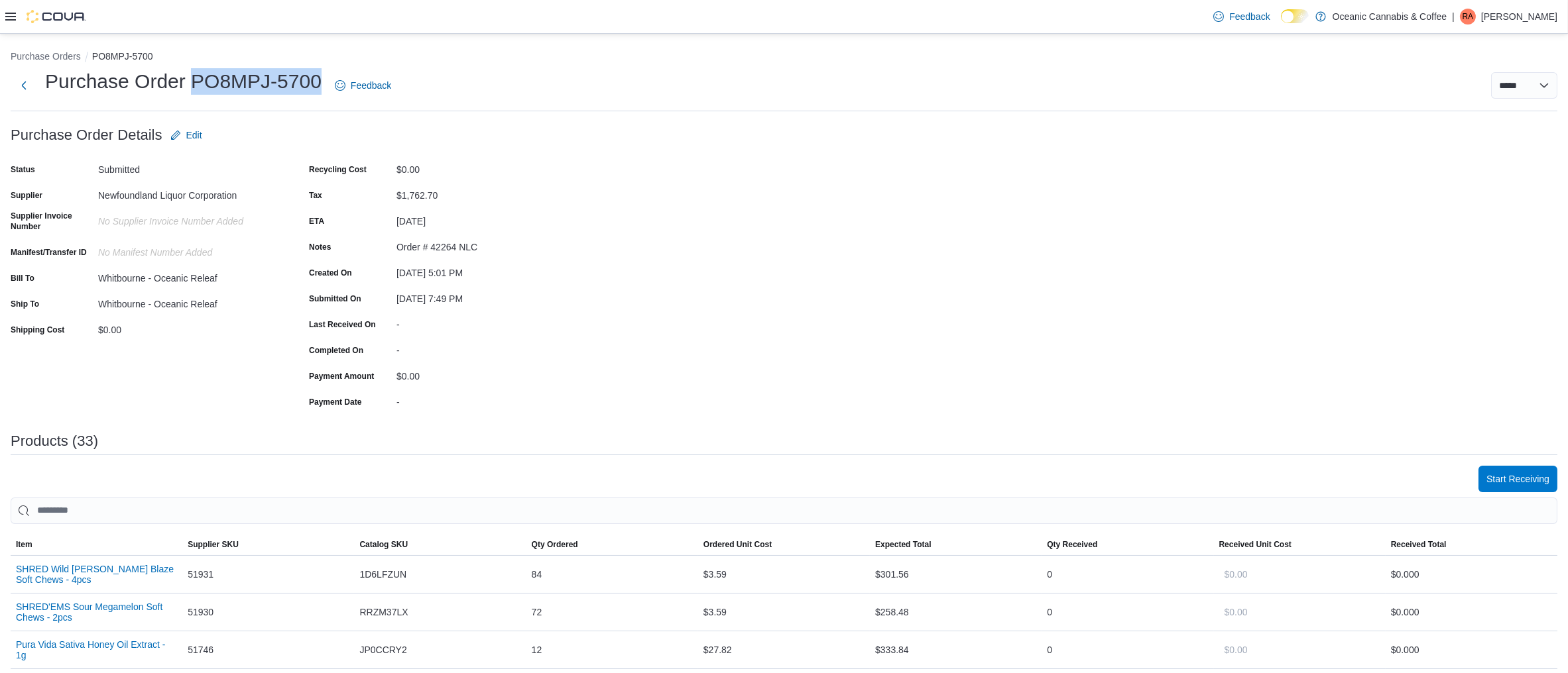
drag, startPoint x: 321, startPoint y: 81, endPoint x: 191, endPoint y: 87, distance: 130.1
click at [191, 87] on div "Purchase Order PO8MPJ-5700 Feedback" at bounding box center [203, 85] width 386 height 34
copy h1 "PO8MPJ-5700"
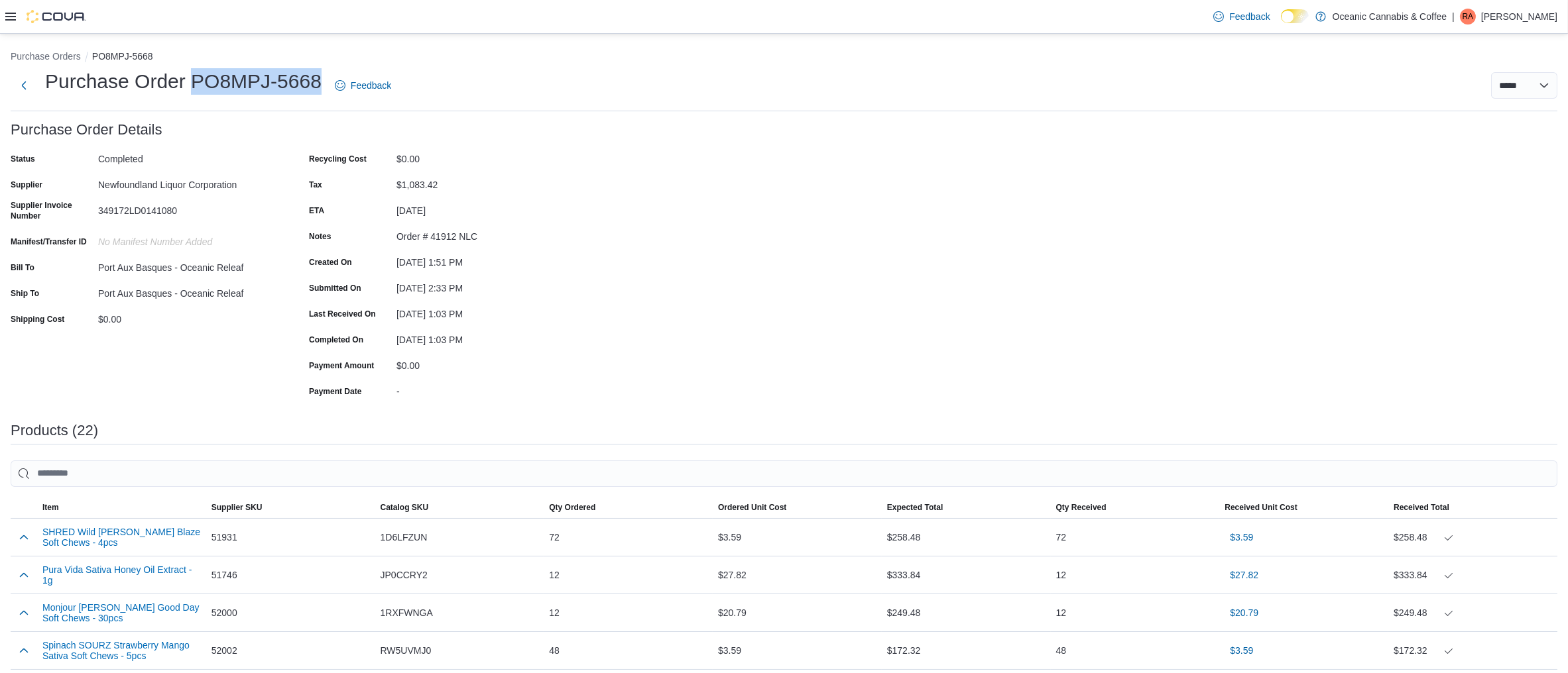
drag, startPoint x: 317, startPoint y: 80, endPoint x: 193, endPoint y: 77, distance: 124.0
click at [193, 77] on h1 "Purchase Order PO8MPJ-5668" at bounding box center [184, 81] width 276 height 26
copy h1 "PO8MPJ-5668"
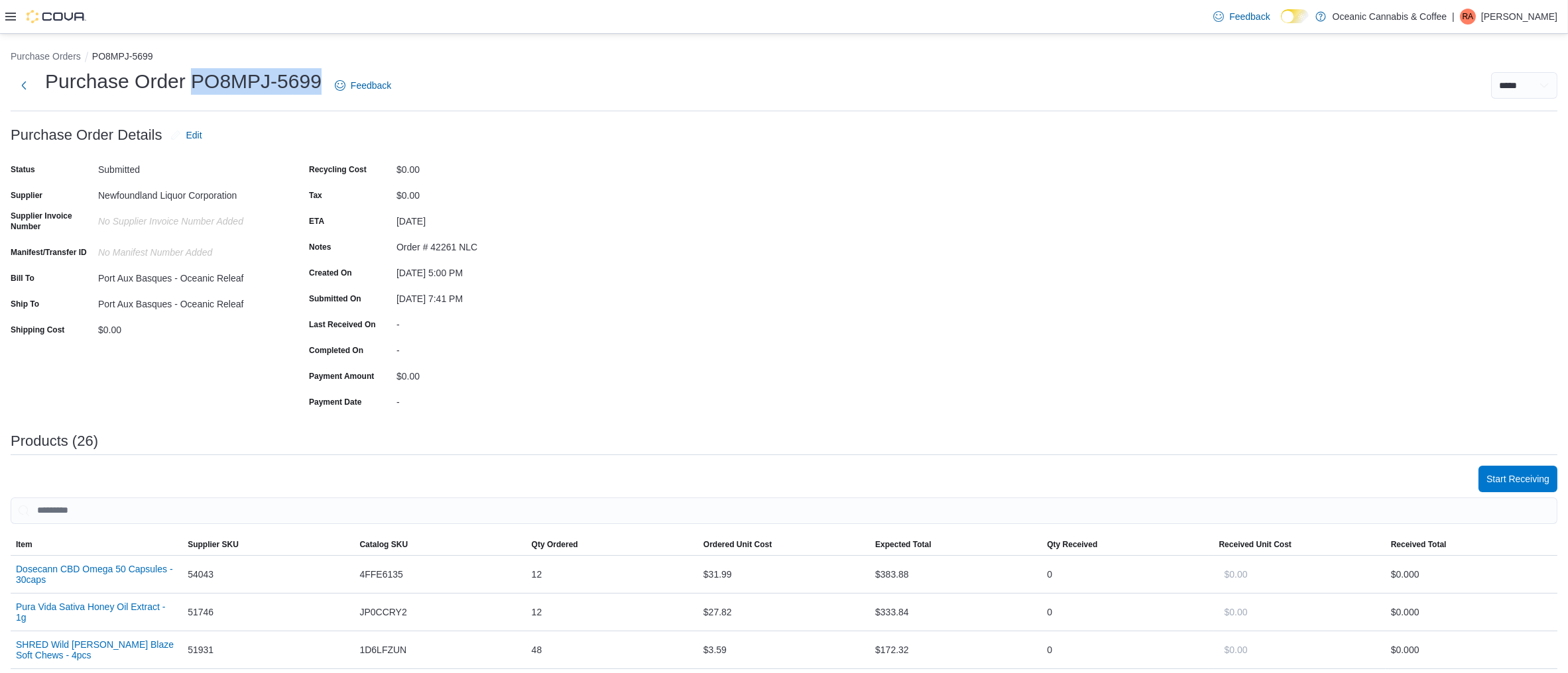
drag, startPoint x: 317, startPoint y: 79, endPoint x: 193, endPoint y: 81, distance: 124.0
click at [193, 81] on h1 "Purchase Order PO8MPJ-5699" at bounding box center [184, 81] width 276 height 26
copy h1 "PO8MPJ-5699"
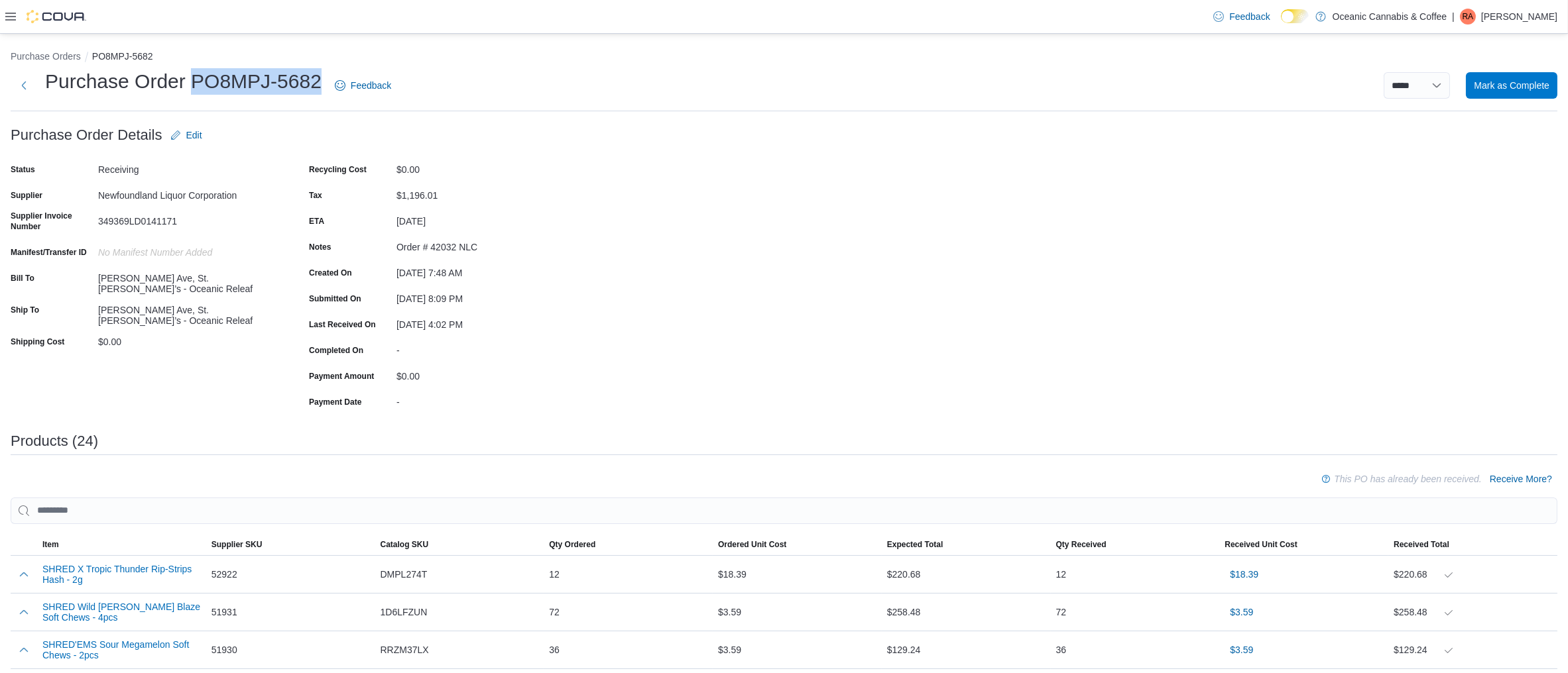
drag, startPoint x: 317, startPoint y: 76, endPoint x: 193, endPoint y: 75, distance: 124.0
click at [193, 75] on h1 "Purchase Order PO8MPJ-5682" at bounding box center [184, 81] width 276 height 26
copy h1 "PO8MPJ-5682"
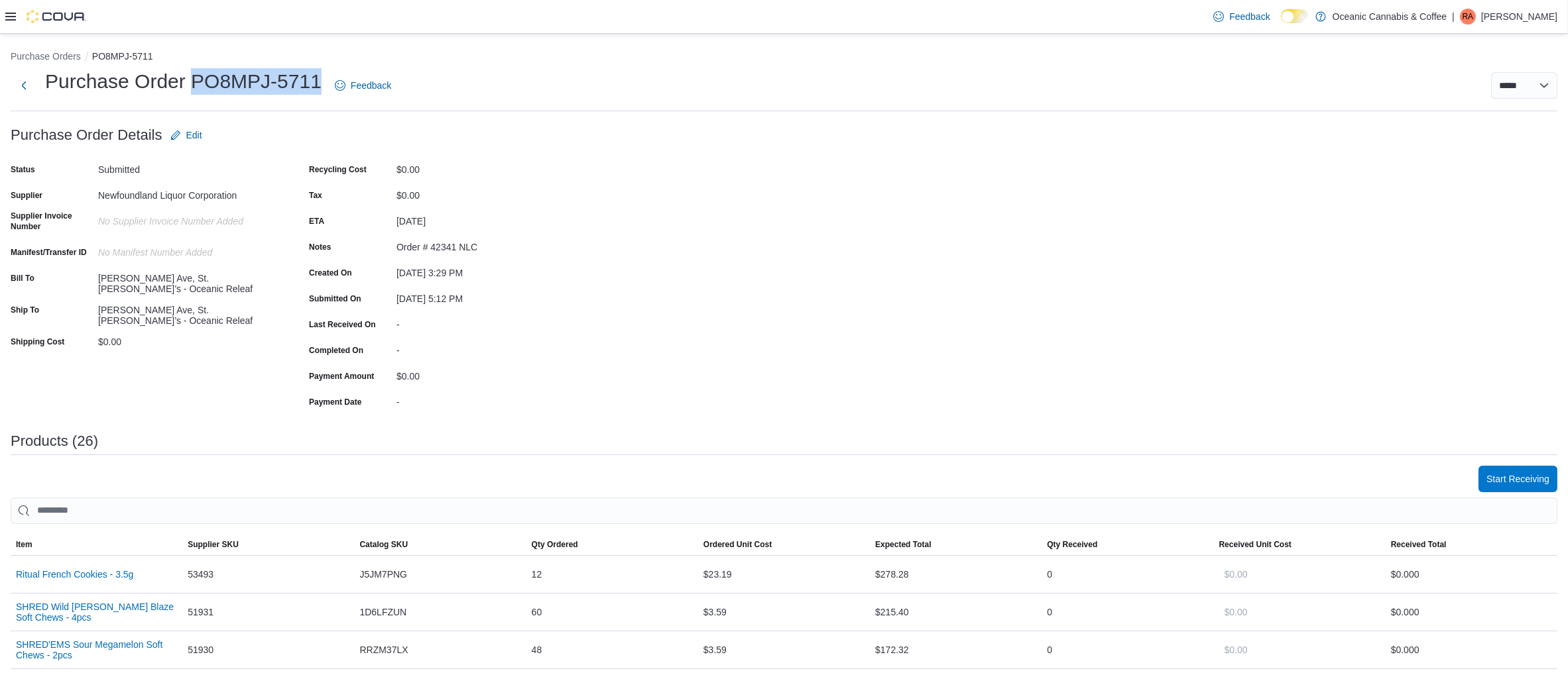
drag, startPoint x: 314, startPoint y: 80, endPoint x: 193, endPoint y: 80, distance: 121.0
click at [193, 80] on h1 "Purchase Order PO8MPJ-5711" at bounding box center [184, 81] width 276 height 26
copy h1 "PO8MPJ-5711"
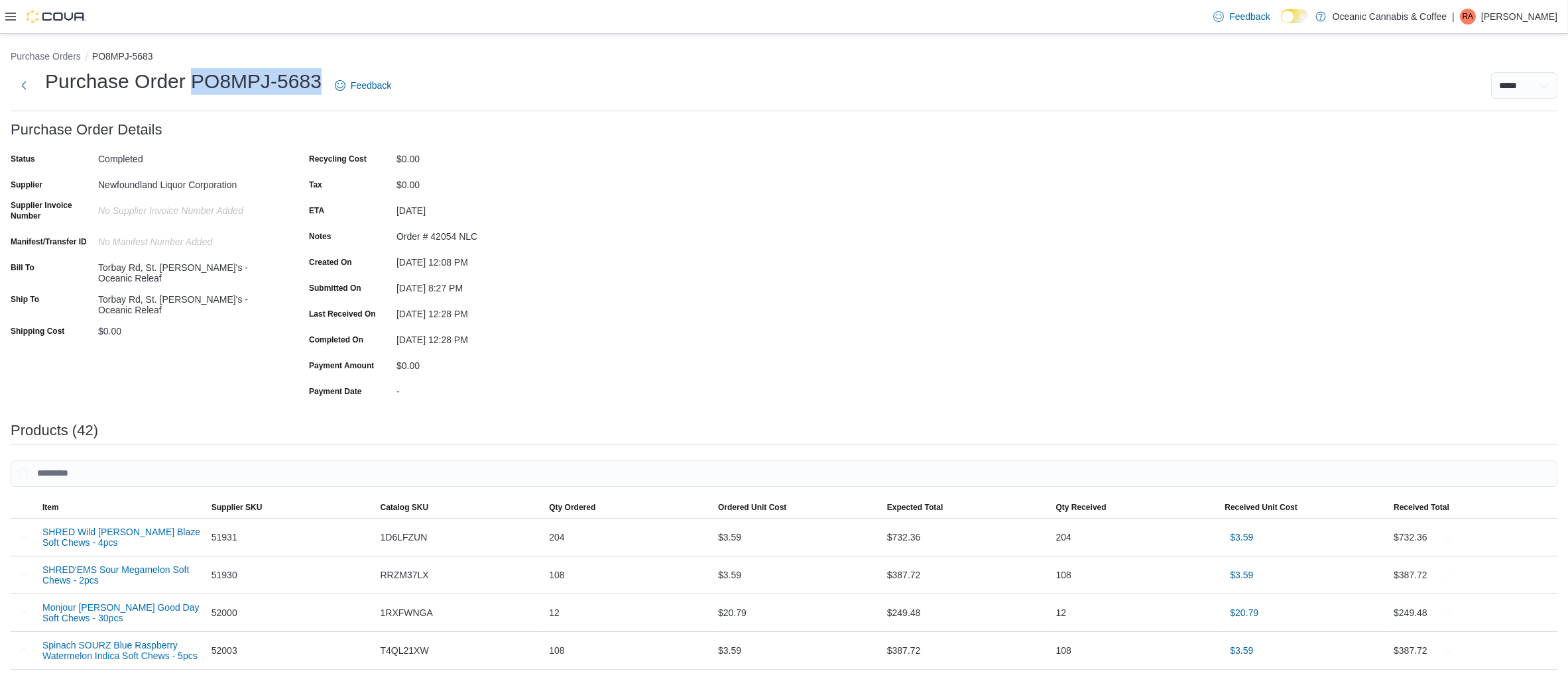
drag, startPoint x: 318, startPoint y: 82, endPoint x: 189, endPoint y: 80, distance: 129.0
click at [189, 80] on h1 "Purchase Order PO8MPJ-5683" at bounding box center [184, 81] width 276 height 26
copy h1 "PO8MPJ-5683"
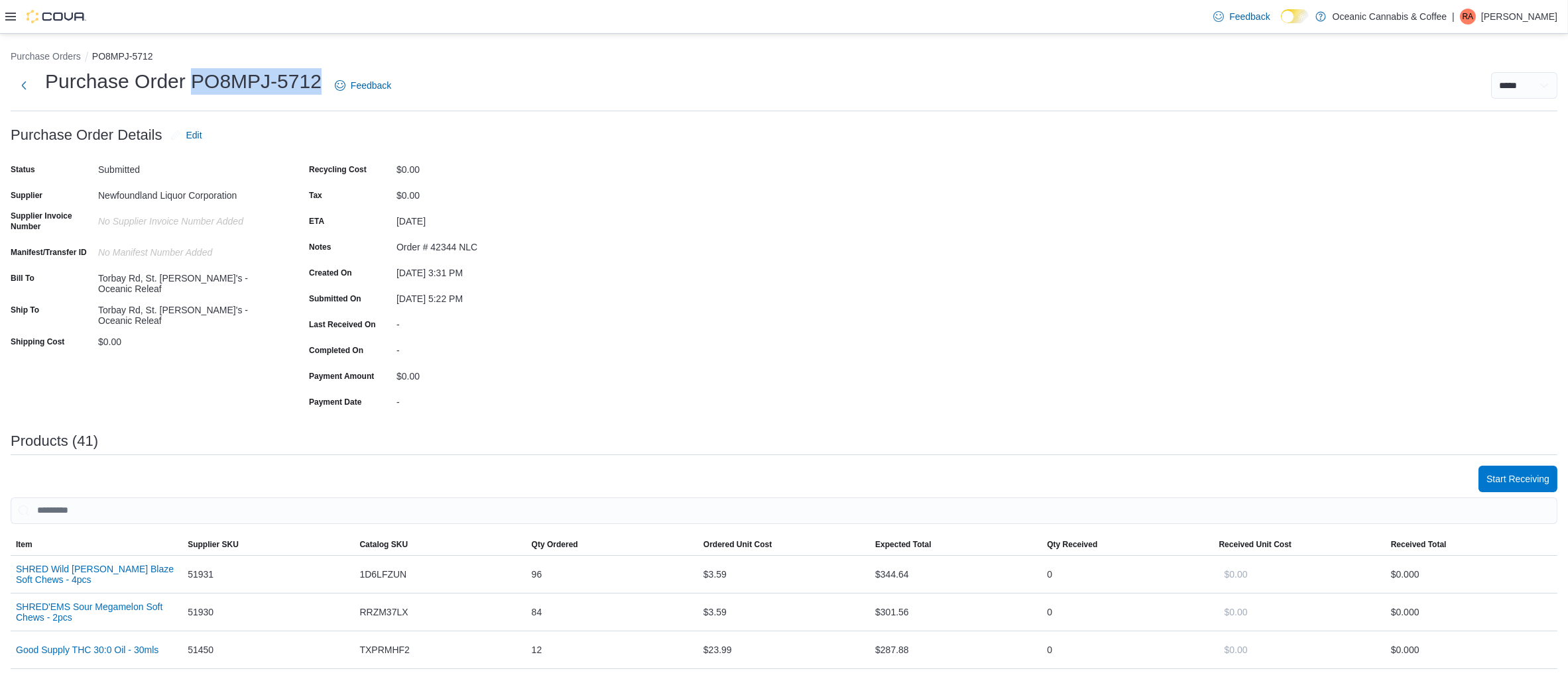
drag, startPoint x: 317, startPoint y: 79, endPoint x: 191, endPoint y: 86, distance: 126.2
click at [191, 86] on h1 "Purchase Order PO8MPJ-5712" at bounding box center [184, 81] width 276 height 26
copy h1 "PO8MPJ-5712"
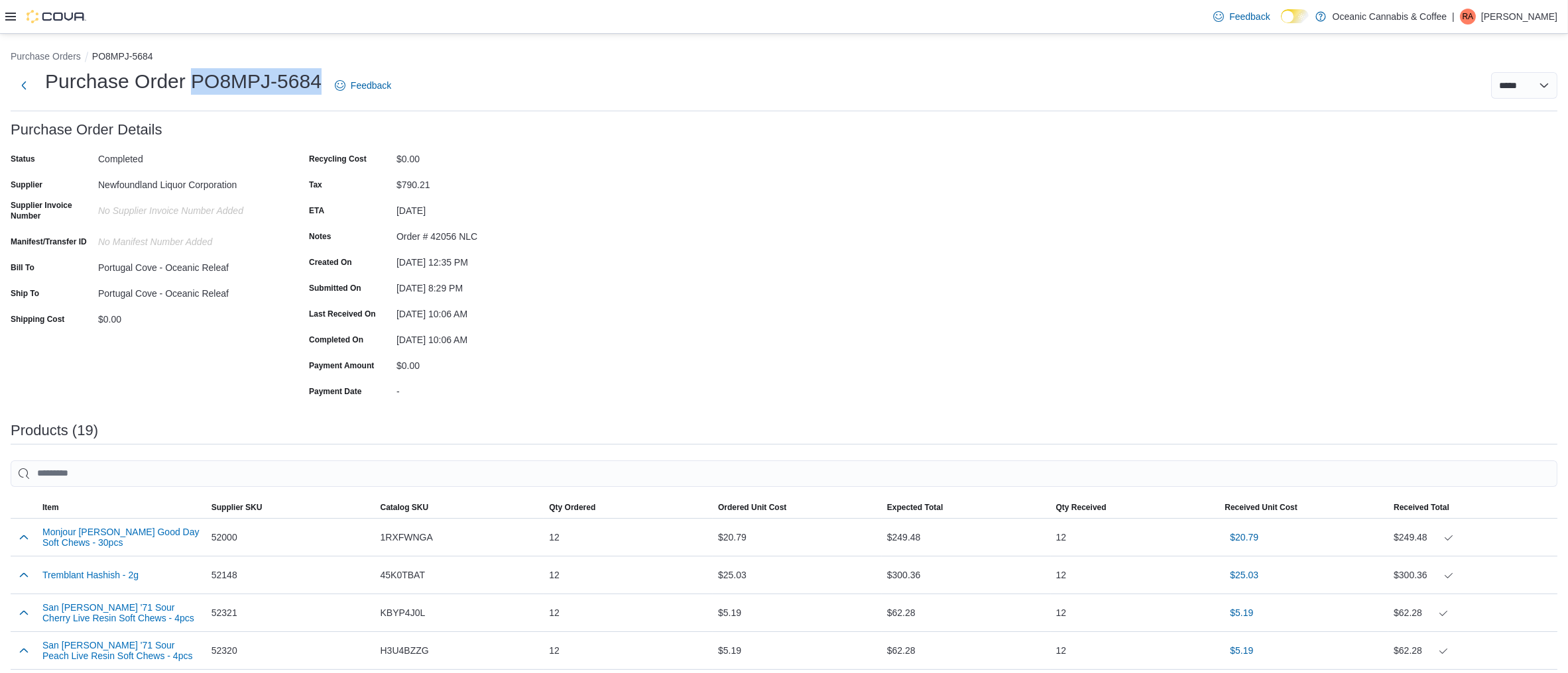
drag, startPoint x: 322, startPoint y: 82, endPoint x: 195, endPoint y: 86, distance: 127.1
click at [195, 86] on div "Purchase Order PO8MPJ-5684 Feedback" at bounding box center [203, 85] width 386 height 34
copy h1 "PO8MPJ-5684"
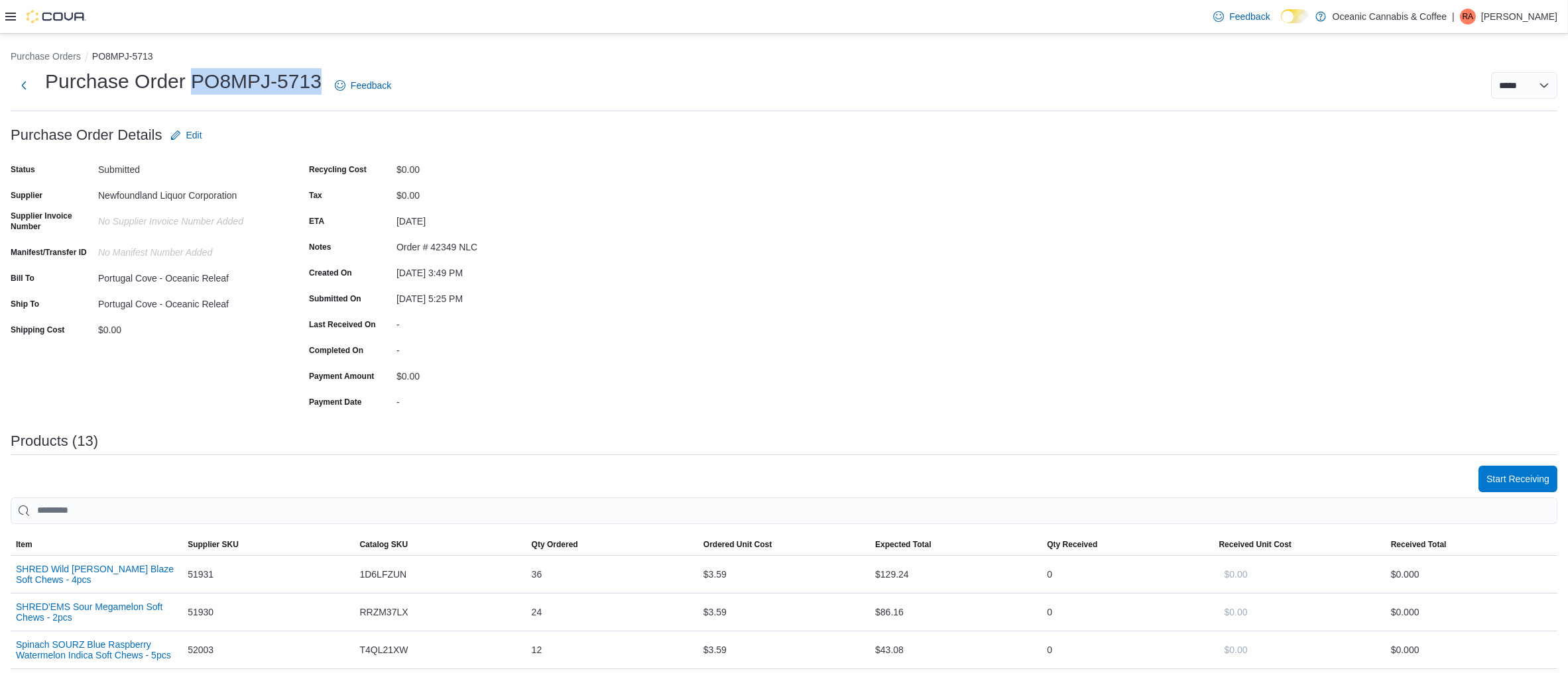
drag, startPoint x: 321, startPoint y: 75, endPoint x: 193, endPoint y: 75, distance: 128.0
click at [193, 75] on div "Purchase Order PO8MPJ-5713 Feedback" at bounding box center [203, 85] width 386 height 34
copy h1 "PO8MPJ-5713"
